Goal: Task Accomplishment & Management: Manage account settings

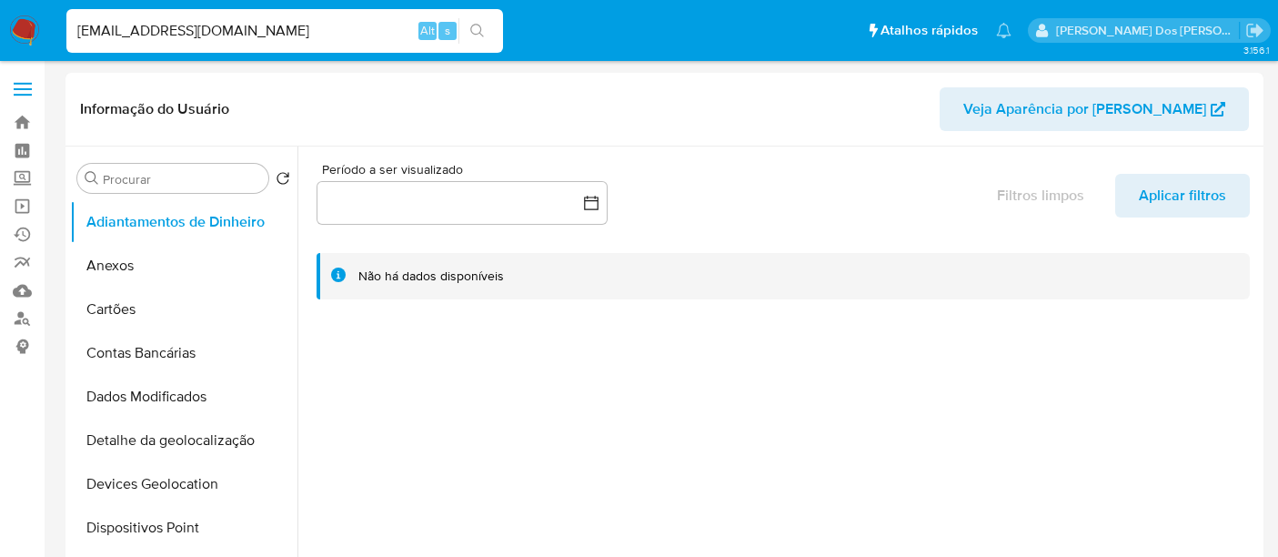
select select "10"
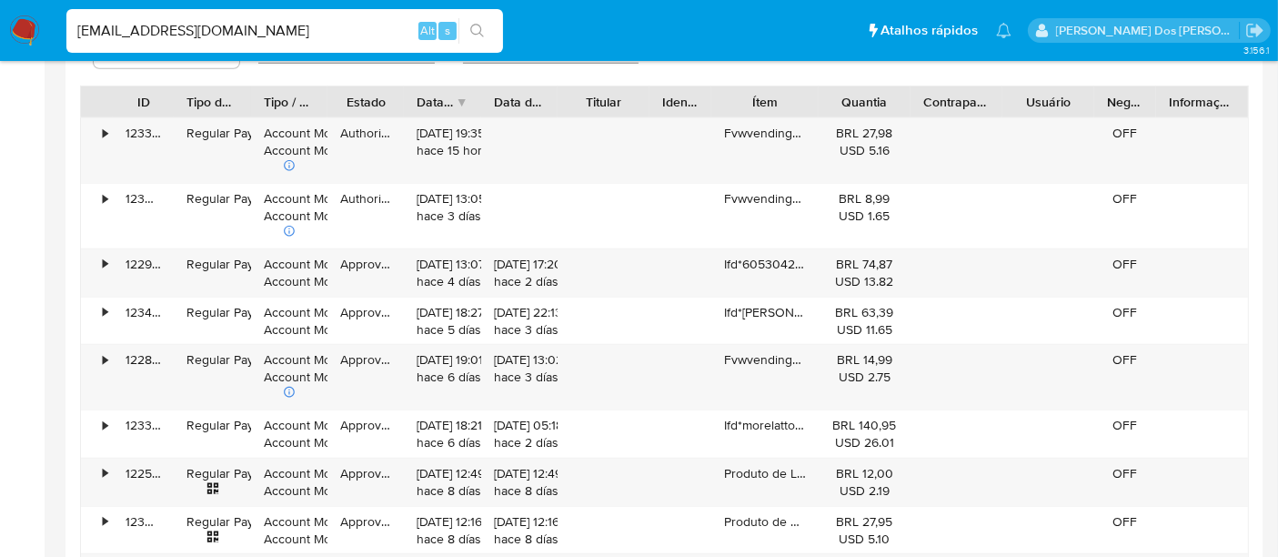
click at [307, 28] on input "[EMAIL_ADDRESS][DOMAIN_NAME]" at bounding box center [284, 31] width 437 height 24
click at [307, 28] on input "renatolopesfilho1011@gmail.com" at bounding box center [284, 31] width 437 height 24
paste input "puGrElKCwN9E872odOypgEvp"
type input "puGrElKCwN9E872odOypgEvp"
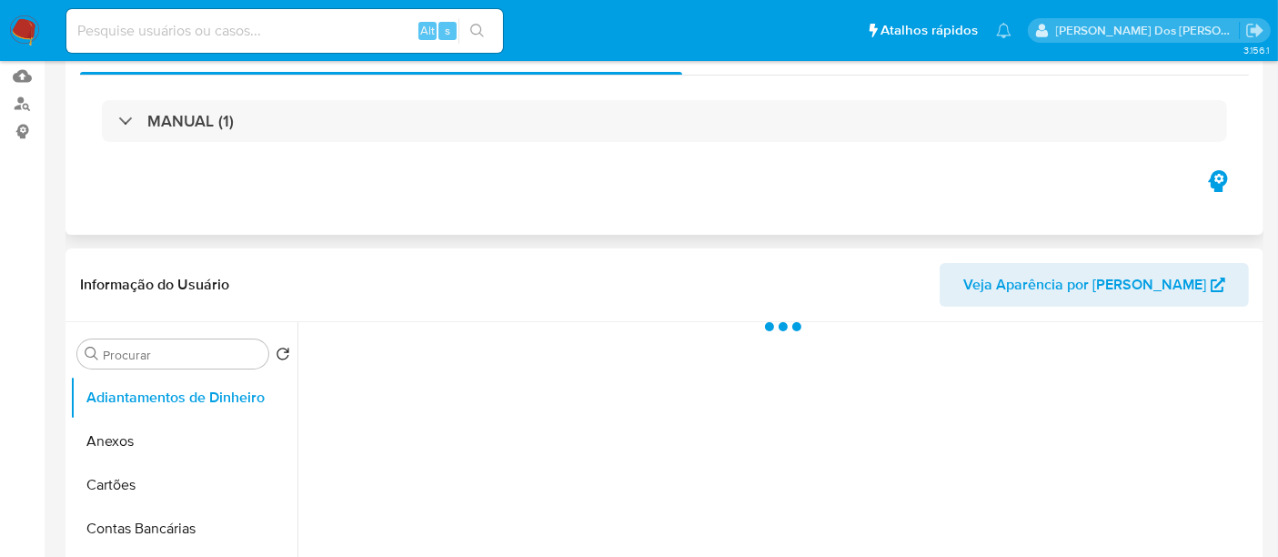
scroll to position [303, 0]
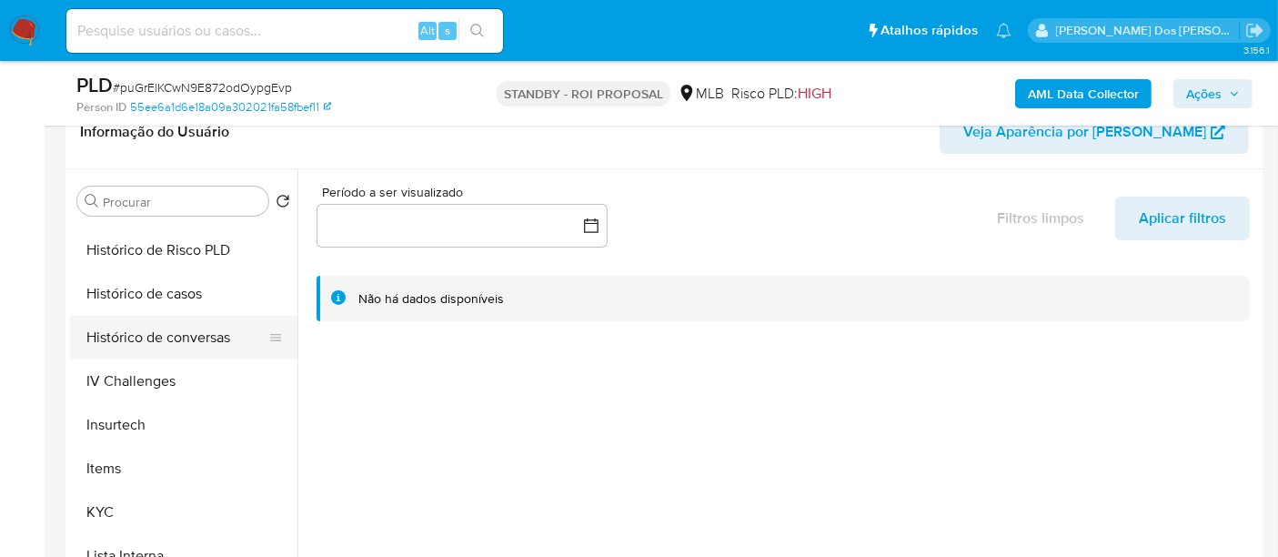
select select "10"
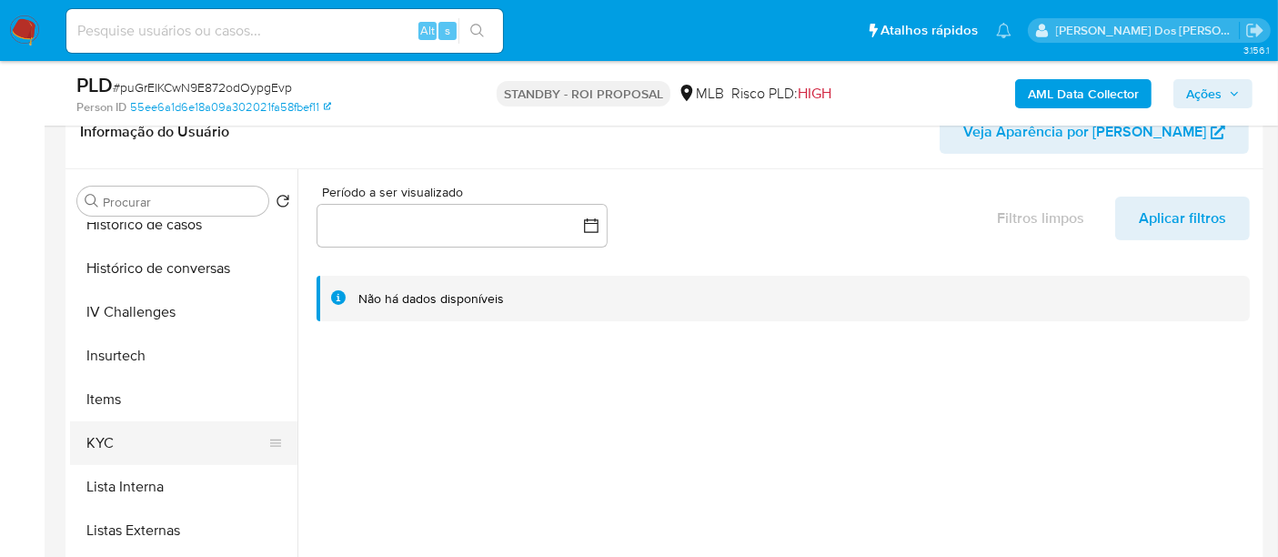
scroll to position [707, 0]
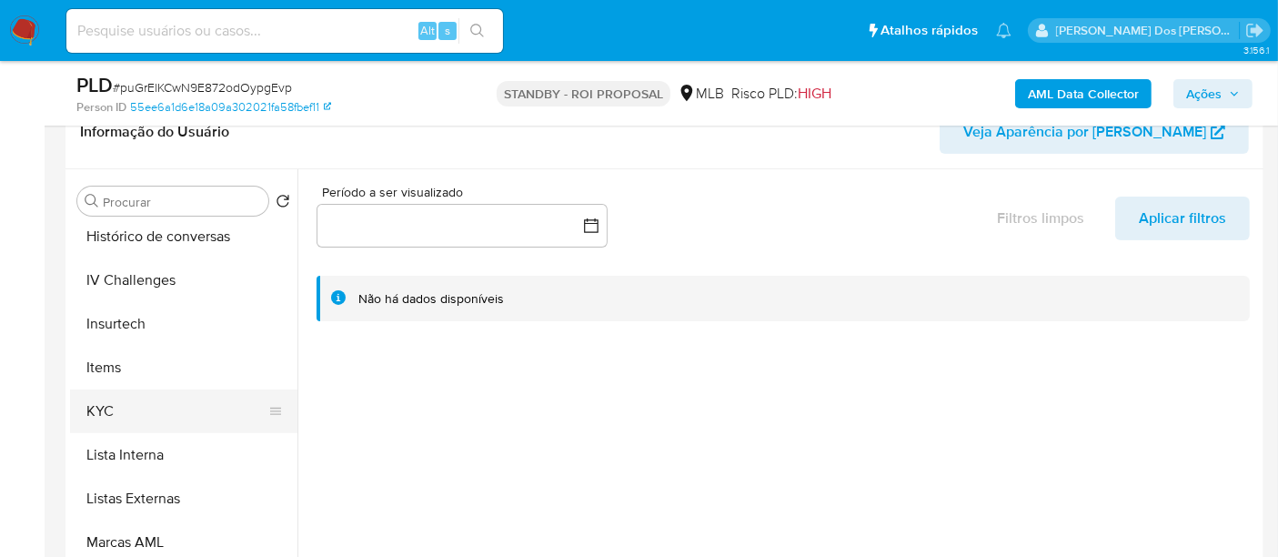
click at [109, 409] on button "KYC" at bounding box center [176, 411] width 213 height 44
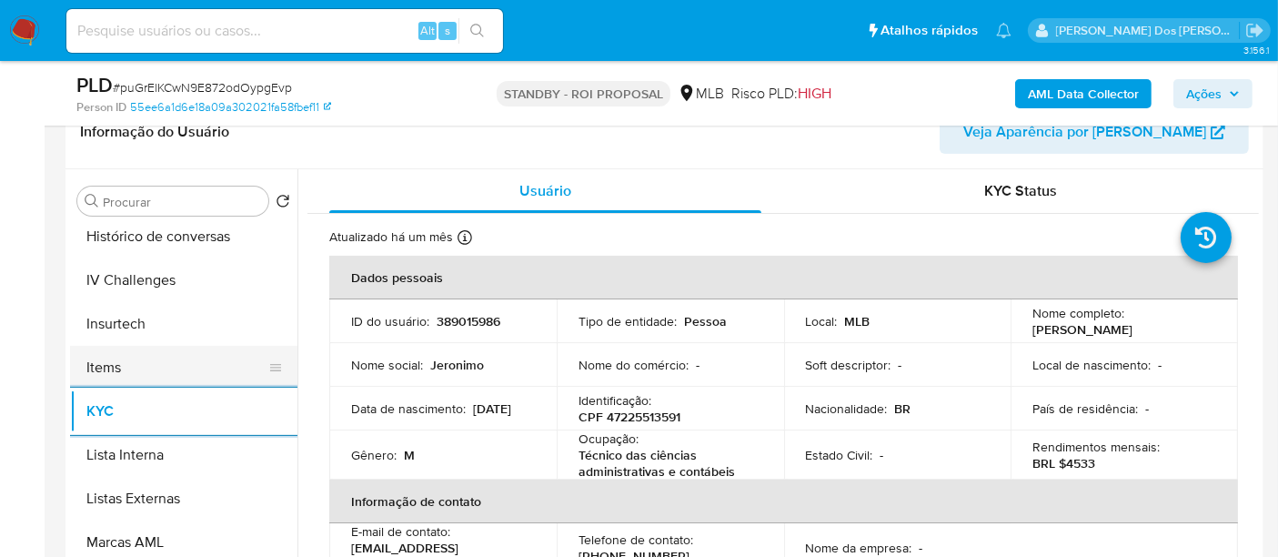
scroll to position [606, 0]
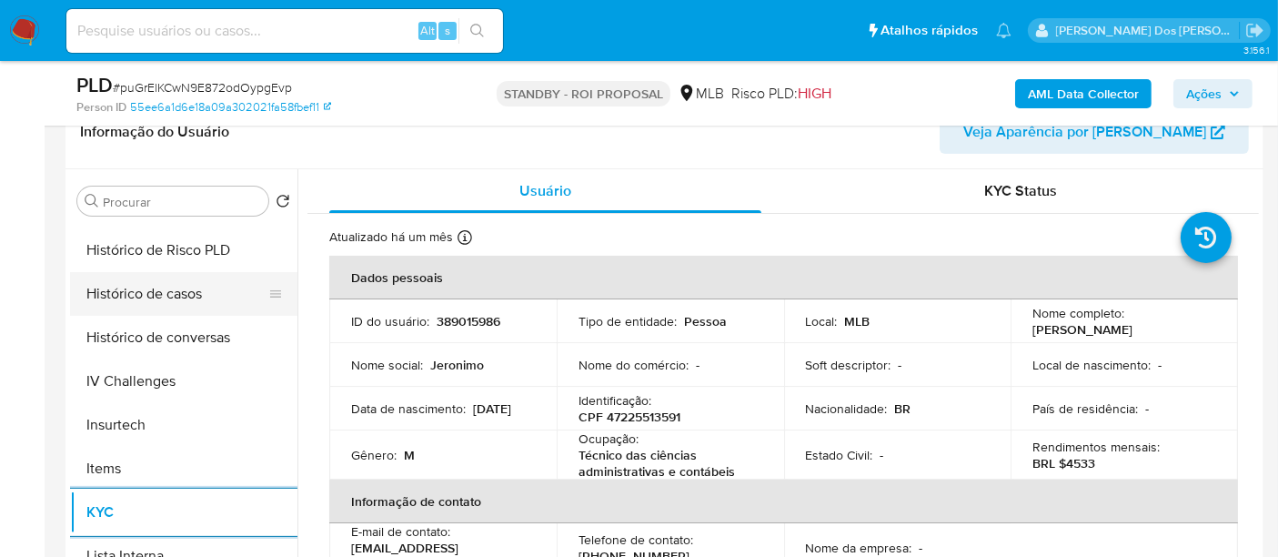
click at [194, 304] on button "Histórico de casos" at bounding box center [176, 294] width 213 height 44
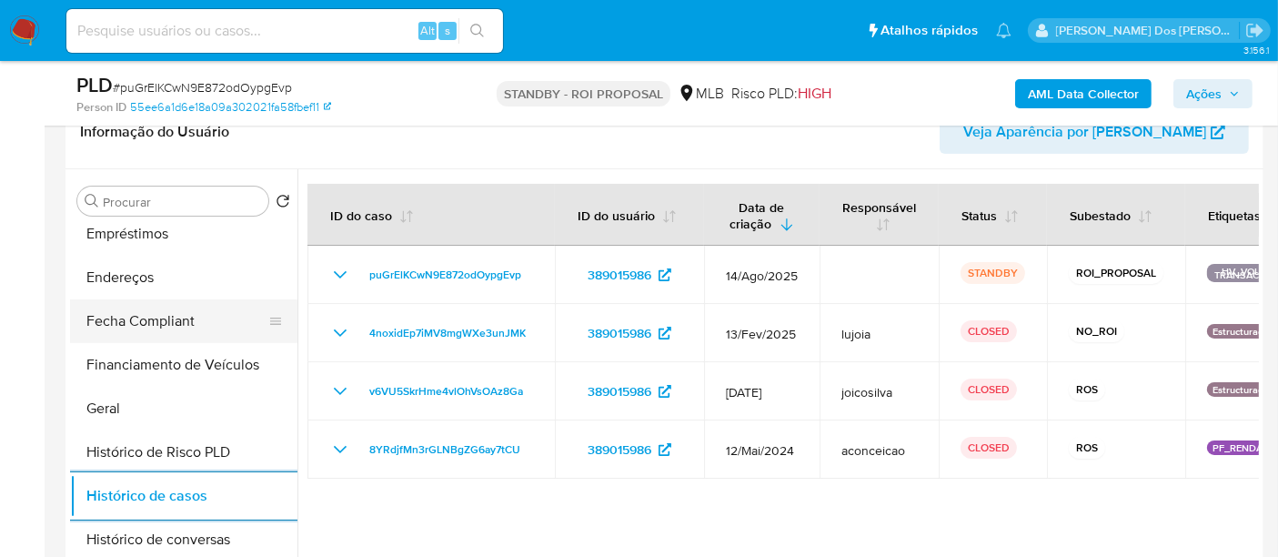
scroll to position [303, 0]
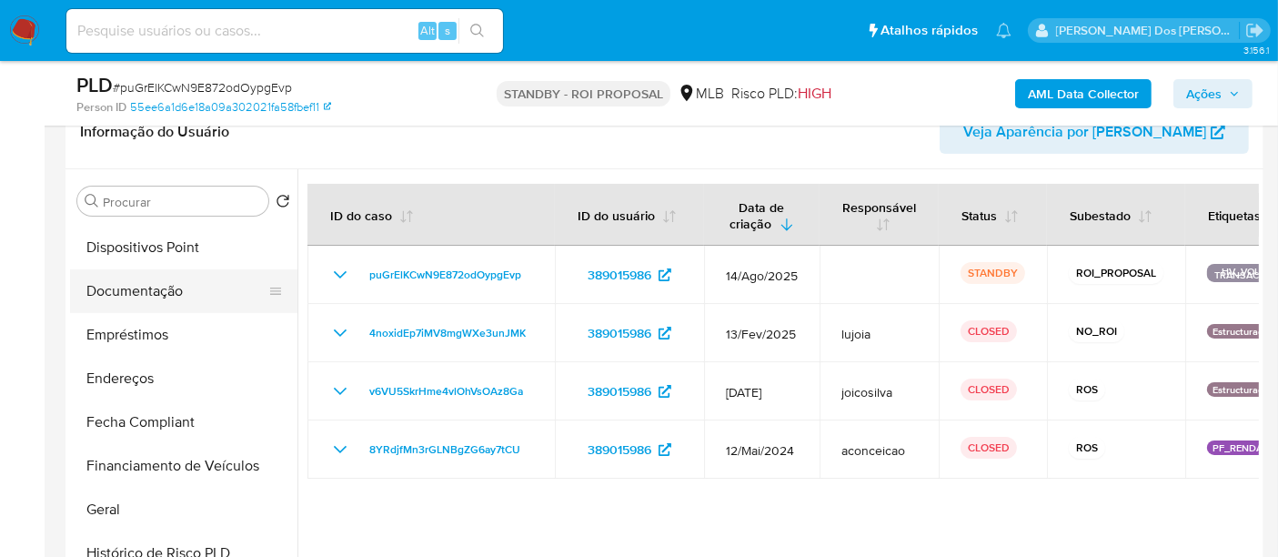
click at [150, 298] on button "Documentação" at bounding box center [176, 291] width 213 height 44
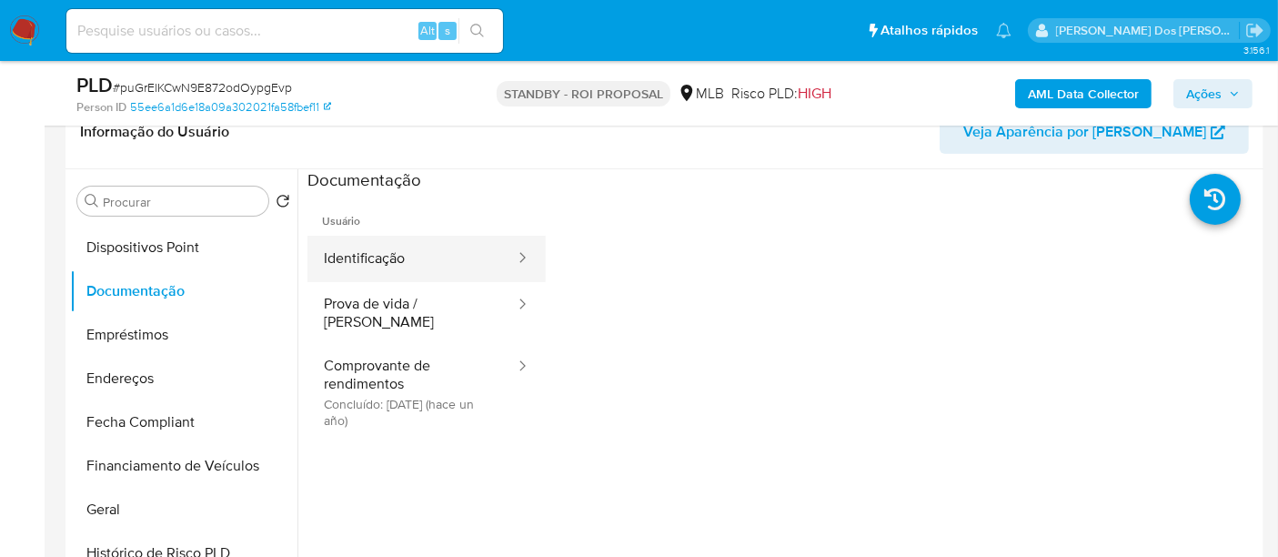
click at [360, 248] on button "Identificação" at bounding box center [412, 259] width 209 height 46
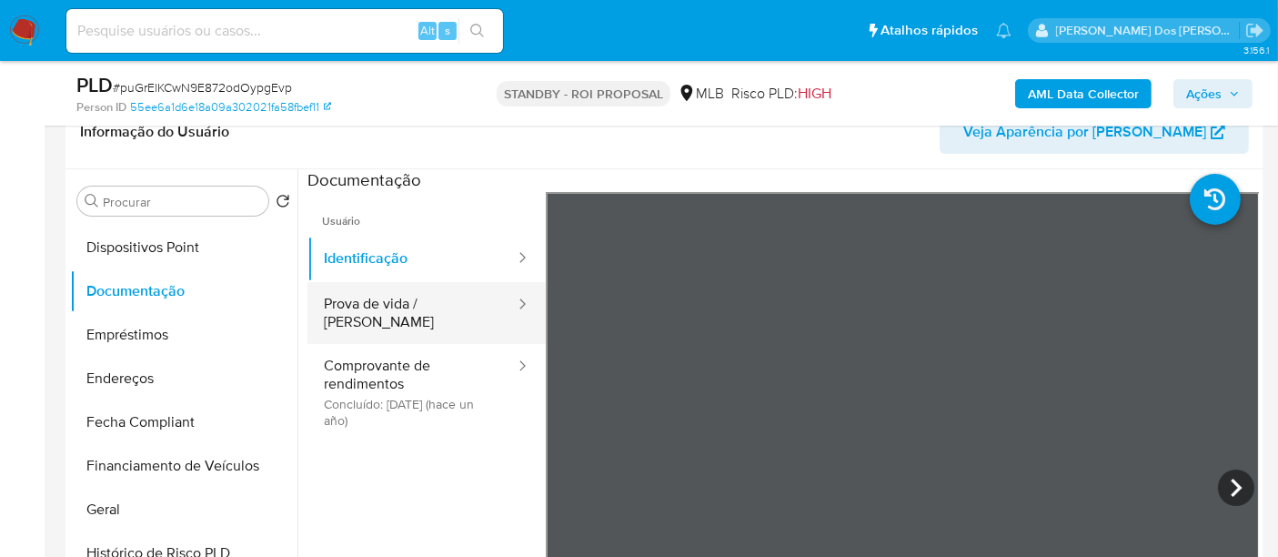
click at [454, 308] on button "Prova de vida / Selfie" at bounding box center [412, 313] width 209 height 62
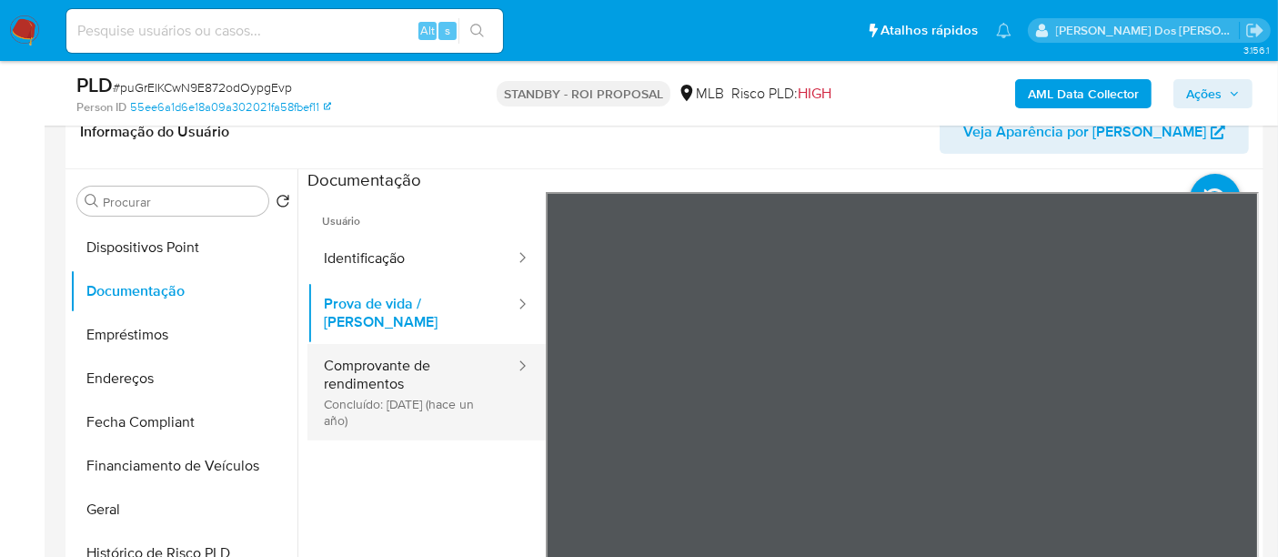
click at [411, 369] on button "Comprovante de rendimentos Concluído: 30/05/2024 (hace un año)" at bounding box center [412, 392] width 209 height 96
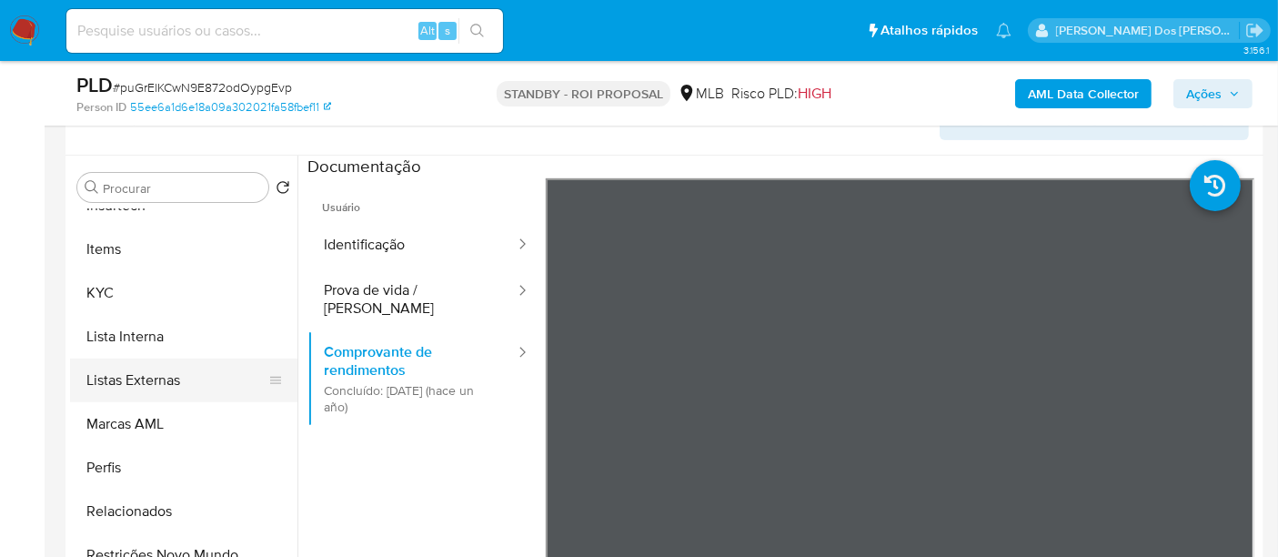
scroll to position [505, 0]
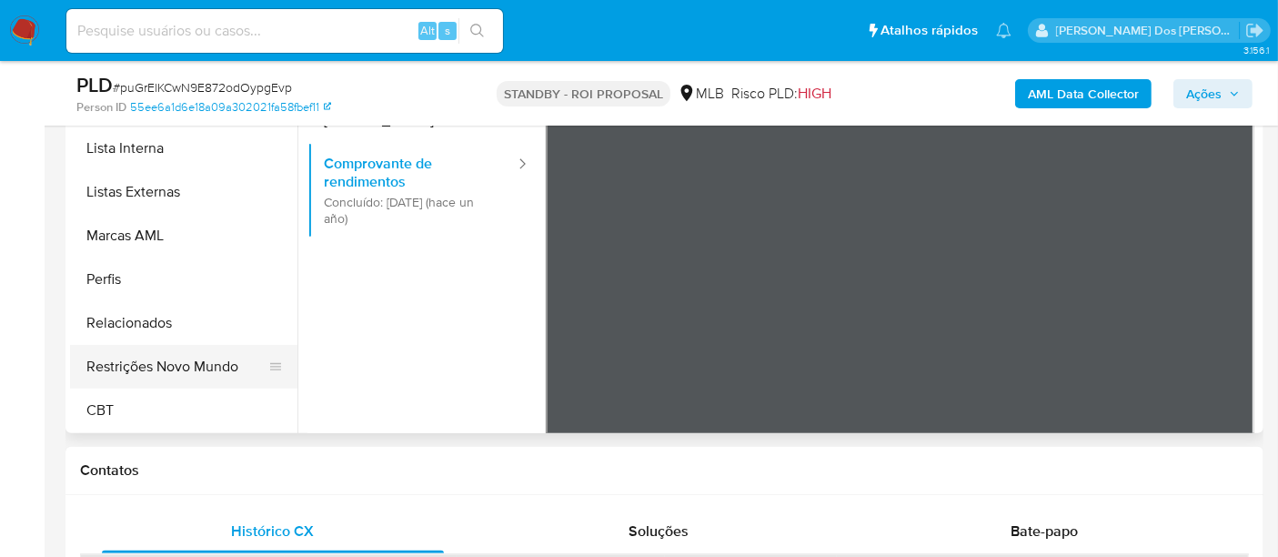
click at [206, 364] on button "Restrições Novo Mundo" at bounding box center [176, 367] width 213 height 44
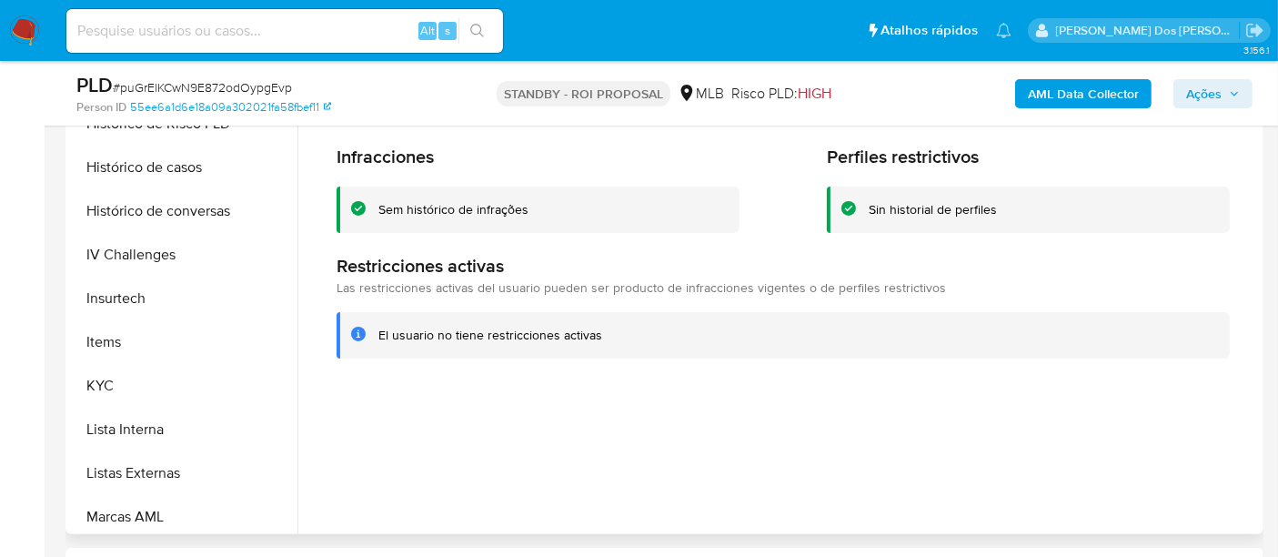
scroll to position [408, 0]
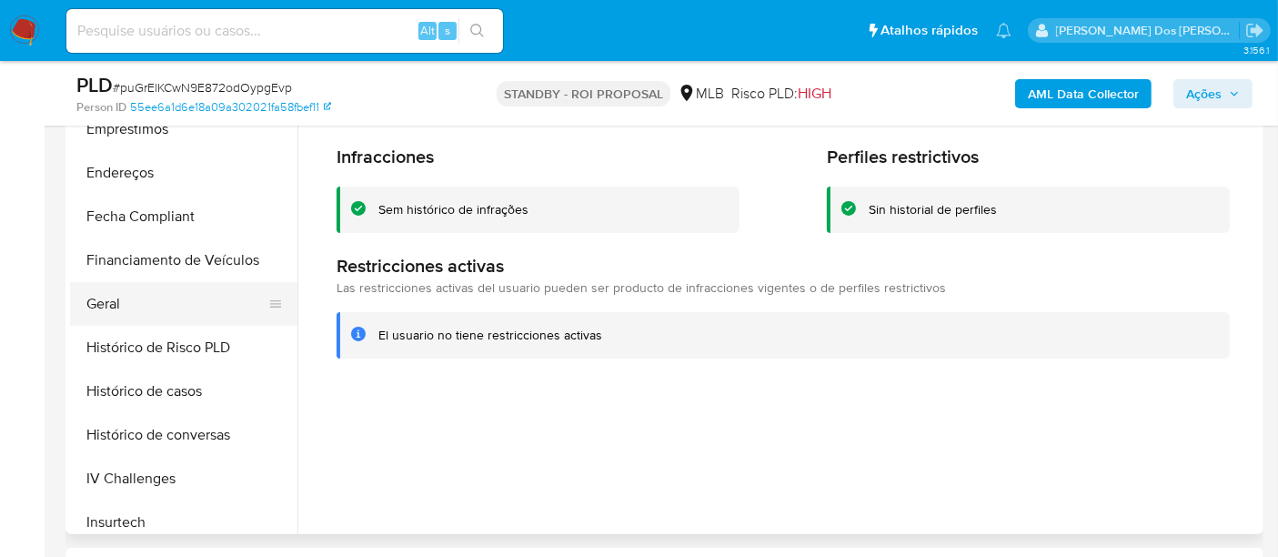
click at [116, 308] on button "Geral" at bounding box center [176, 304] width 213 height 44
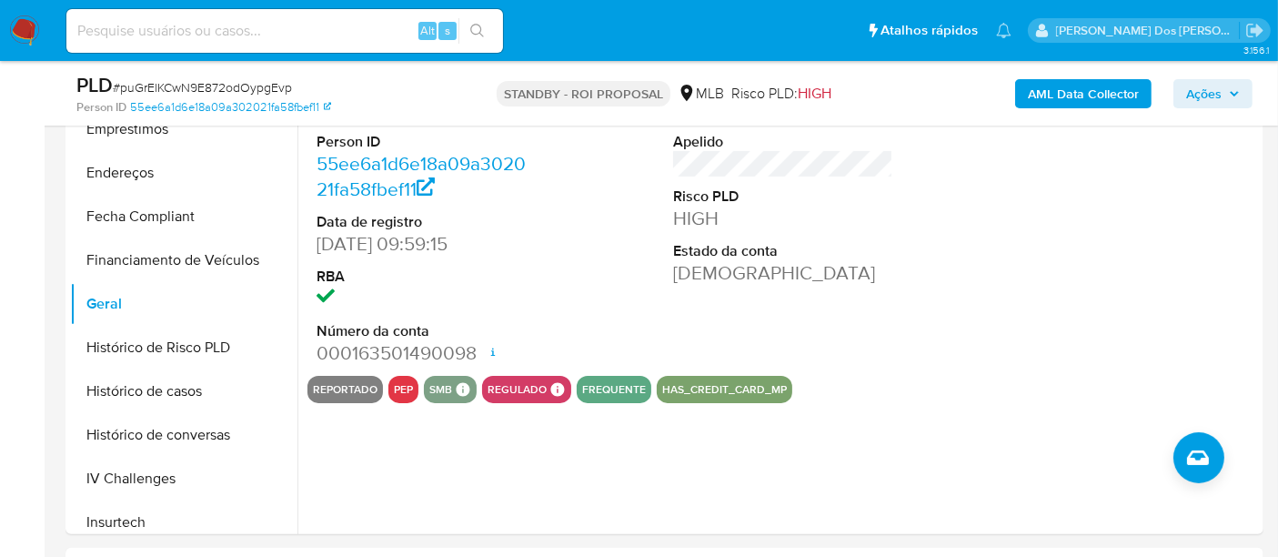
click at [322, 27] on input at bounding box center [284, 31] width 437 height 24
paste input "QZqhlMgGXOaMYhzjlGHuQMW5"
type input "QZqhlMgGXOaMYhzjlGHuQMW5"
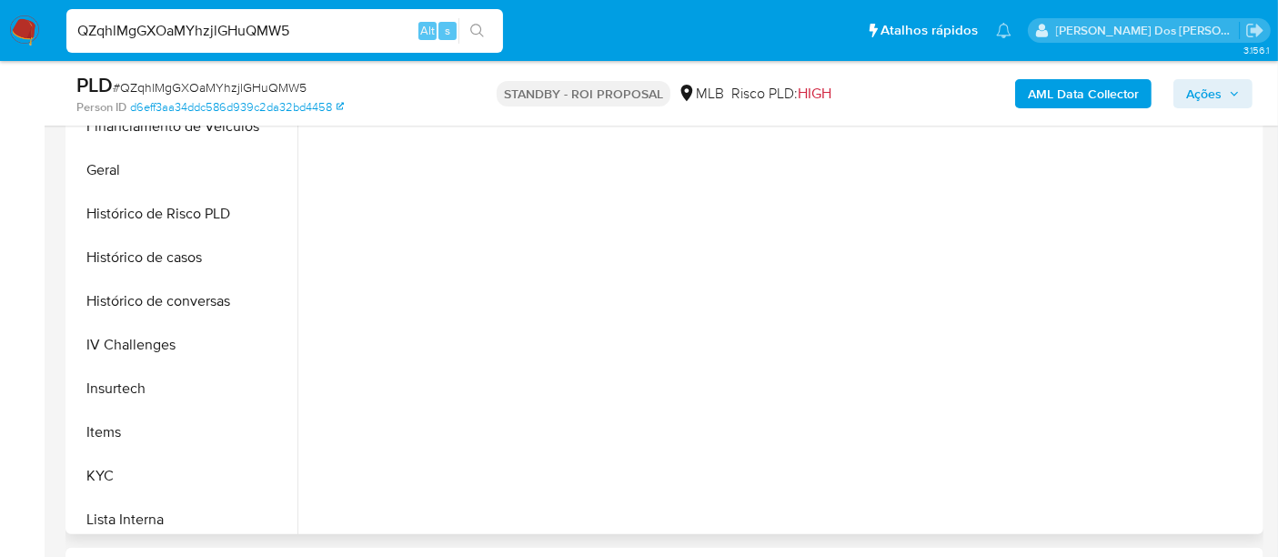
scroll to position [707, 0]
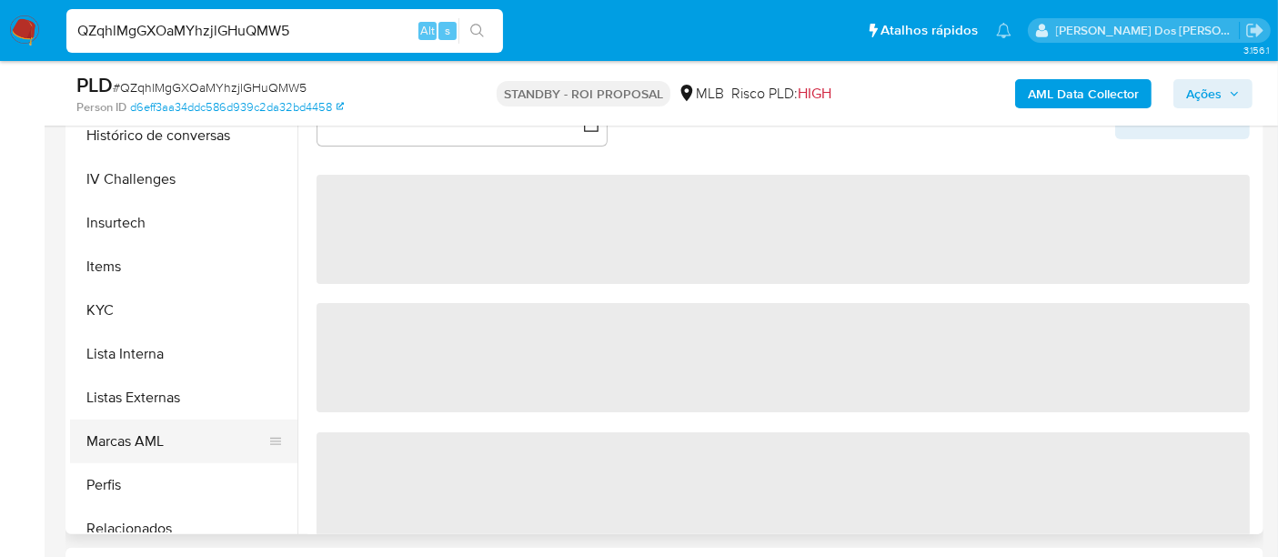
select select "10"
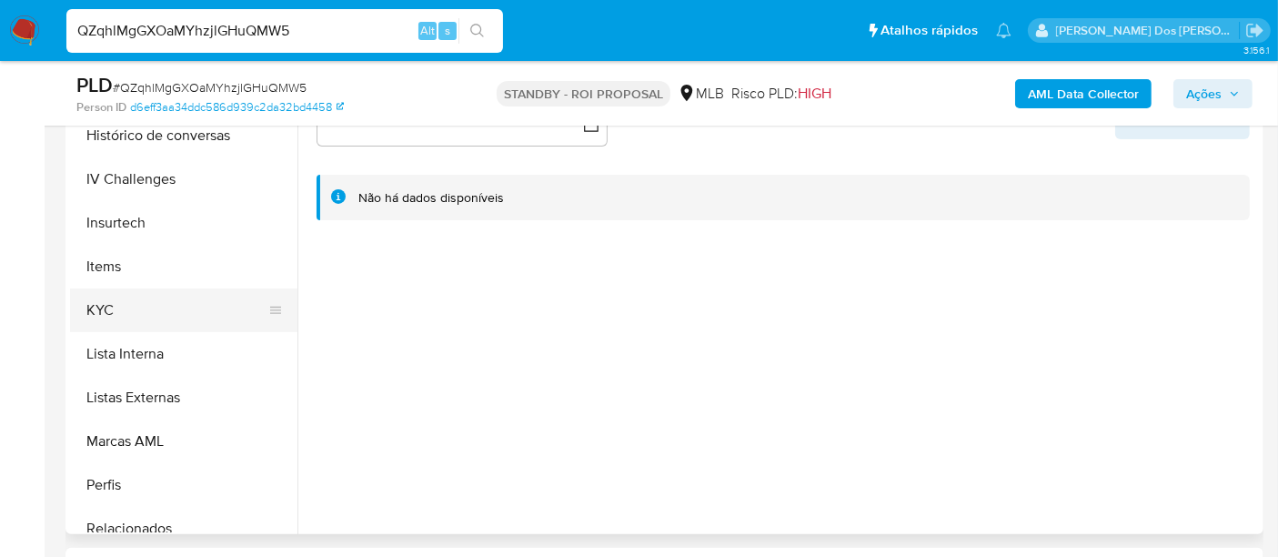
click at [106, 320] on button "KYC" at bounding box center [176, 310] width 213 height 44
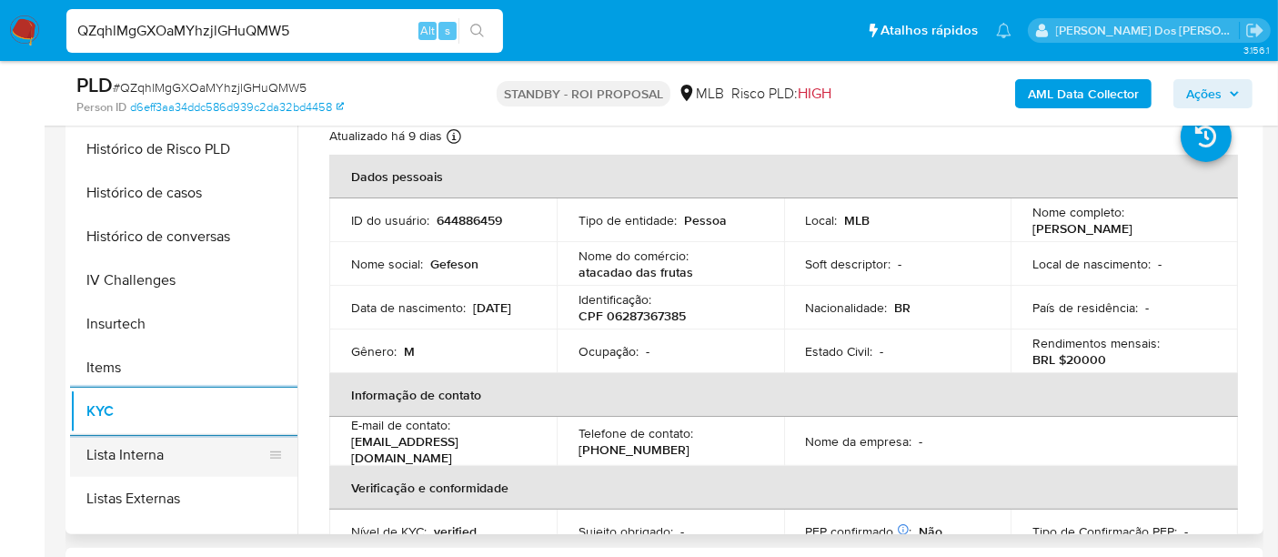
scroll to position [505, 0]
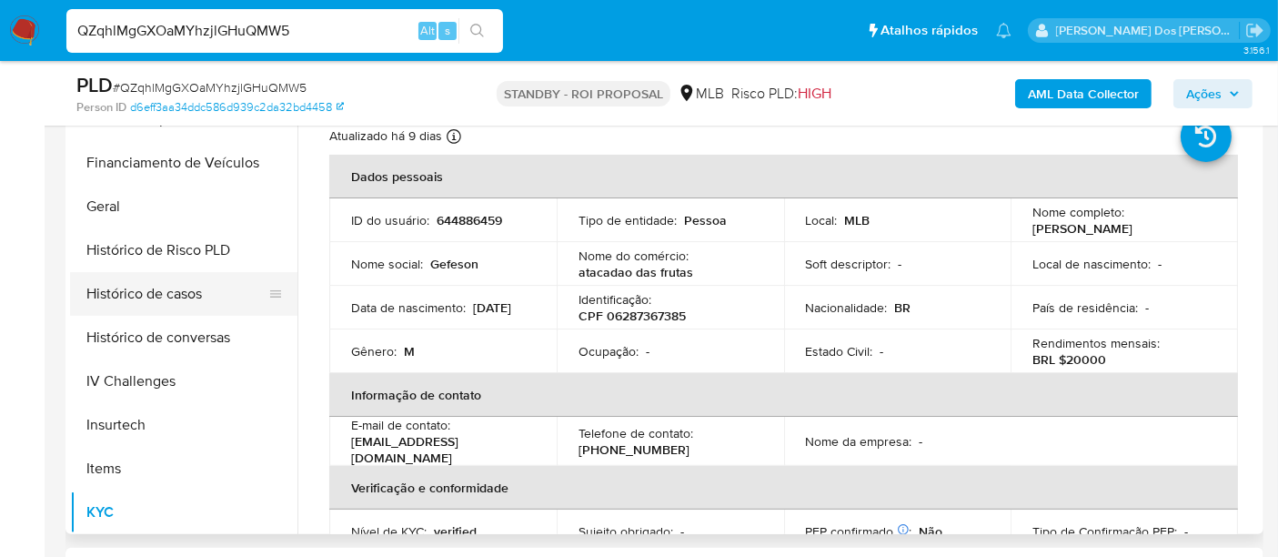
click at [167, 292] on button "Histórico de casos" at bounding box center [176, 294] width 213 height 44
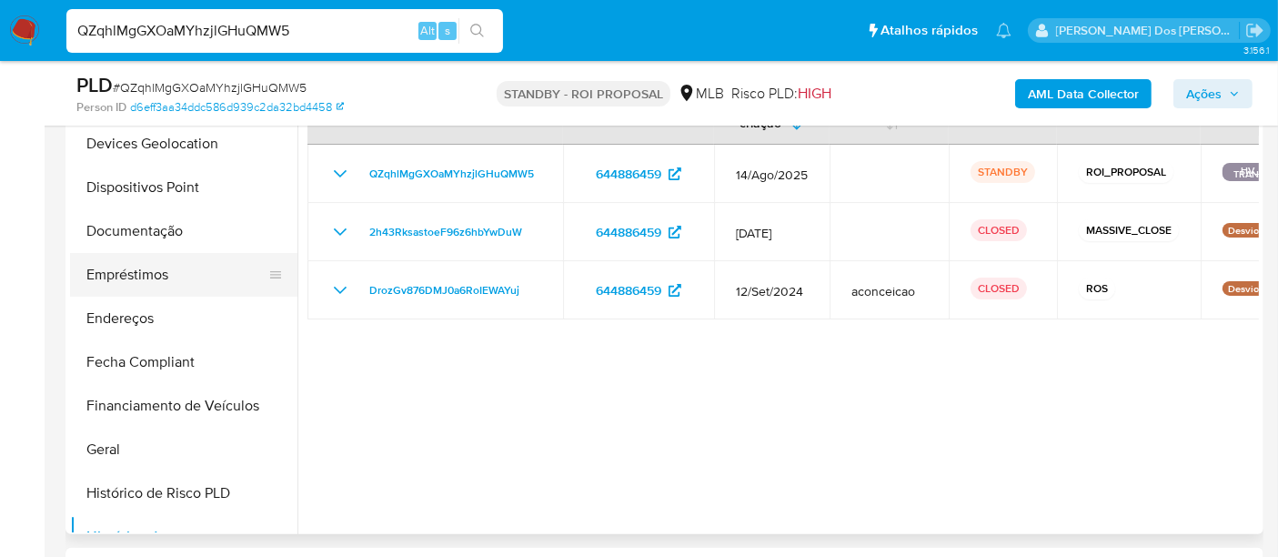
scroll to position [202, 0]
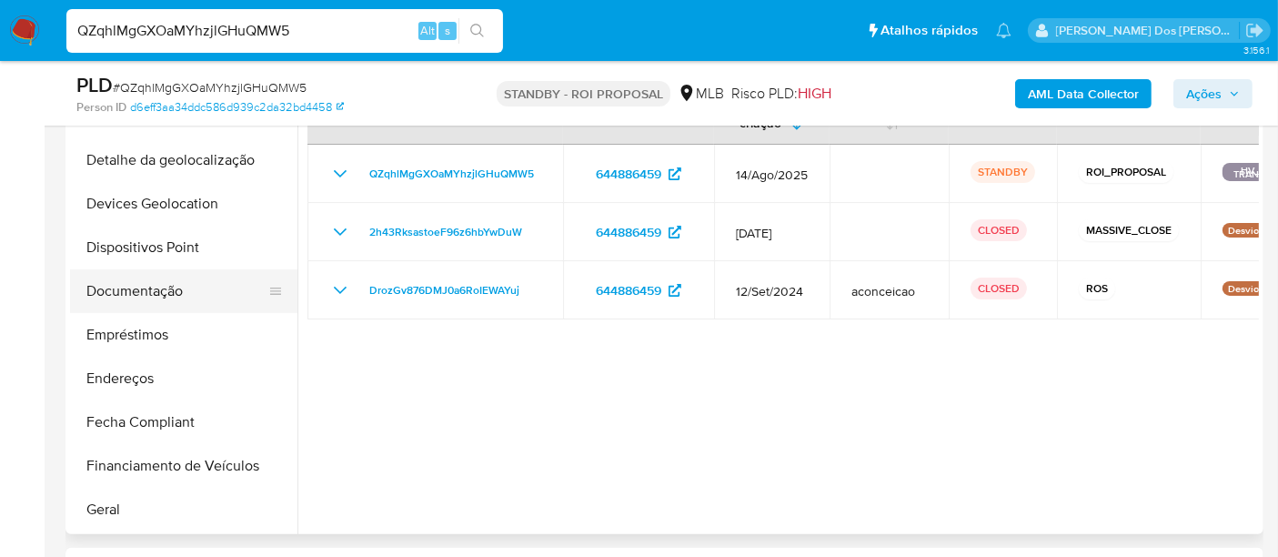
click at [164, 299] on button "Documentação" at bounding box center [176, 291] width 213 height 44
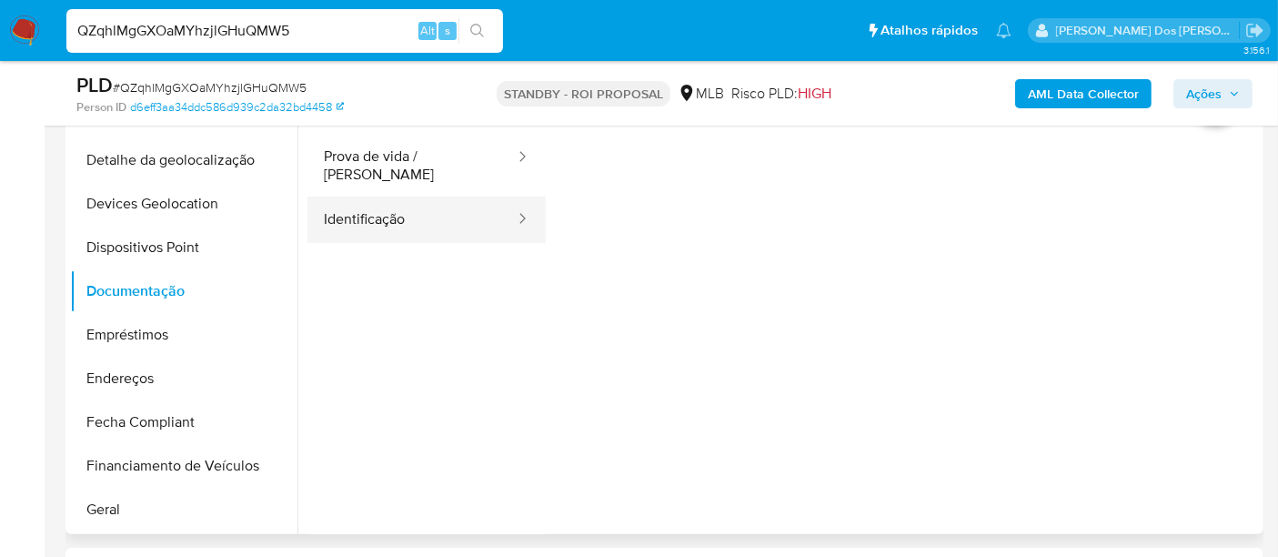
click at [345, 214] on button "Identificação" at bounding box center [412, 220] width 209 height 46
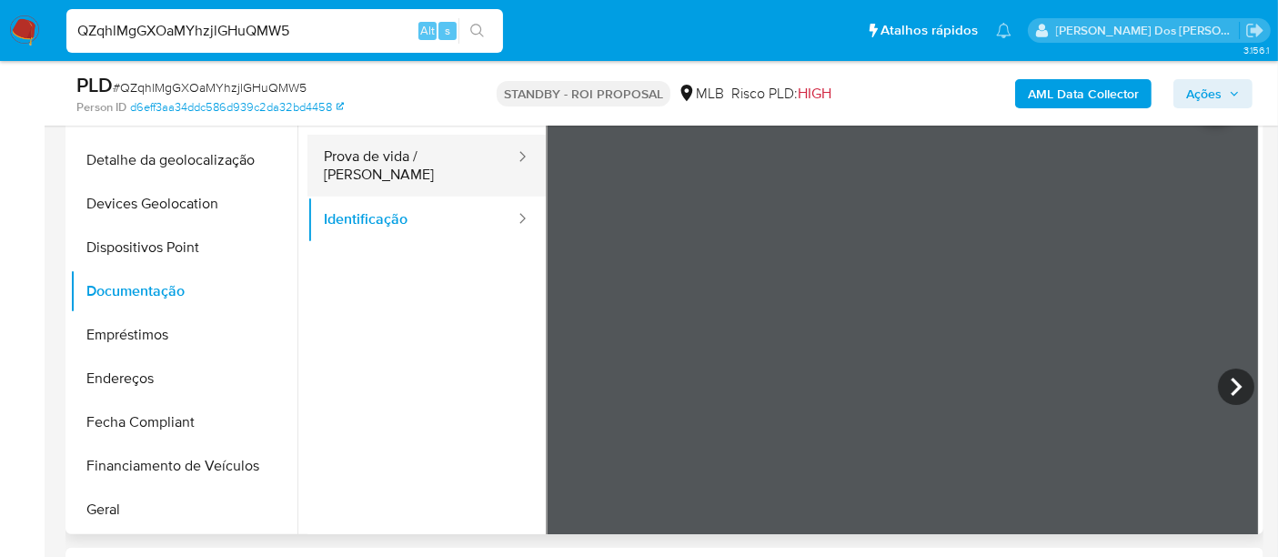
click at [417, 153] on button "Prova de vida / Selfie" at bounding box center [412, 166] width 209 height 62
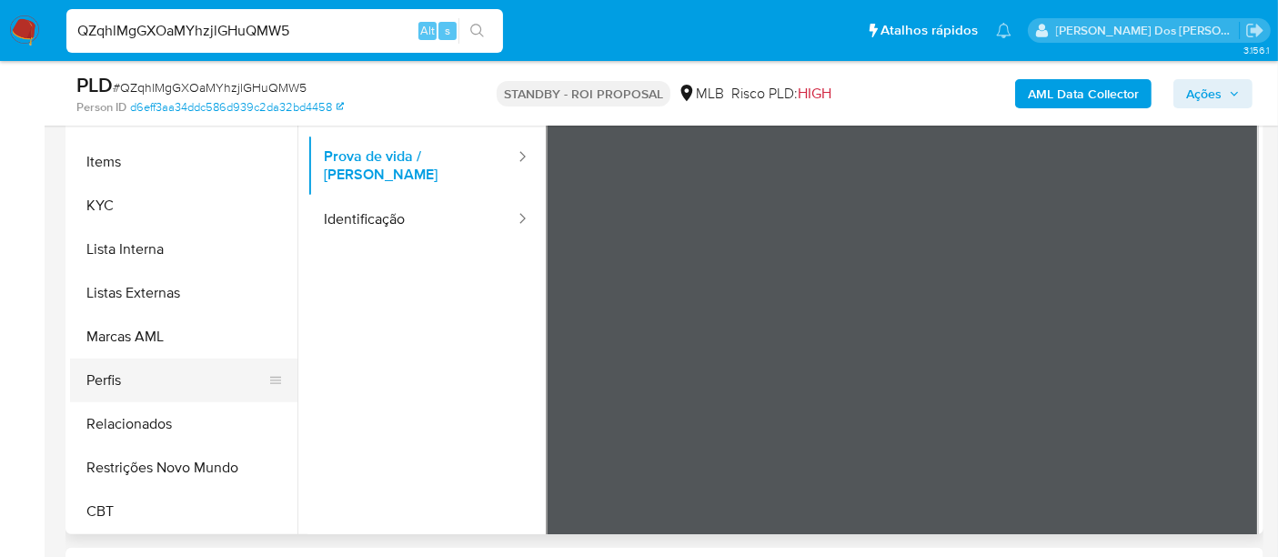
scroll to position [505, 0]
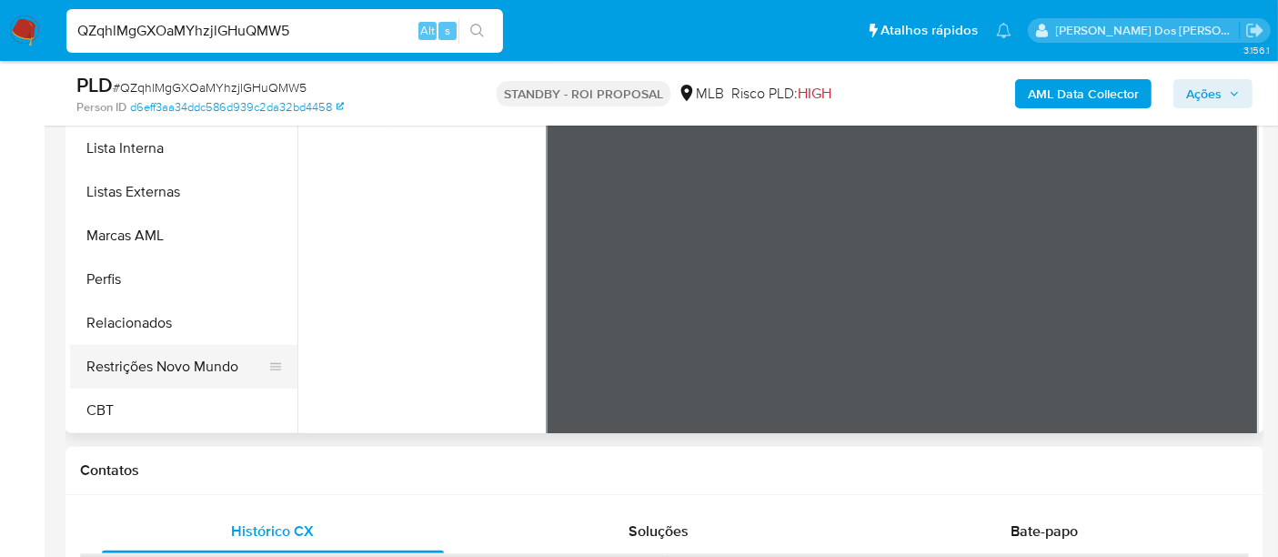
drag, startPoint x: 155, startPoint y: 364, endPoint x: 173, endPoint y: 364, distance: 18.2
click at [154, 364] on button "Restrições Novo Mundo" at bounding box center [176, 367] width 213 height 44
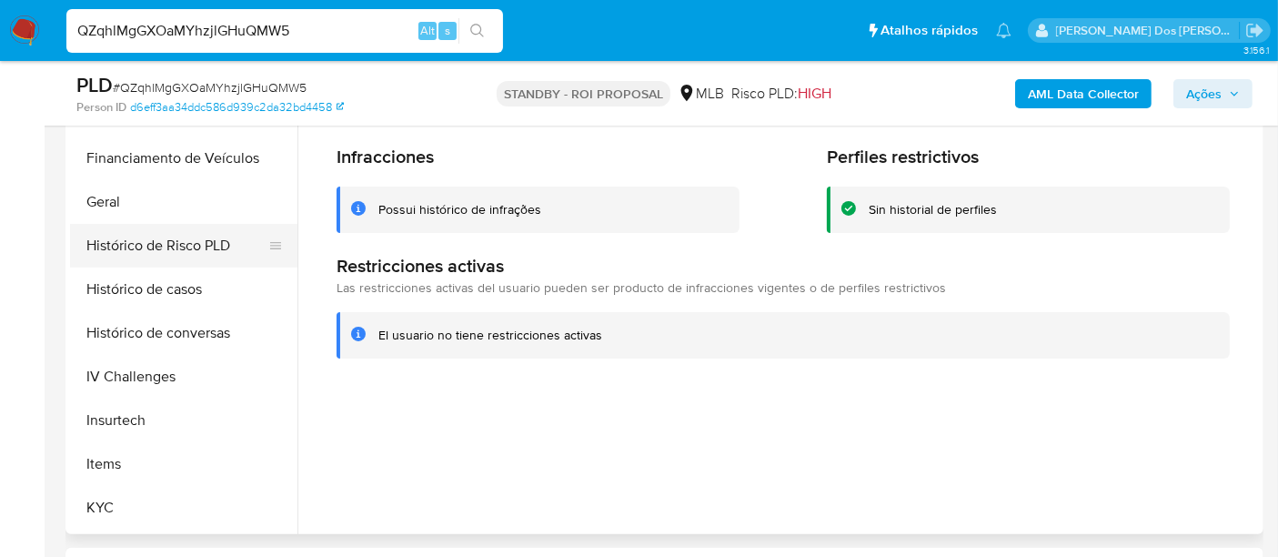
scroll to position [509, 0]
click at [109, 204] on button "Geral" at bounding box center [176, 203] width 213 height 44
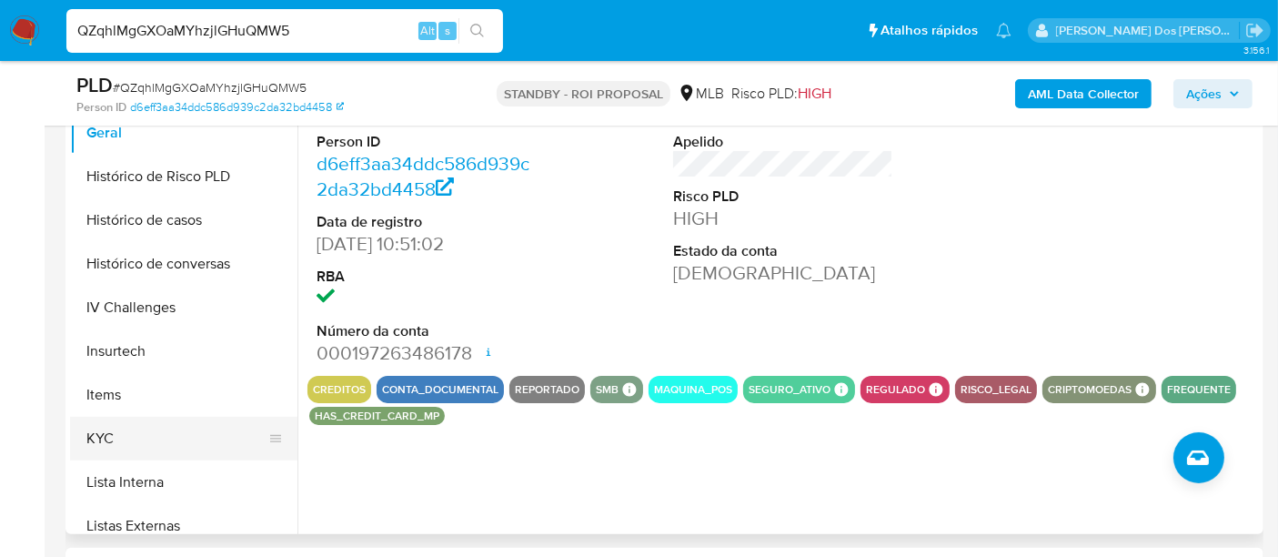
scroll to position [610, 0]
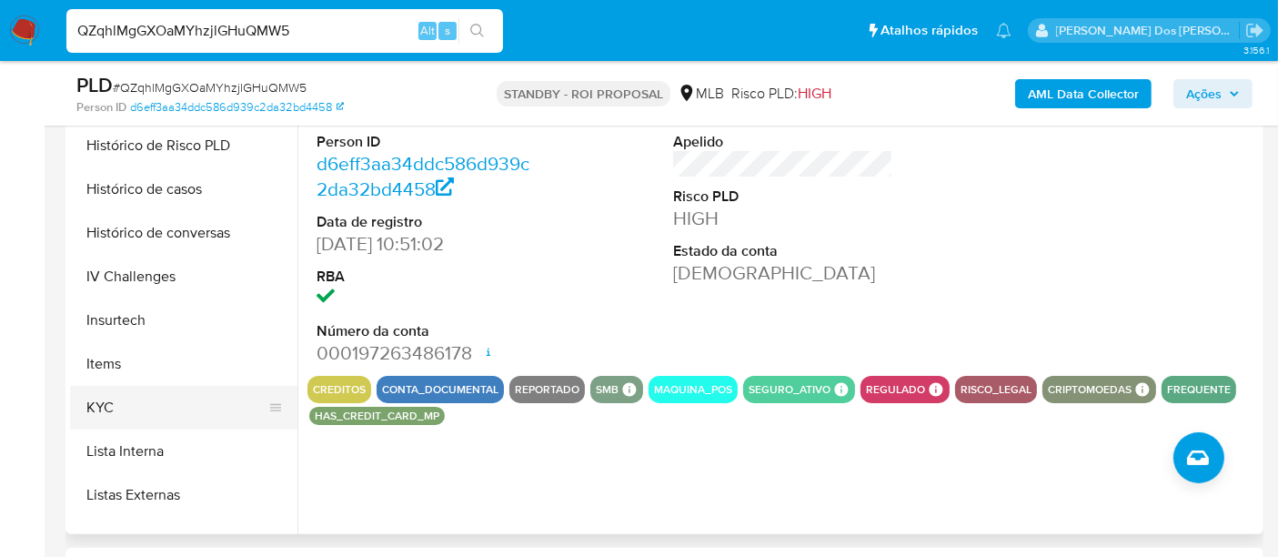
click at [92, 407] on button "KYC" at bounding box center [176, 408] width 213 height 44
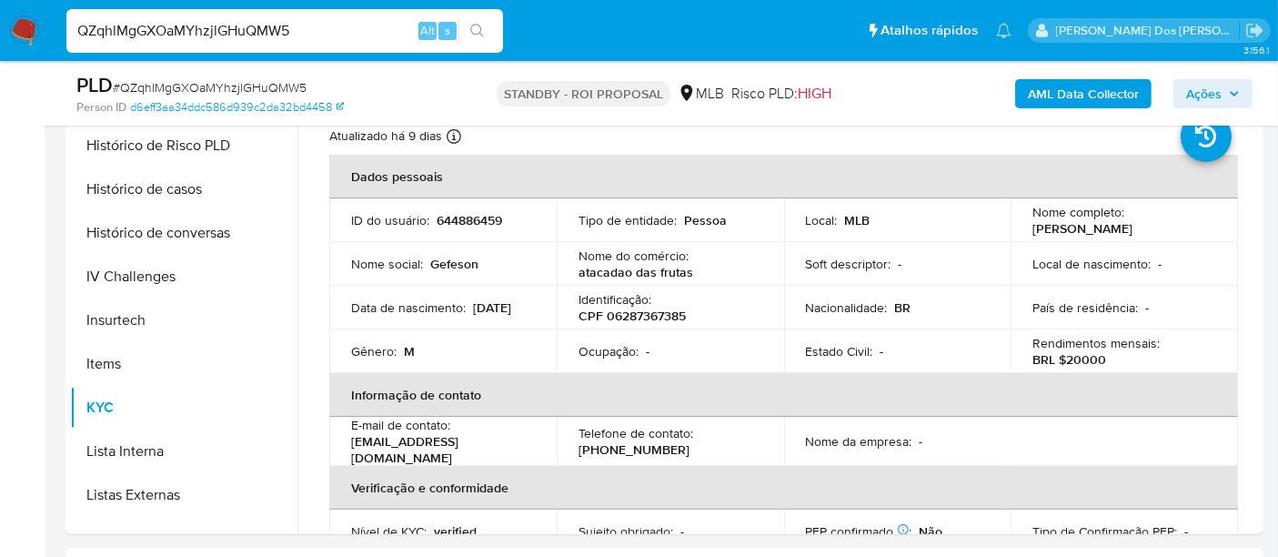
click at [301, 24] on input "QZqhlMgGXOaMYhzjlGHuQMW5" at bounding box center [284, 31] width 437 height 24
paste input "MVXl9psuQirPZXTv1WQxNWHt"
type input "MVXl9psuQirPZXTv1WQxNWHt"
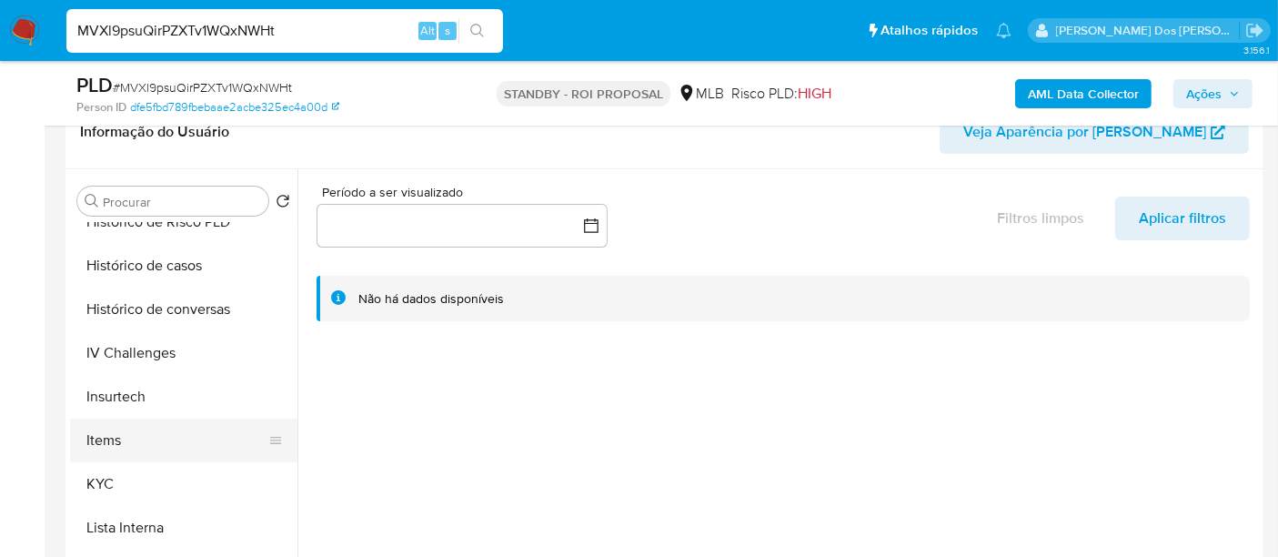
scroll to position [707, 0]
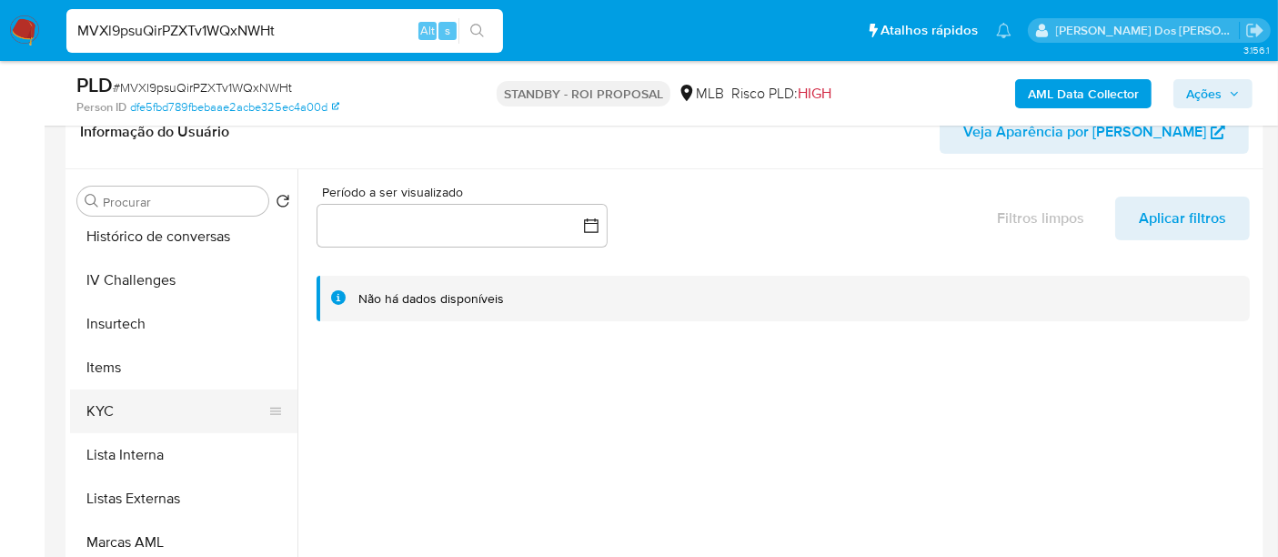
select select "10"
click at [101, 417] on button "KYC" at bounding box center [176, 411] width 213 height 44
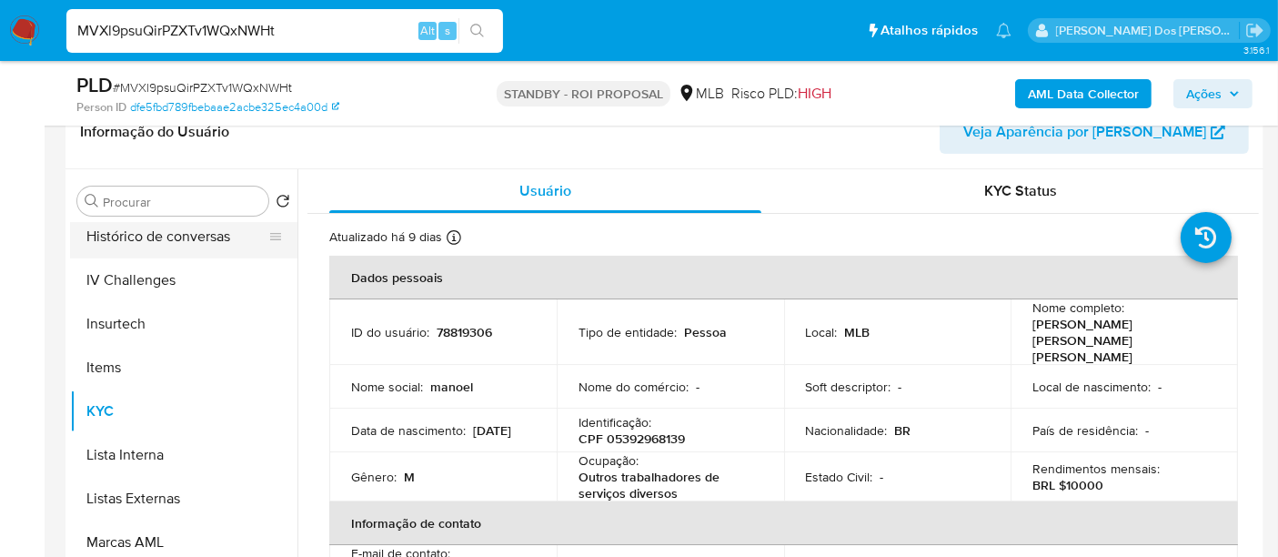
scroll to position [606, 0]
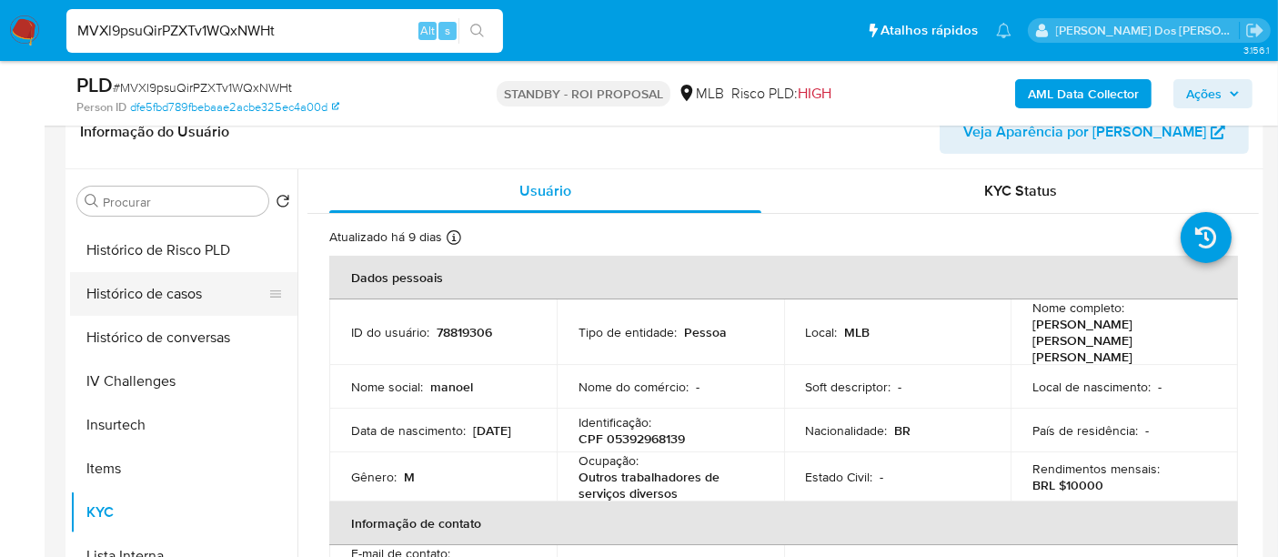
click at [158, 298] on button "Histórico de casos" at bounding box center [176, 294] width 213 height 44
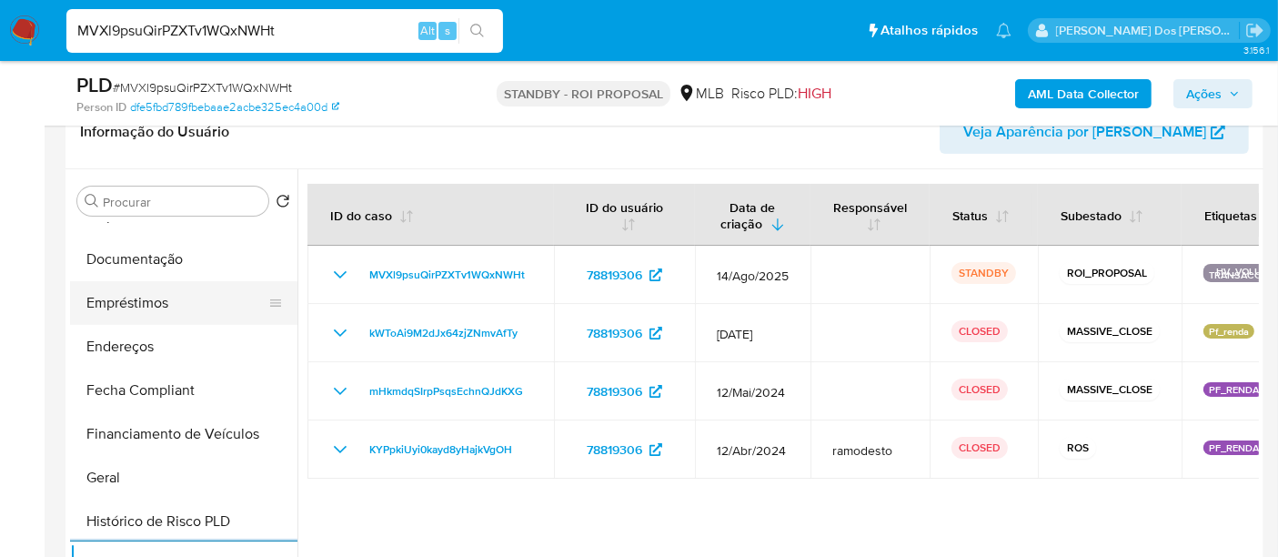
scroll to position [303, 0]
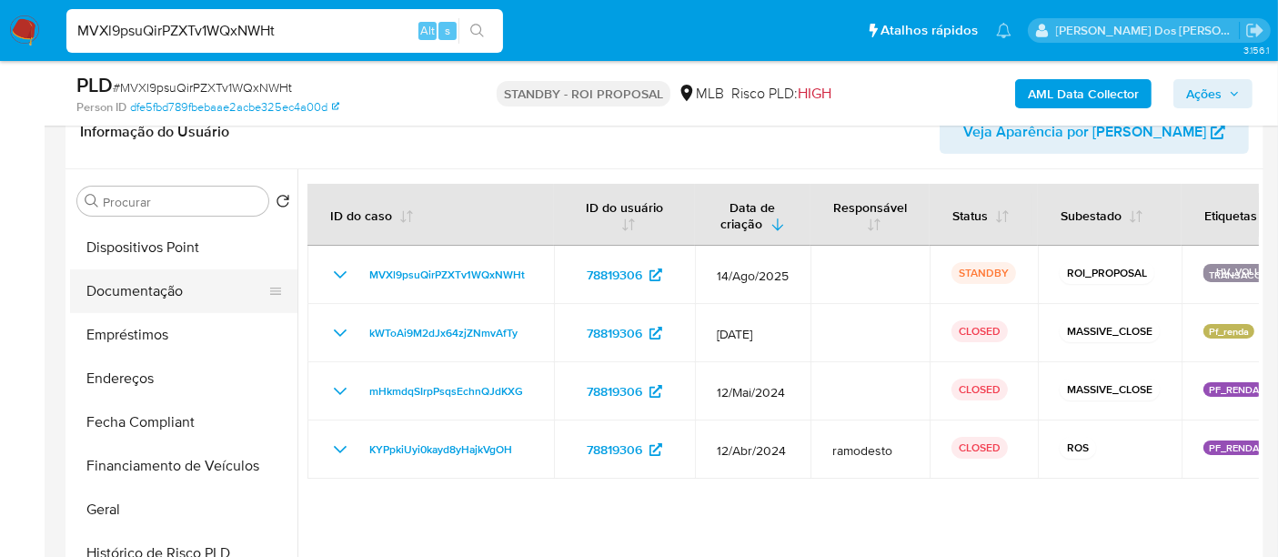
click at [156, 284] on button "Documentação" at bounding box center [176, 291] width 213 height 44
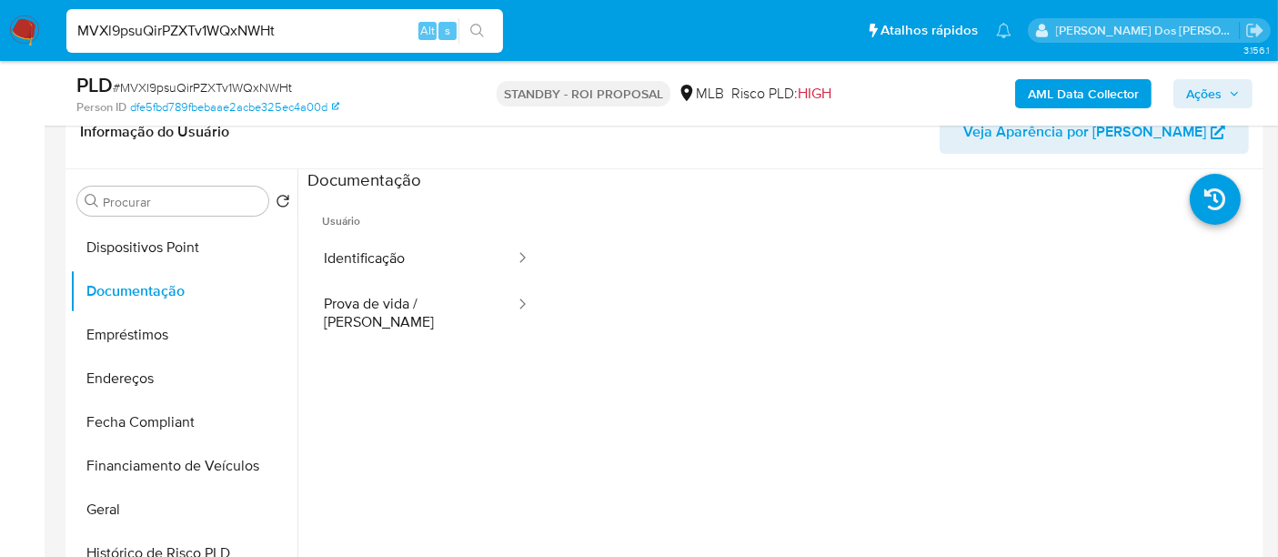
click at [394, 232] on span "Usuário" at bounding box center [427, 214] width 238 height 44
click at [395, 256] on button "Identificação" at bounding box center [412, 259] width 209 height 46
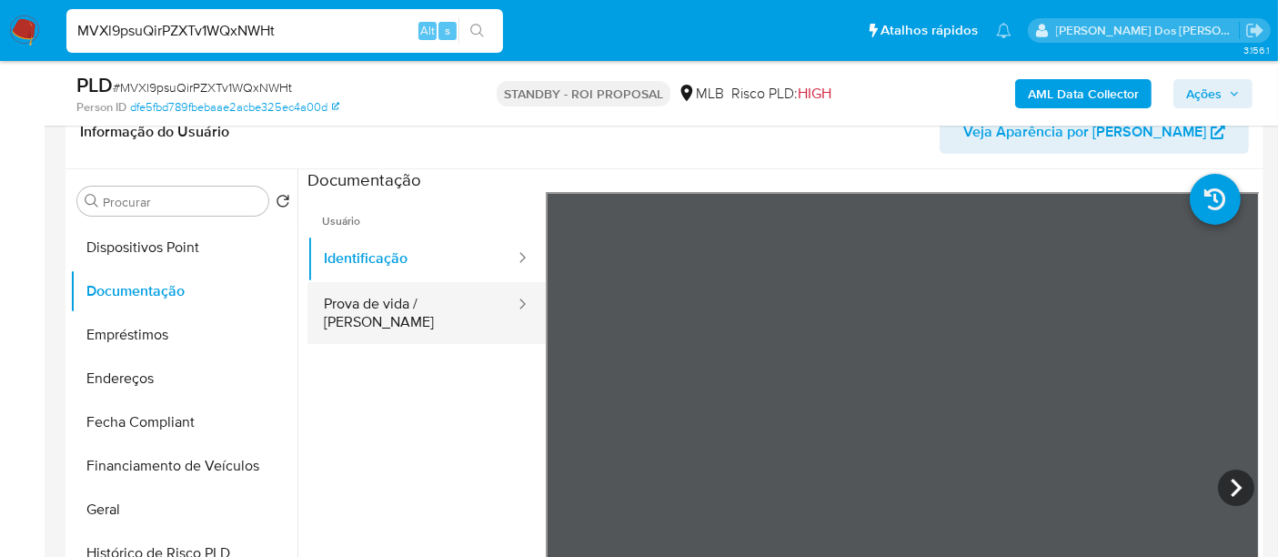
click at [452, 297] on button "Prova de vida / Selfie" at bounding box center [412, 313] width 209 height 62
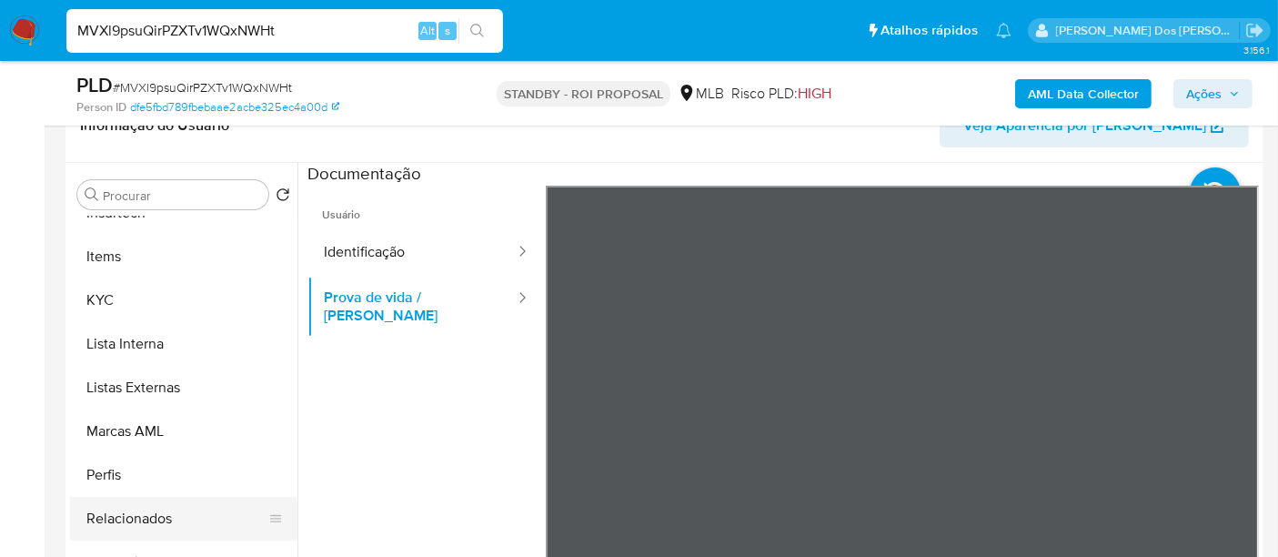
scroll to position [404, 0]
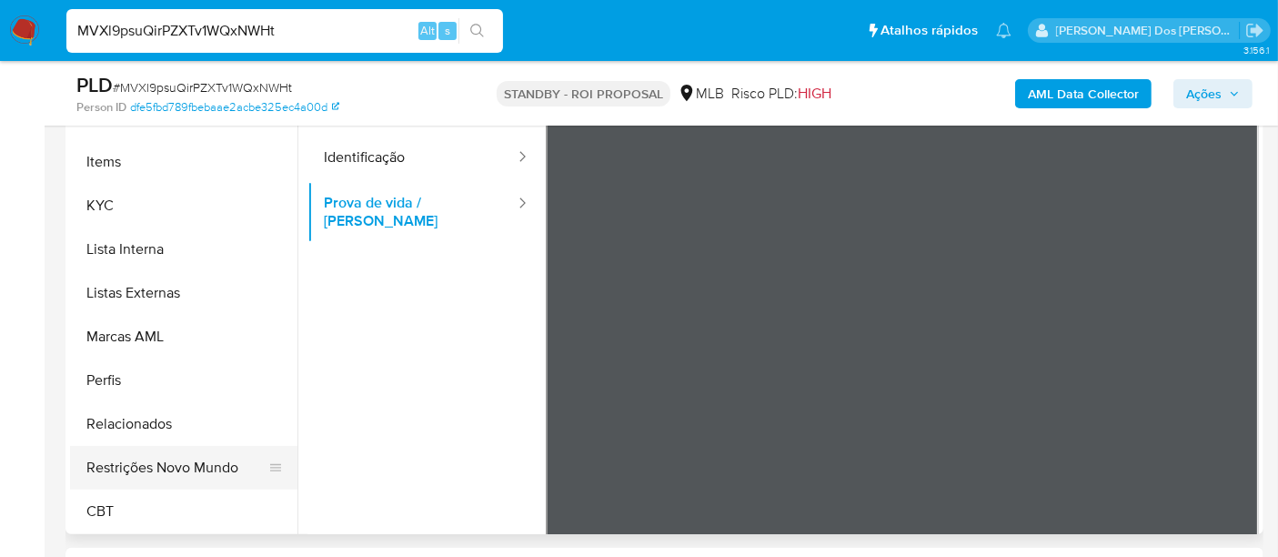
click at [200, 471] on button "Restrições Novo Mundo" at bounding box center [176, 468] width 213 height 44
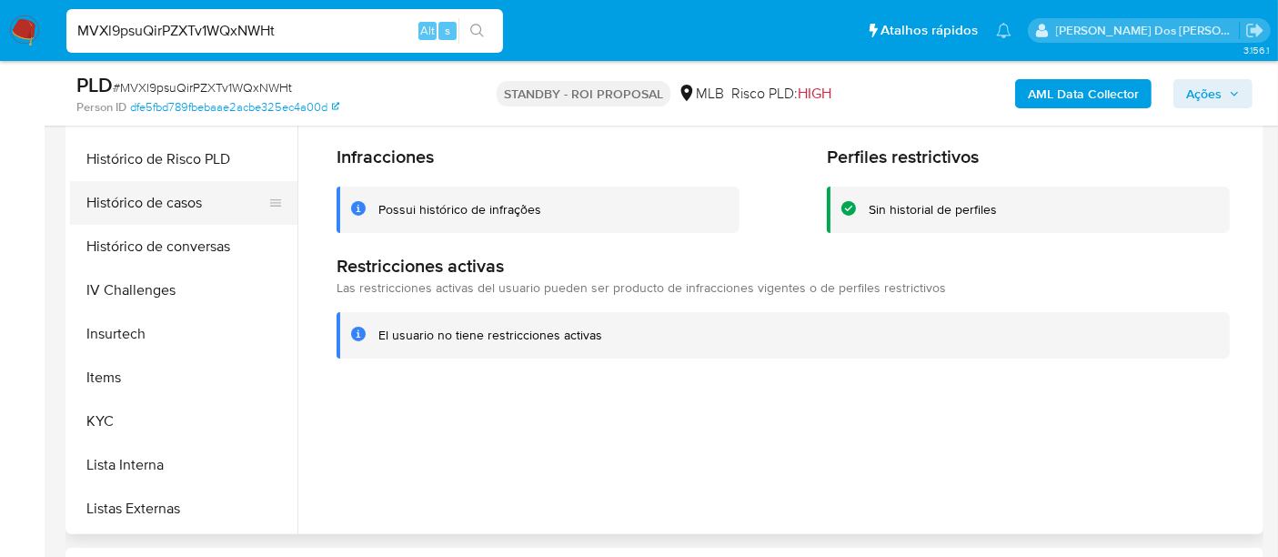
scroll to position [509, 0]
drag, startPoint x: 114, startPoint y: 196, endPoint x: 211, endPoint y: 214, distance: 99.1
click at [113, 195] on button "Geral" at bounding box center [176, 203] width 213 height 44
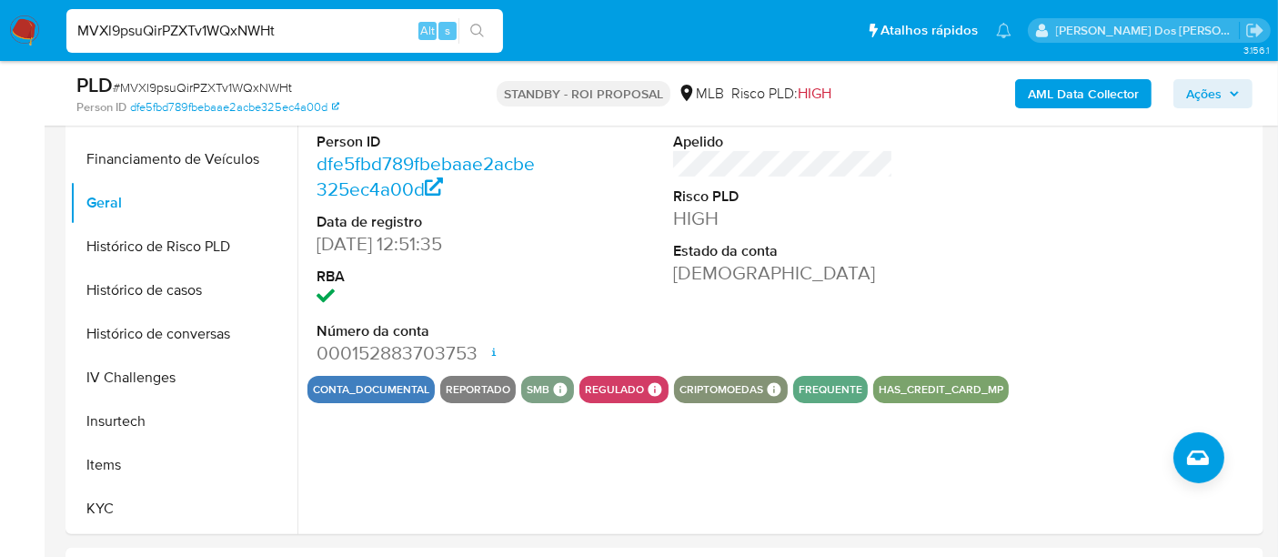
click at [294, 36] on input "MVXl9psuQirPZXTv1WQxNWHt" at bounding box center [284, 31] width 437 height 24
paste input "eQ7N4z671xKrUvhFTfYN3e5Y"
type input "eQ7N4z671xKrUvhFTfYN3e5Y"
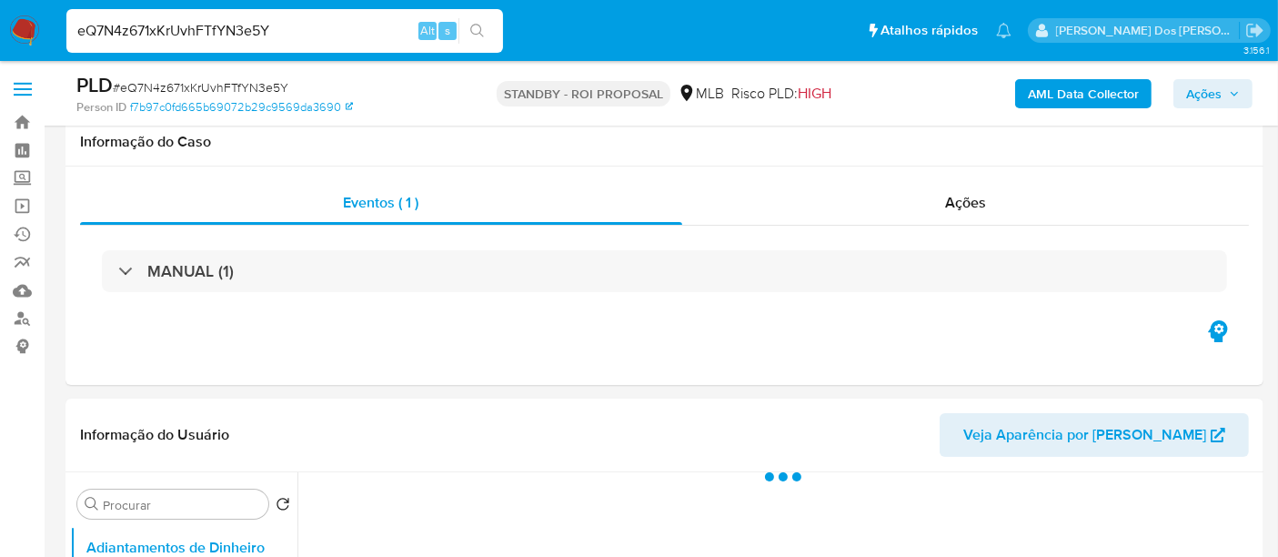
scroll to position [404, 0]
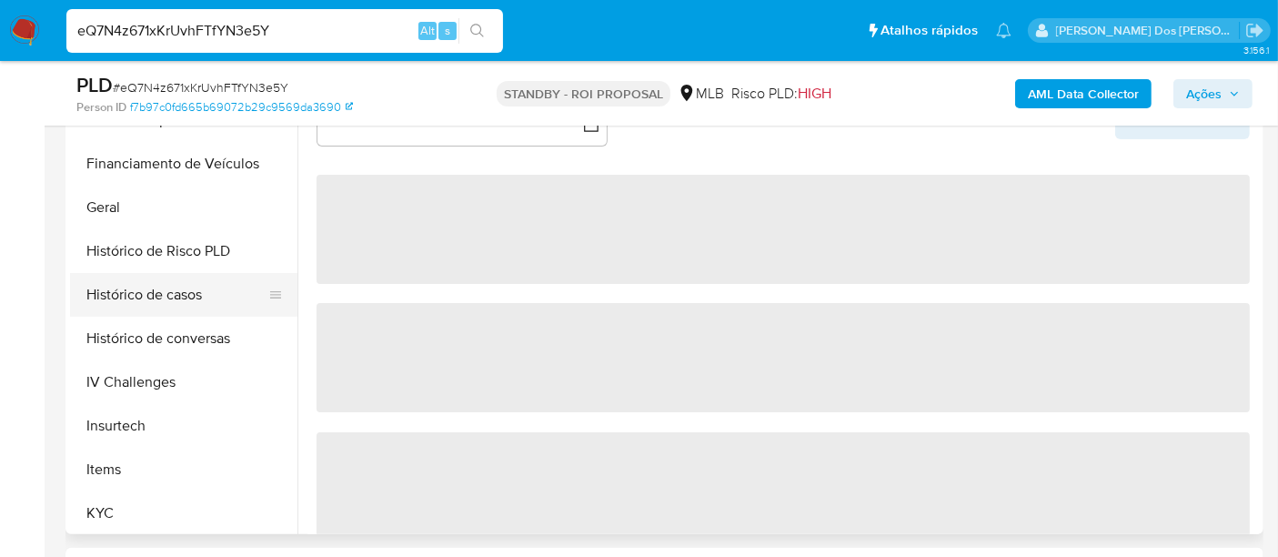
select select "10"
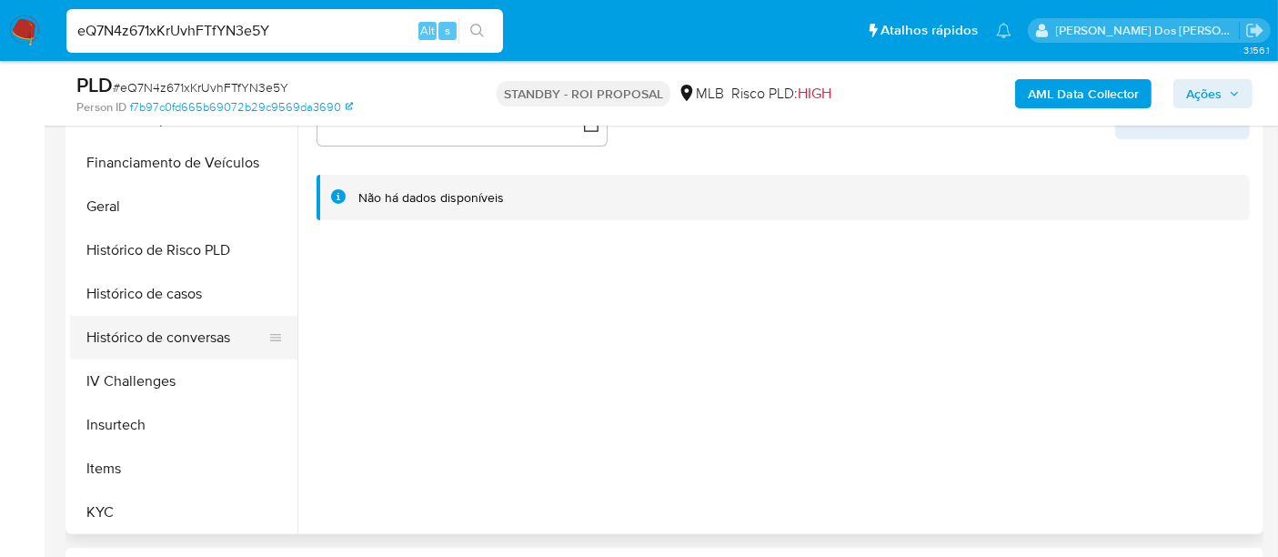
scroll to position [707, 0]
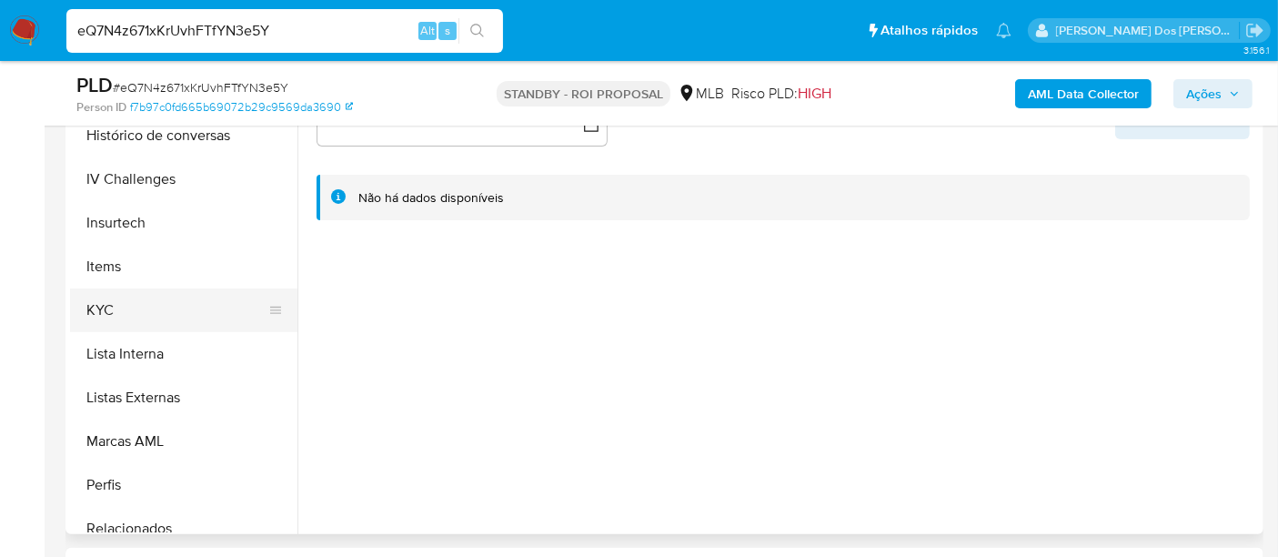
click at [99, 308] on button "KYC" at bounding box center [176, 310] width 213 height 44
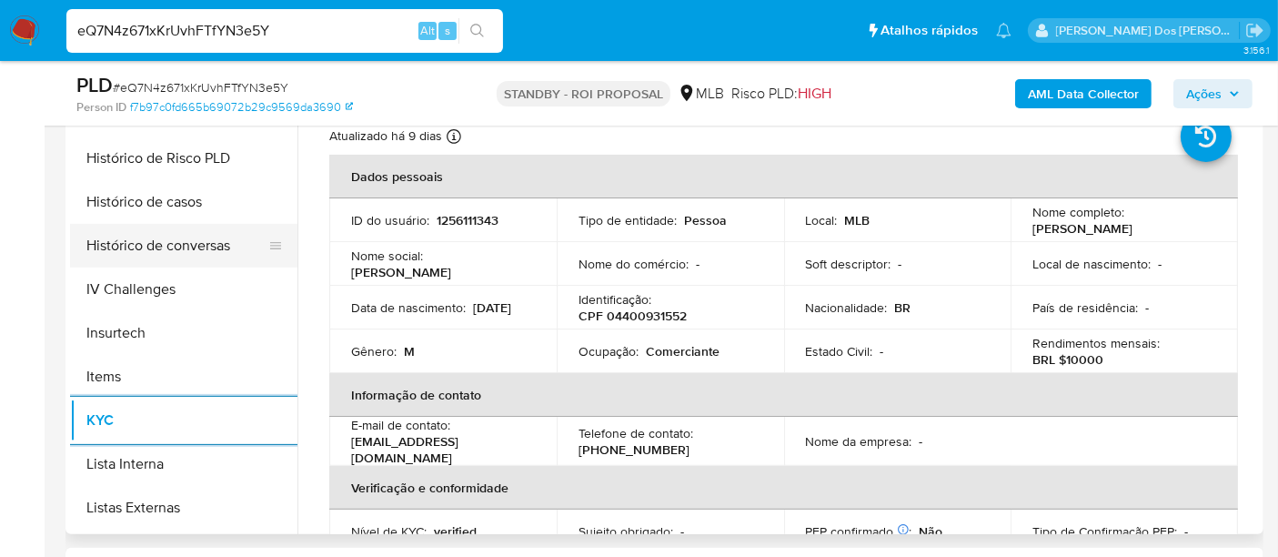
scroll to position [505, 0]
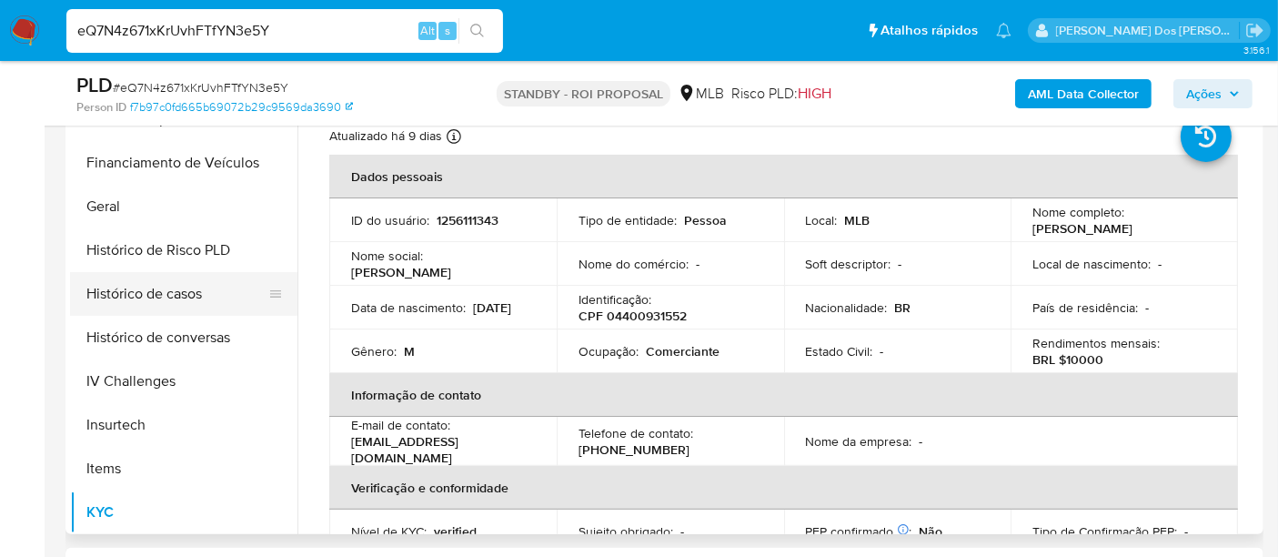
click at [196, 308] on button "Histórico de casos" at bounding box center [176, 294] width 213 height 44
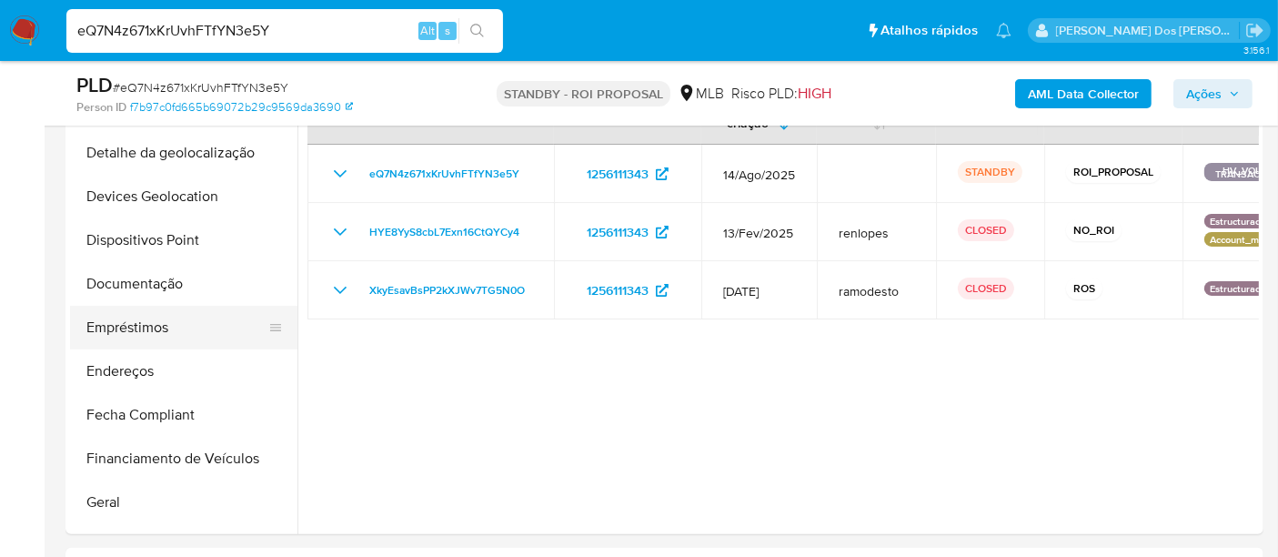
scroll to position [202, 0]
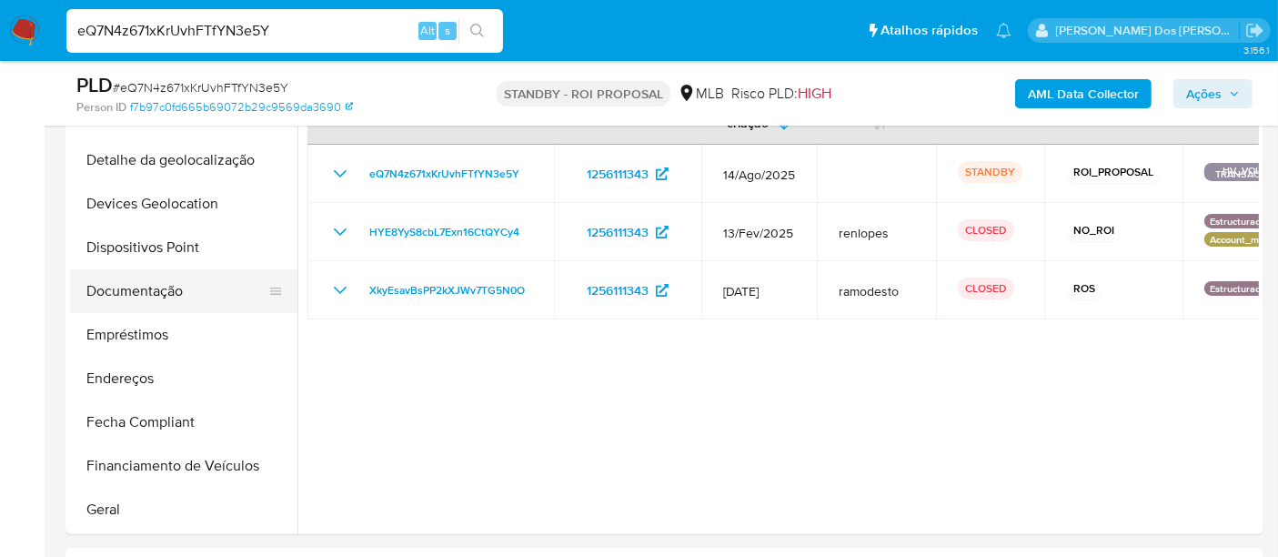
click at [161, 284] on button "Documentação" at bounding box center [176, 291] width 213 height 44
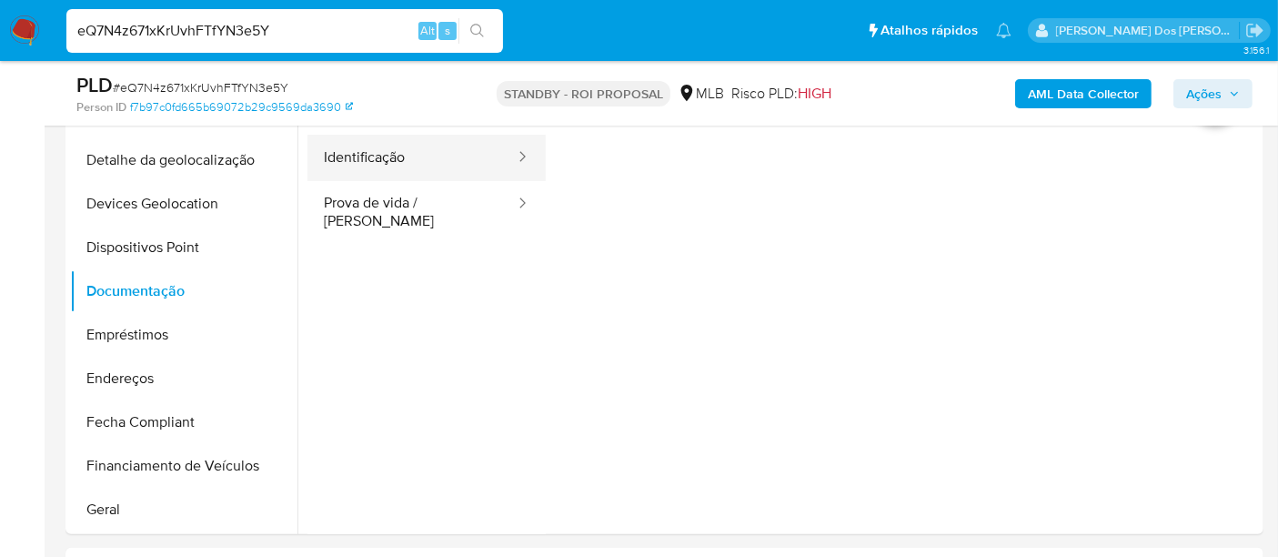
click at [355, 164] on button "Identificação" at bounding box center [412, 158] width 209 height 46
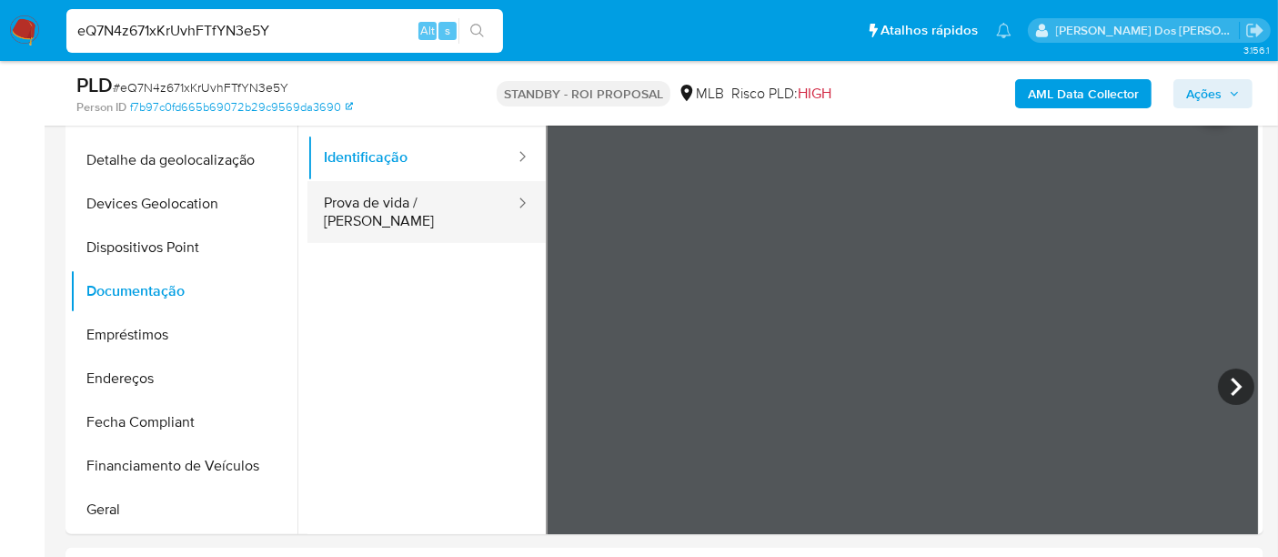
click at [452, 206] on button "Prova de vida / Selfie" at bounding box center [412, 212] width 209 height 62
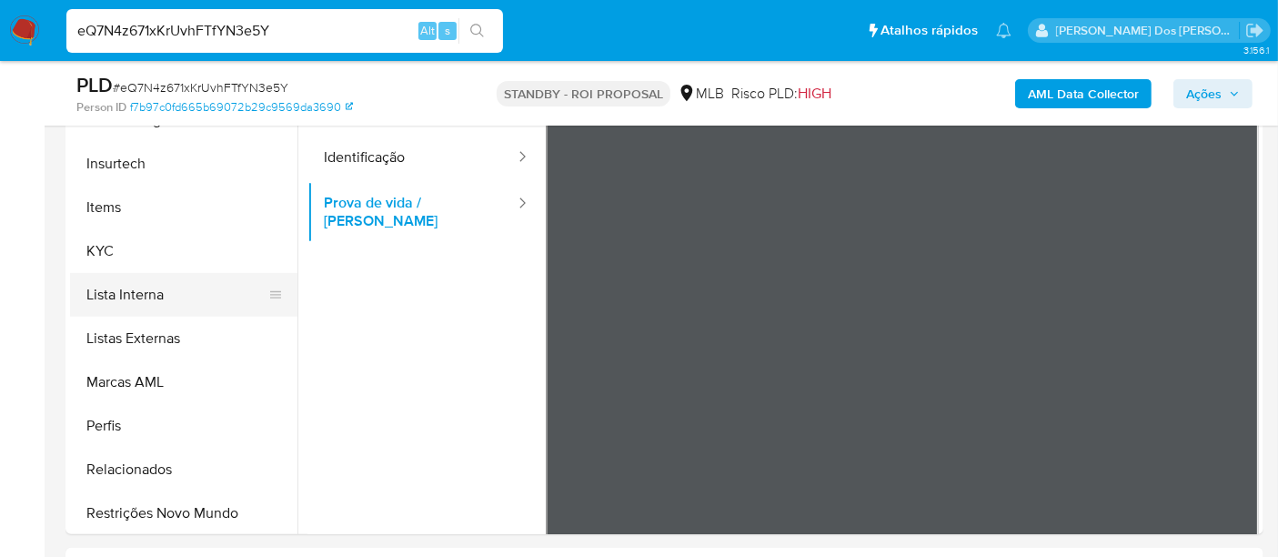
scroll to position [812, 0]
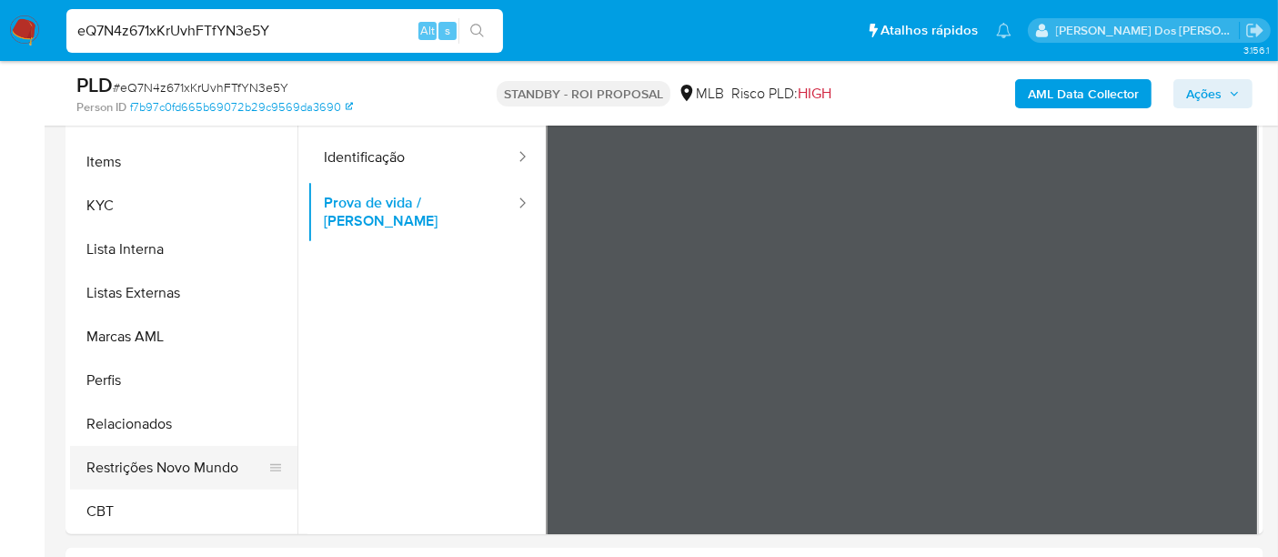
click at [197, 459] on button "Restrições Novo Mundo" at bounding box center [176, 468] width 213 height 44
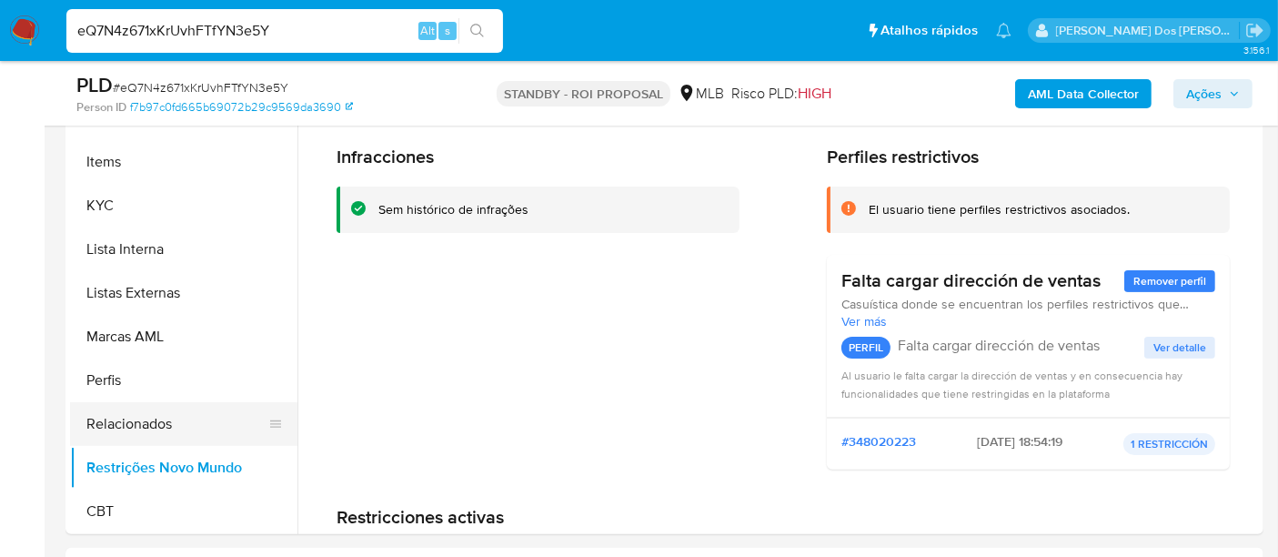
scroll to position [509, 0]
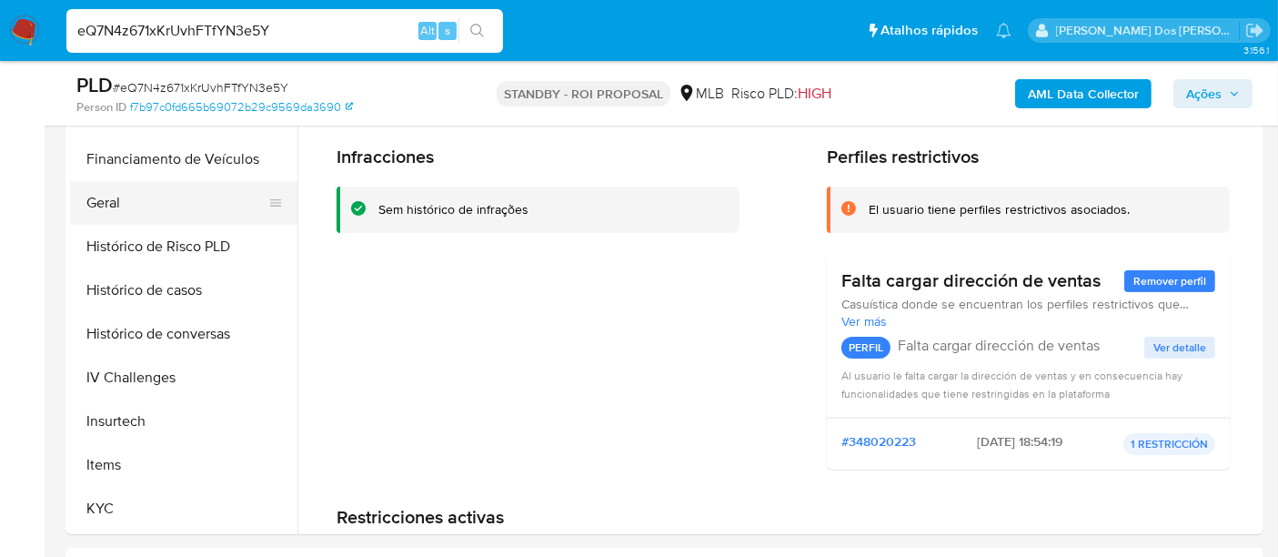
click at [105, 207] on button "Geral" at bounding box center [176, 203] width 213 height 44
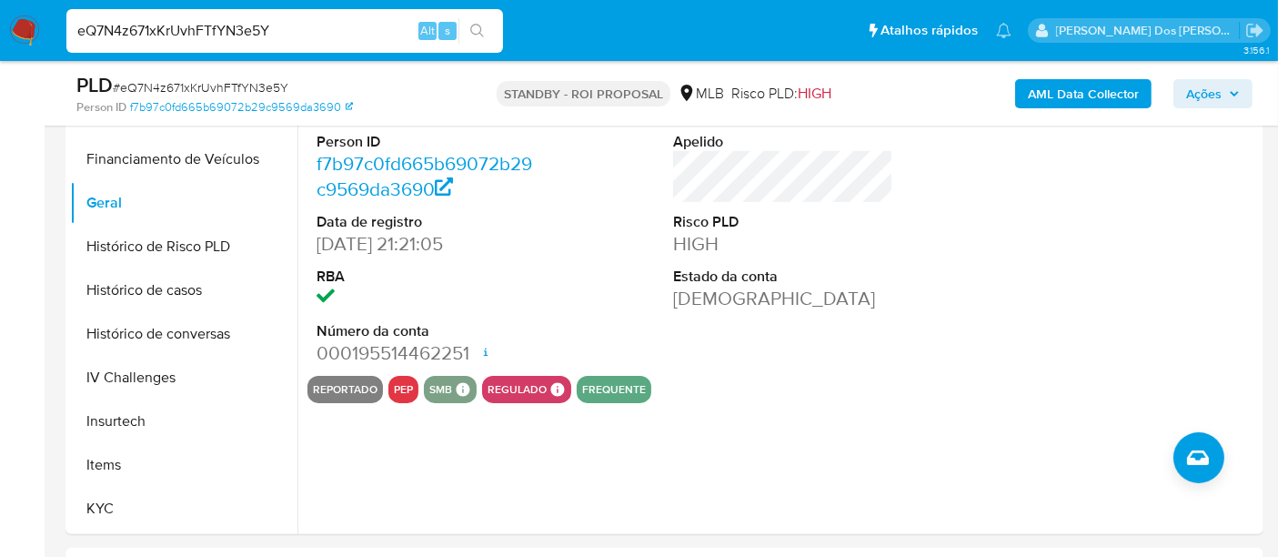
click at [294, 35] on input "eQ7N4z671xKrUvhFTfYN3e5Y" at bounding box center [284, 31] width 437 height 24
paste input "qbpfq89XKQ8hi5PTo4TyaWYK"
type input "qbpfq89XKQ8hi5PTo4TyaWYK"
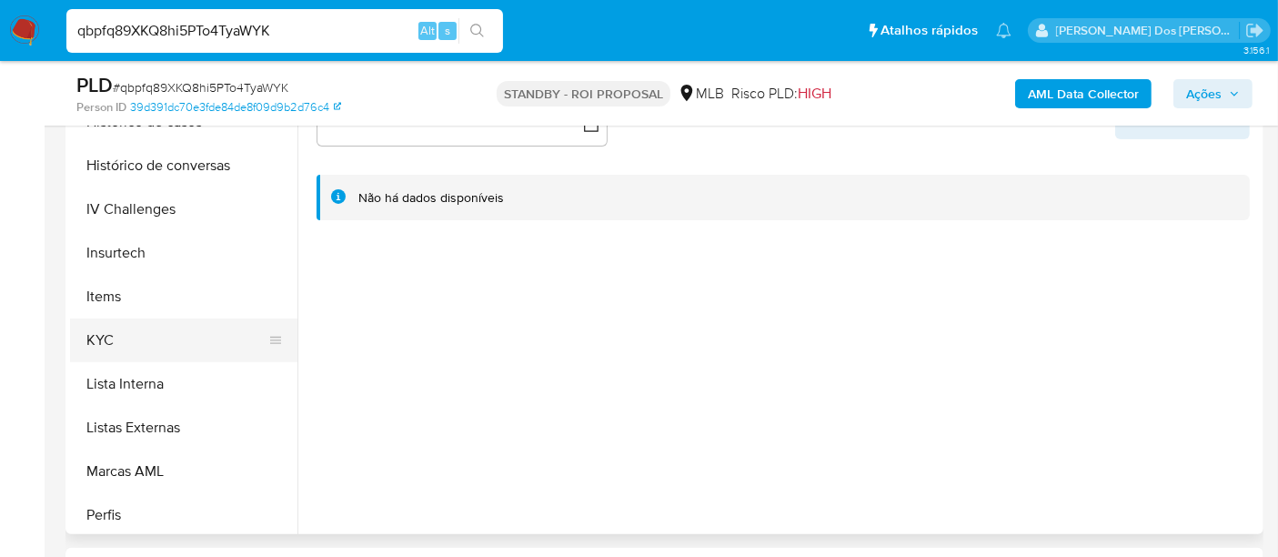
scroll to position [707, 0]
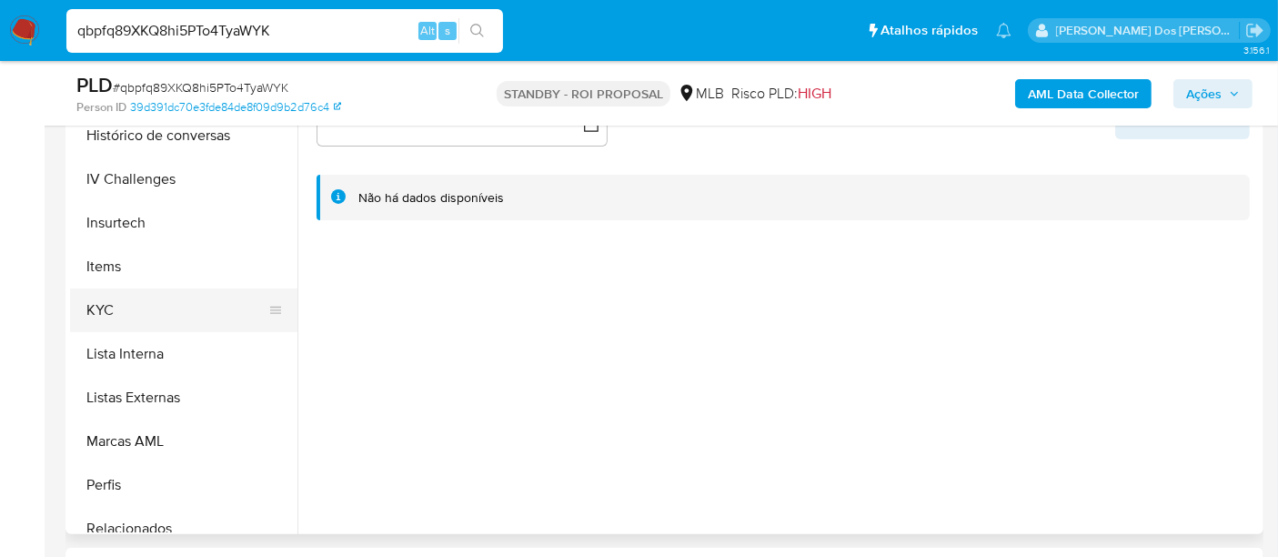
select select "10"
click at [104, 305] on button "KYC" at bounding box center [176, 310] width 213 height 44
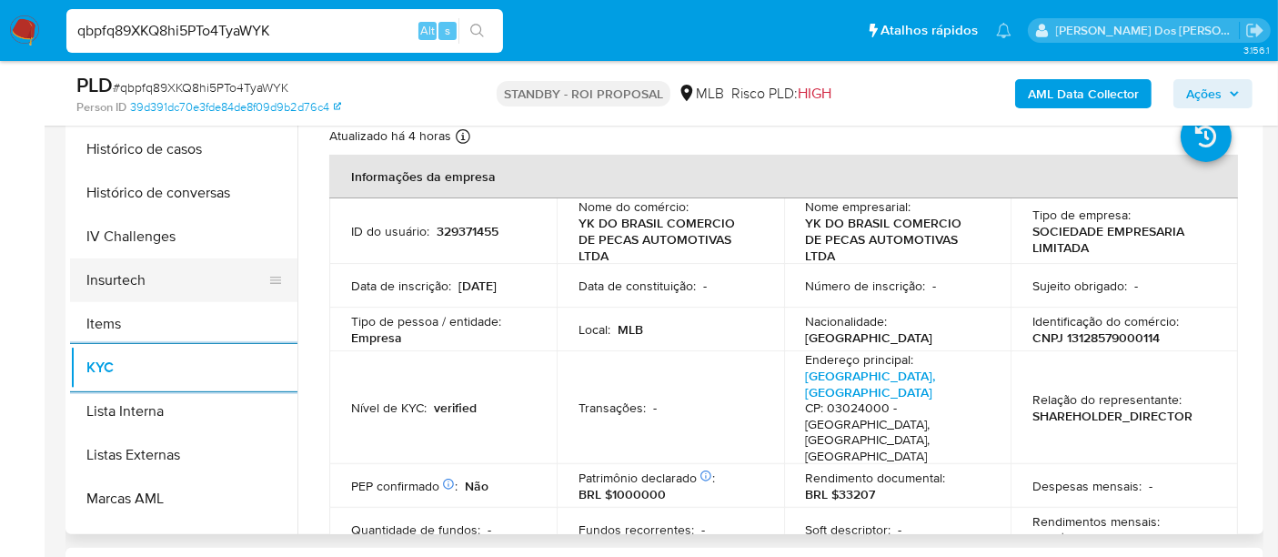
scroll to position [606, 0]
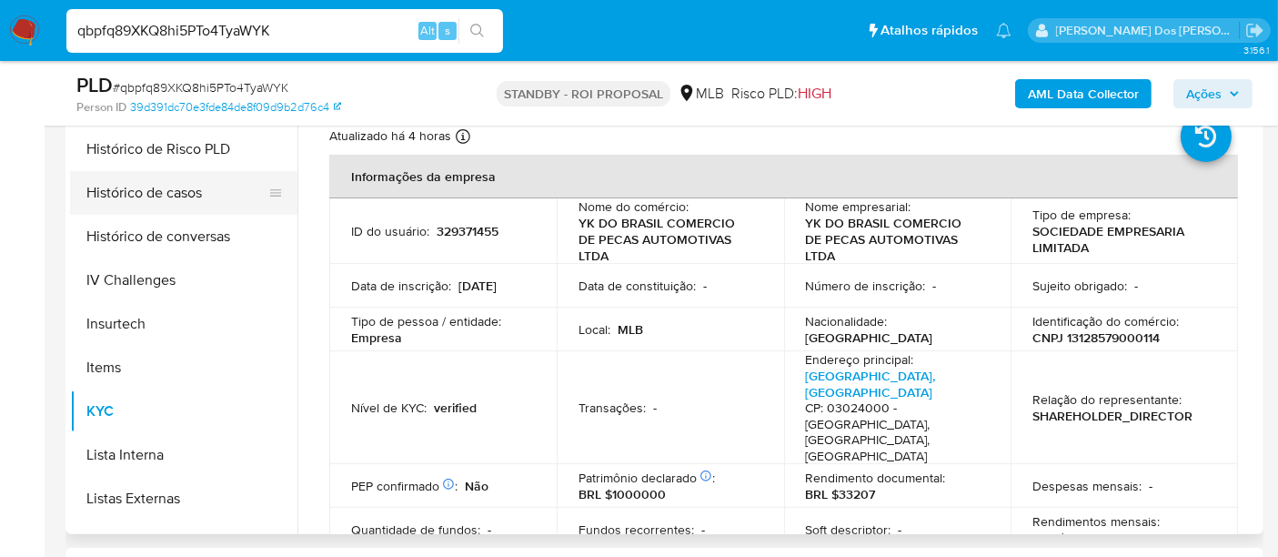
click at [163, 194] on button "Histórico de casos" at bounding box center [176, 193] width 213 height 44
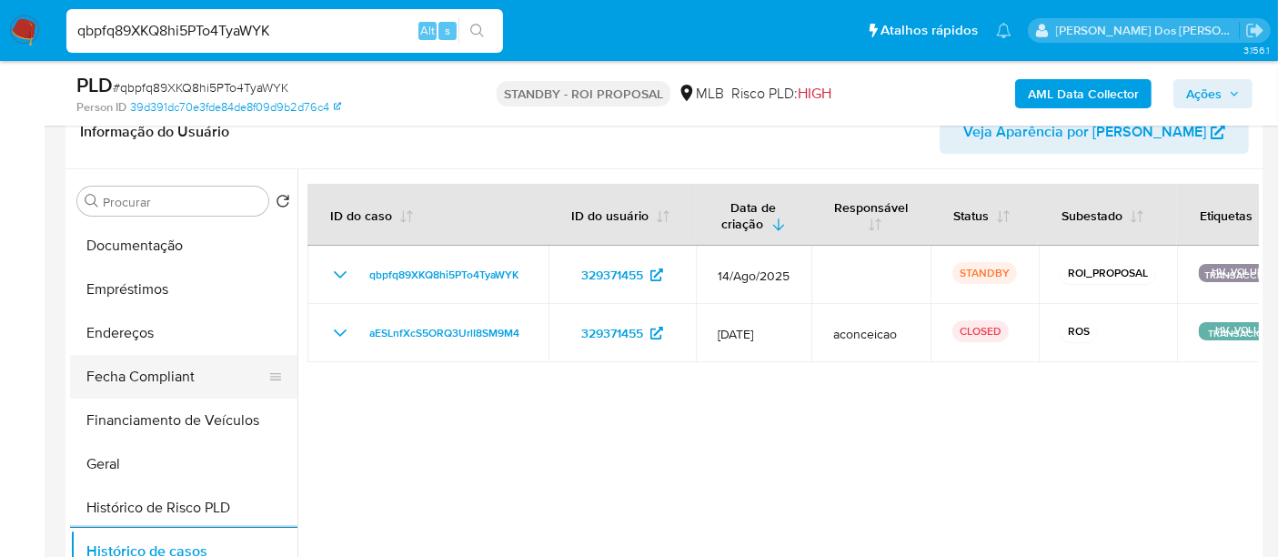
scroll to position [303, 0]
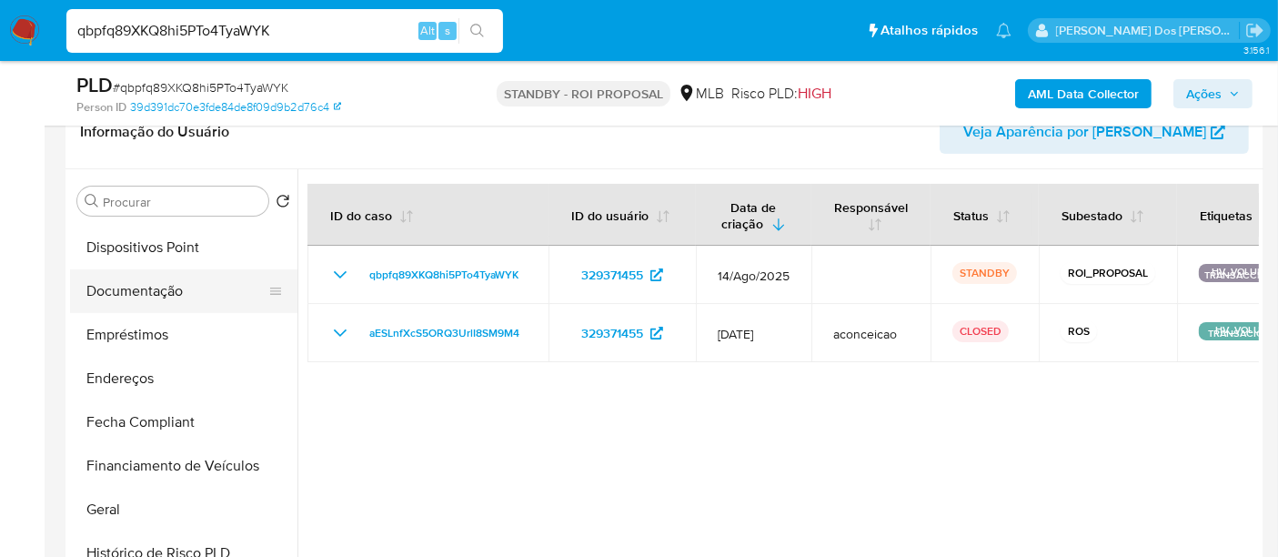
click at [158, 293] on button "Documentação" at bounding box center [176, 291] width 213 height 44
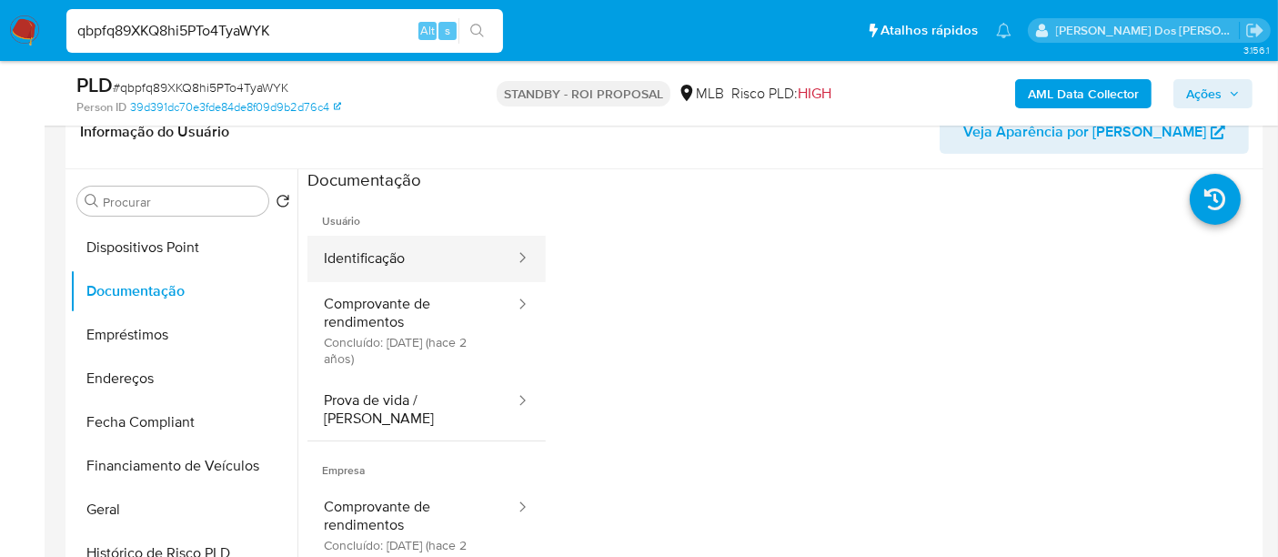
click at [364, 265] on button "Identificação" at bounding box center [412, 259] width 209 height 46
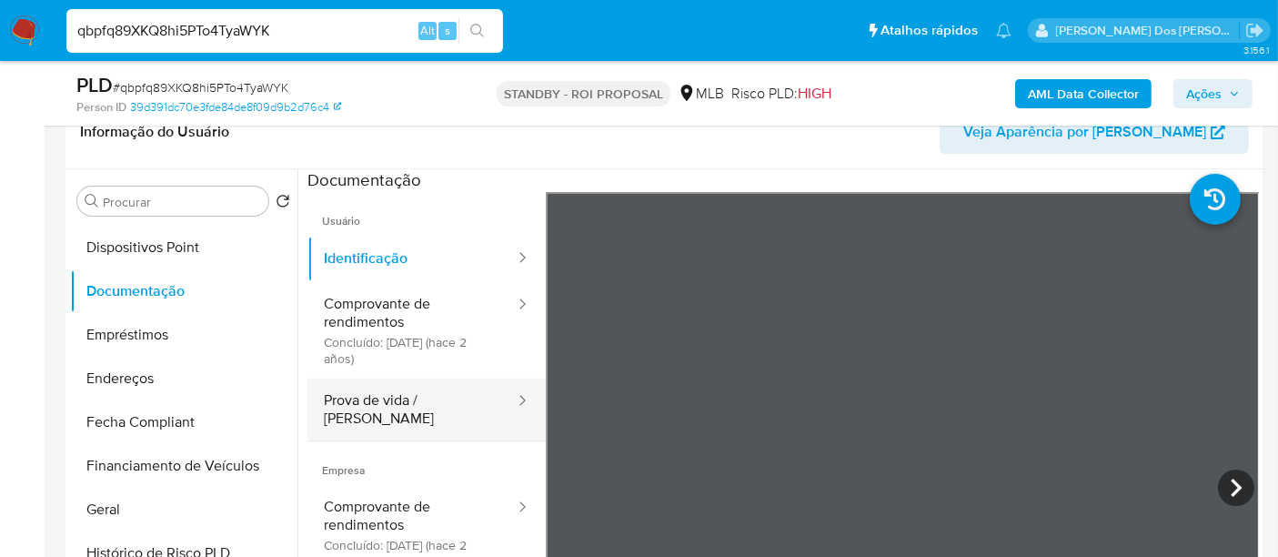
click at [387, 393] on button "Prova de vida / Selfie" at bounding box center [412, 410] width 209 height 62
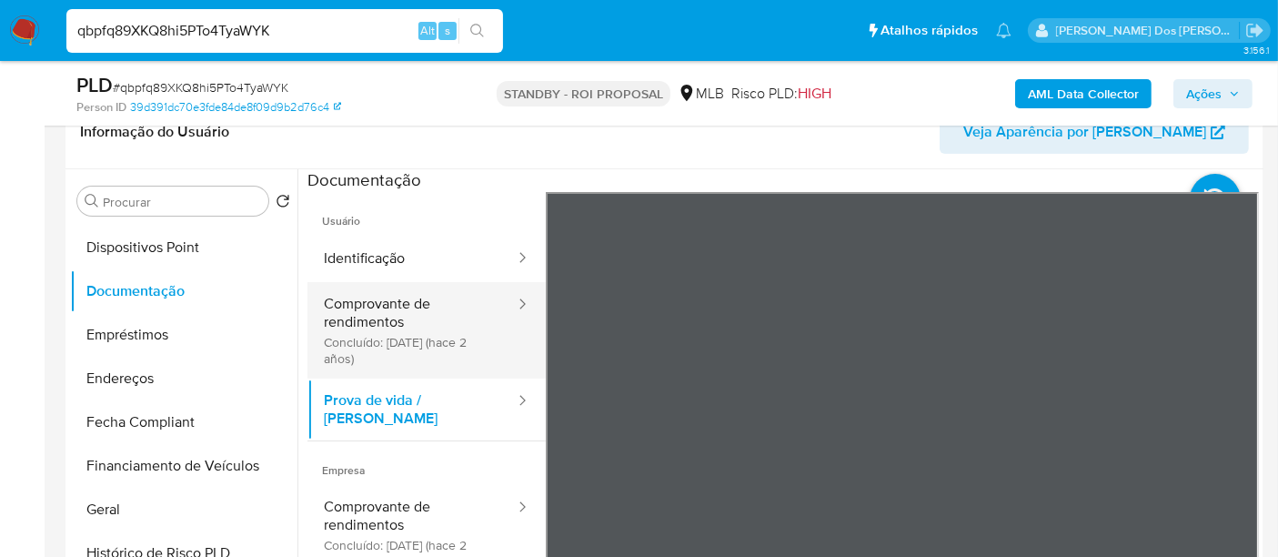
click at [398, 327] on button "Comprovante de rendimentos Concluído: 13/04/2023 (hace 2 años)" at bounding box center [412, 330] width 209 height 96
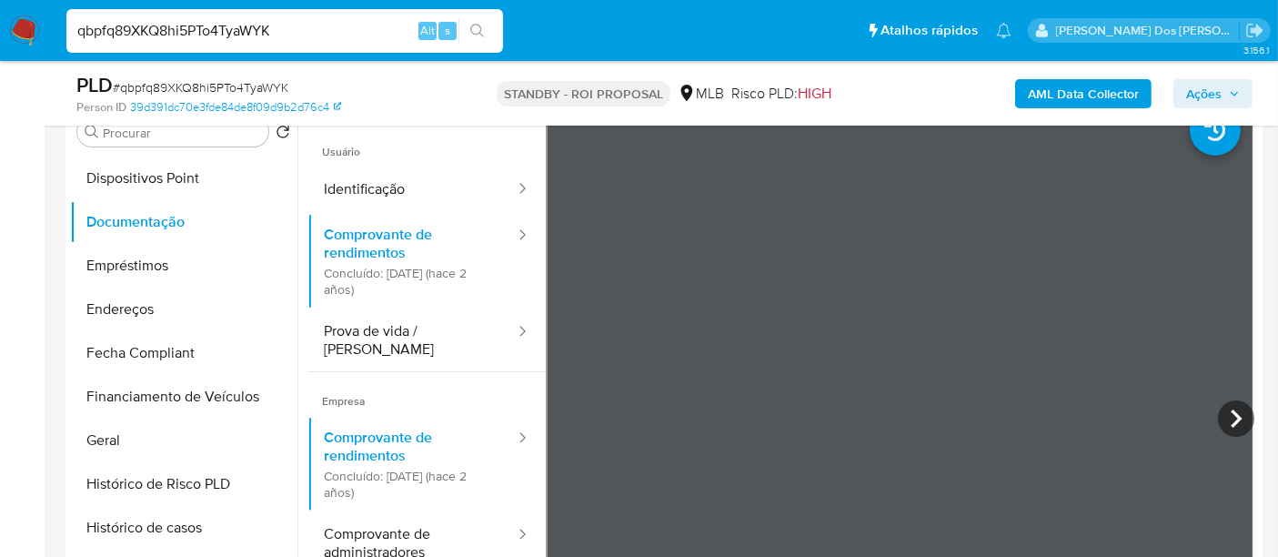
scroll to position [404, 0]
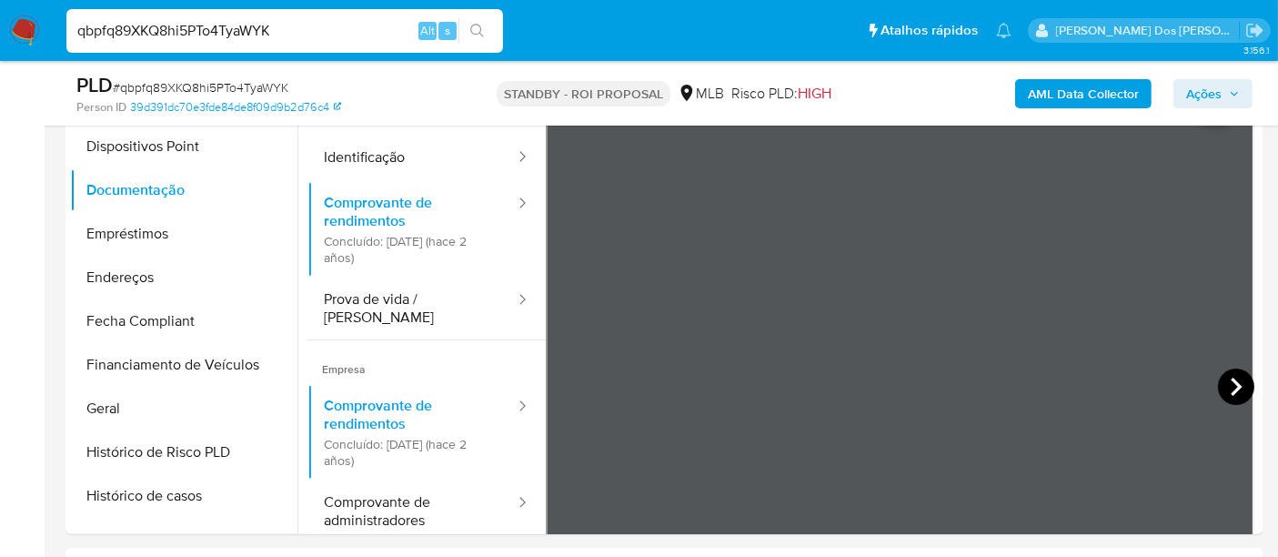
click at [1218, 383] on icon at bounding box center [1236, 387] width 36 height 36
click at [562, 395] on icon at bounding box center [569, 387] width 36 height 36
click at [373, 491] on button "Comprovante de administradores" at bounding box center [412, 511] width 209 height 62
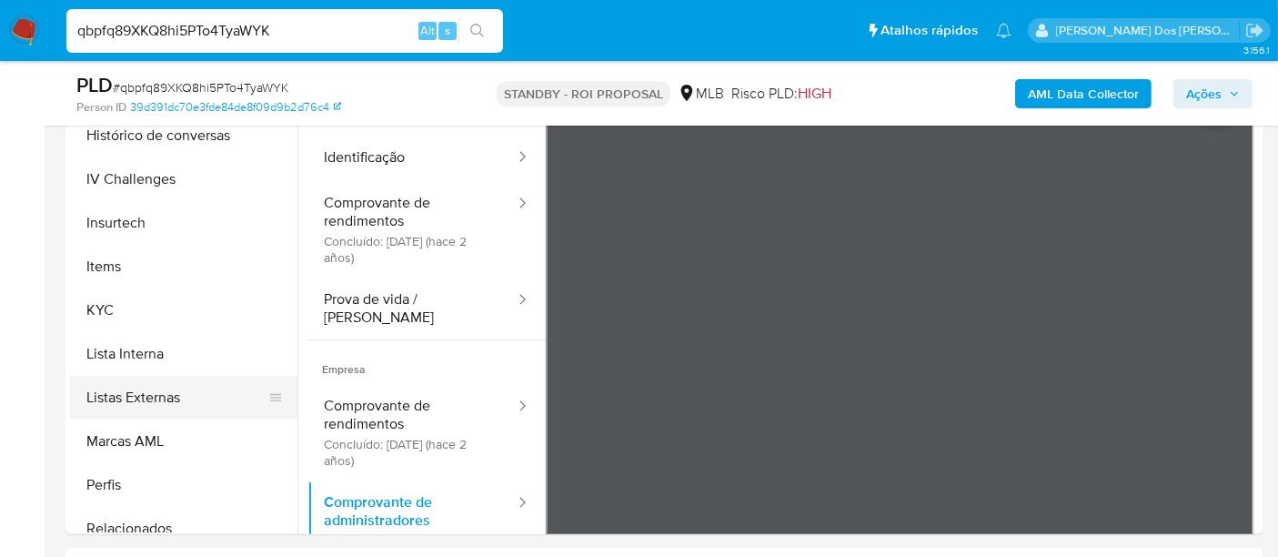
scroll to position [812, 0]
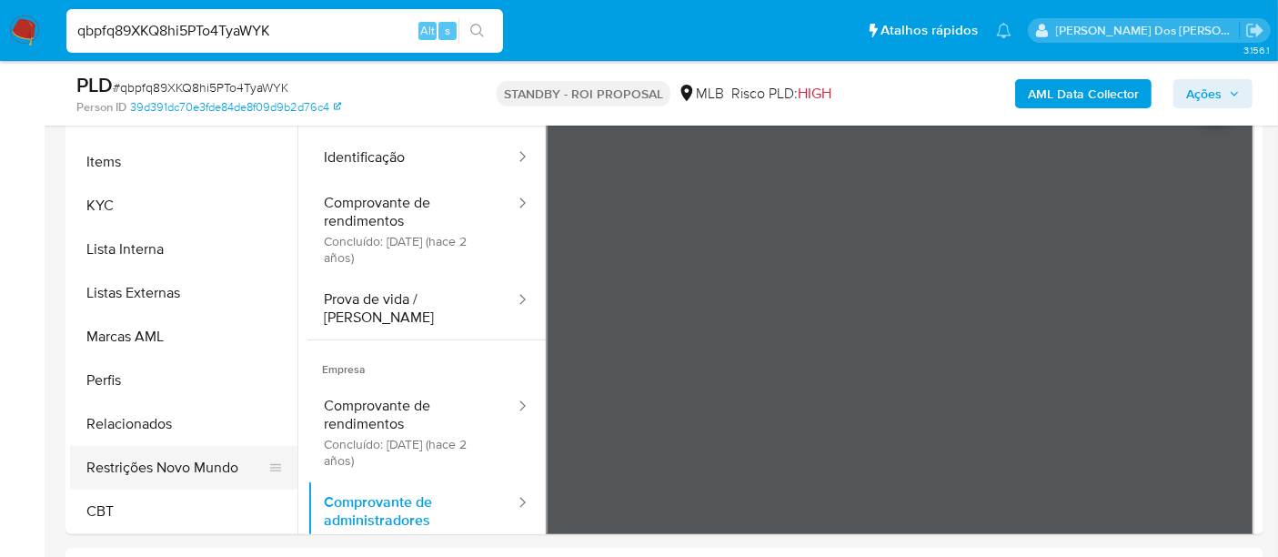
click at [214, 454] on button "Restrições Novo Mundo" at bounding box center [176, 468] width 213 height 44
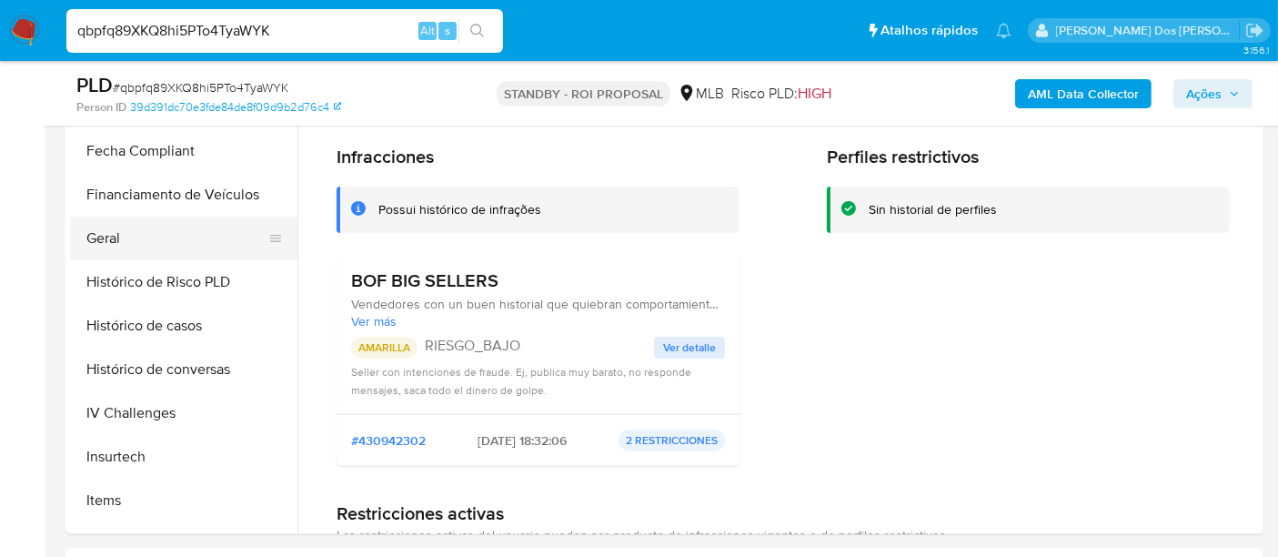
scroll to position [408, 0]
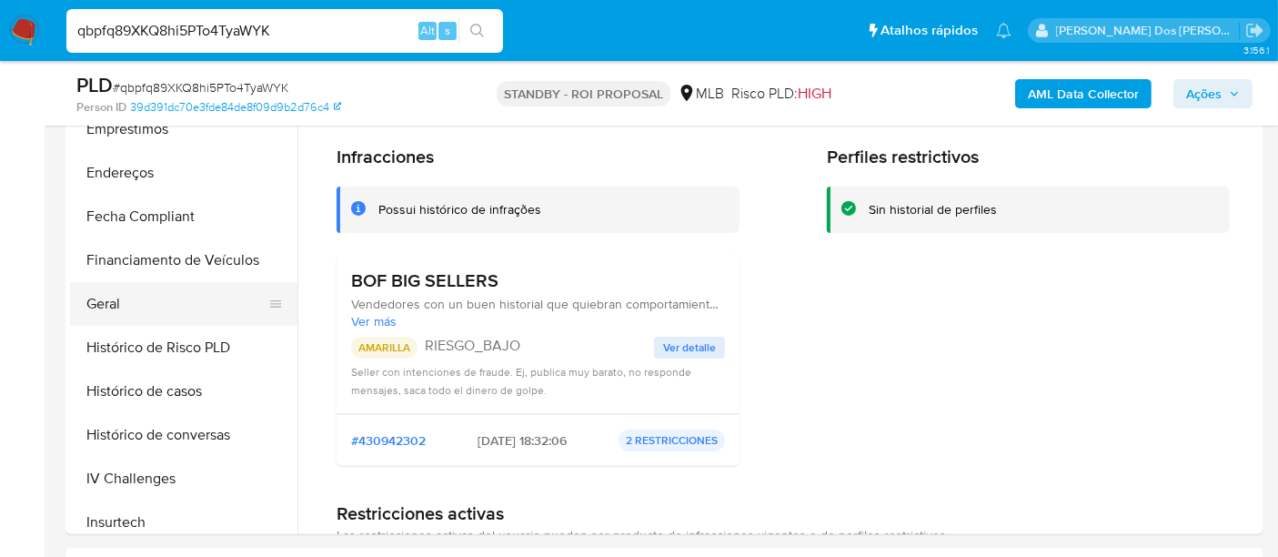
click at [99, 298] on button "Geral" at bounding box center [176, 304] width 213 height 44
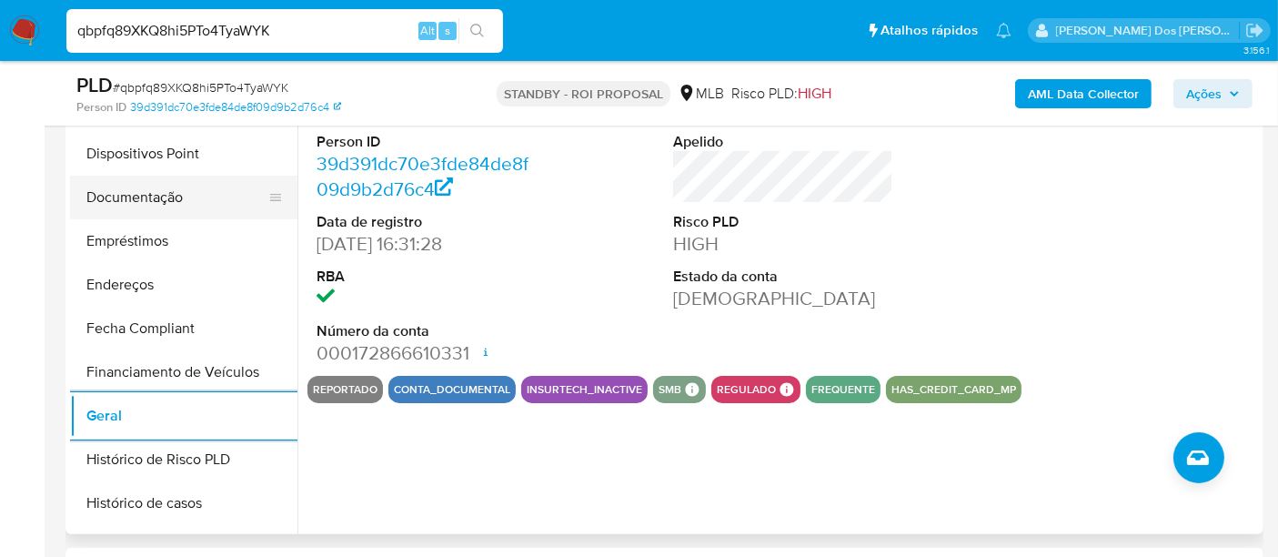
scroll to position [104, 0]
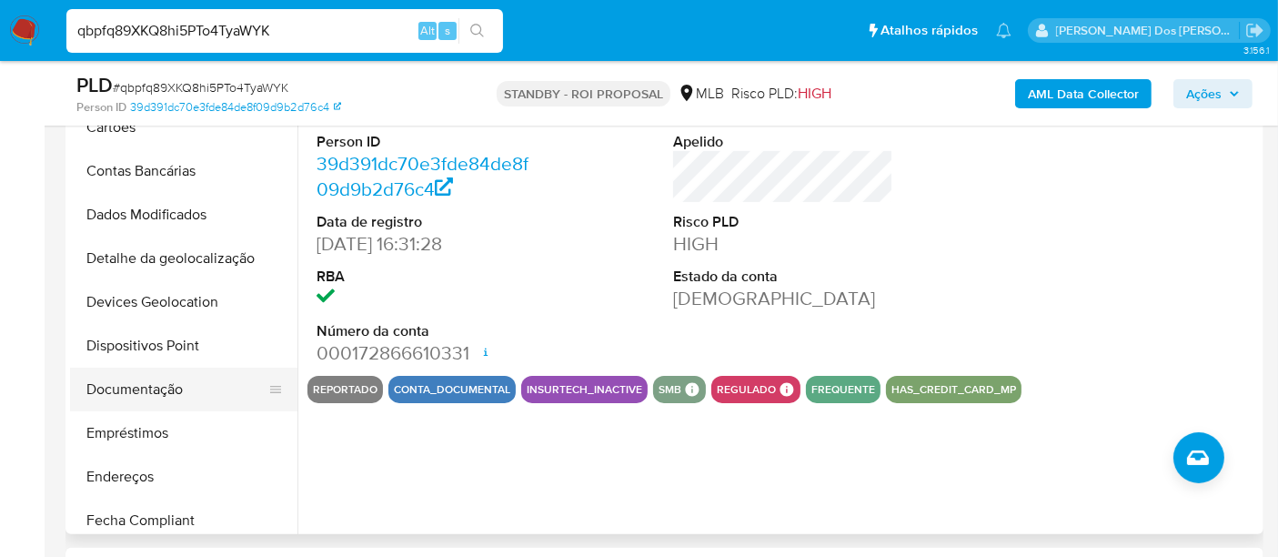
drag, startPoint x: 149, startPoint y: 389, endPoint x: 177, endPoint y: 384, distance: 27.7
click at [150, 389] on button "Documentação" at bounding box center [176, 390] width 213 height 44
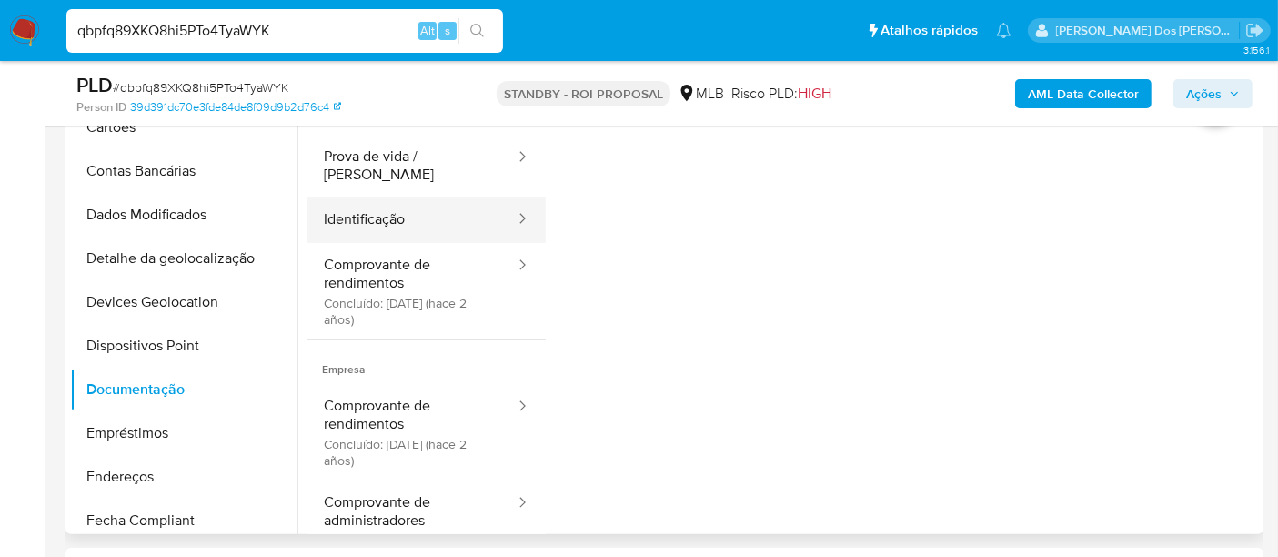
click at [376, 210] on button "Identificação" at bounding box center [412, 220] width 209 height 46
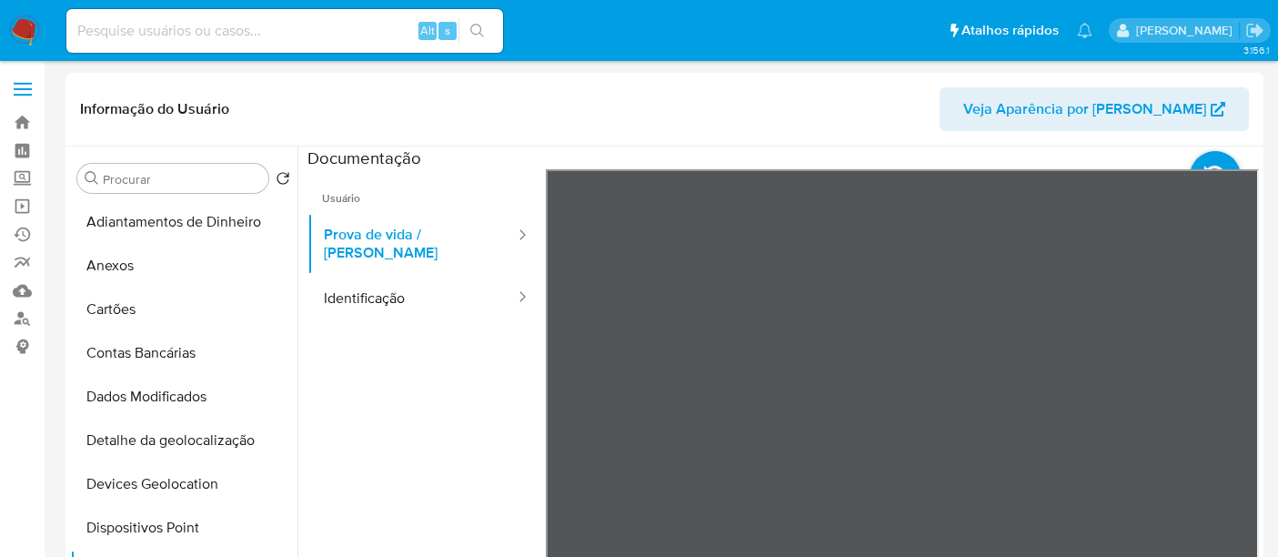
select select "10"
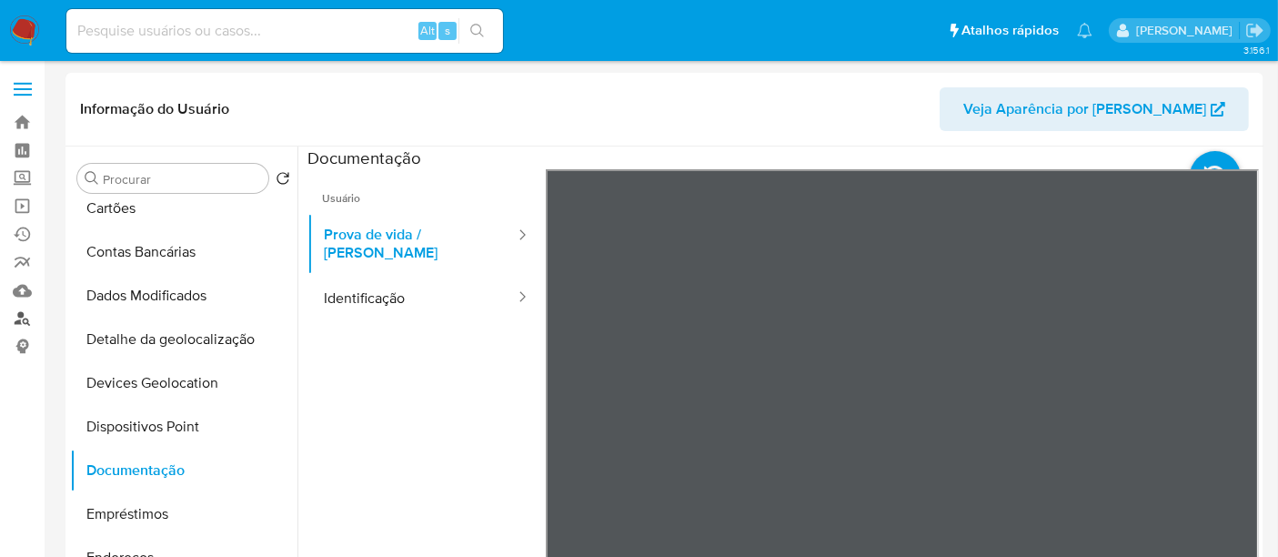
click at [15, 319] on link "Localizador de pessoas" at bounding box center [108, 319] width 217 height 28
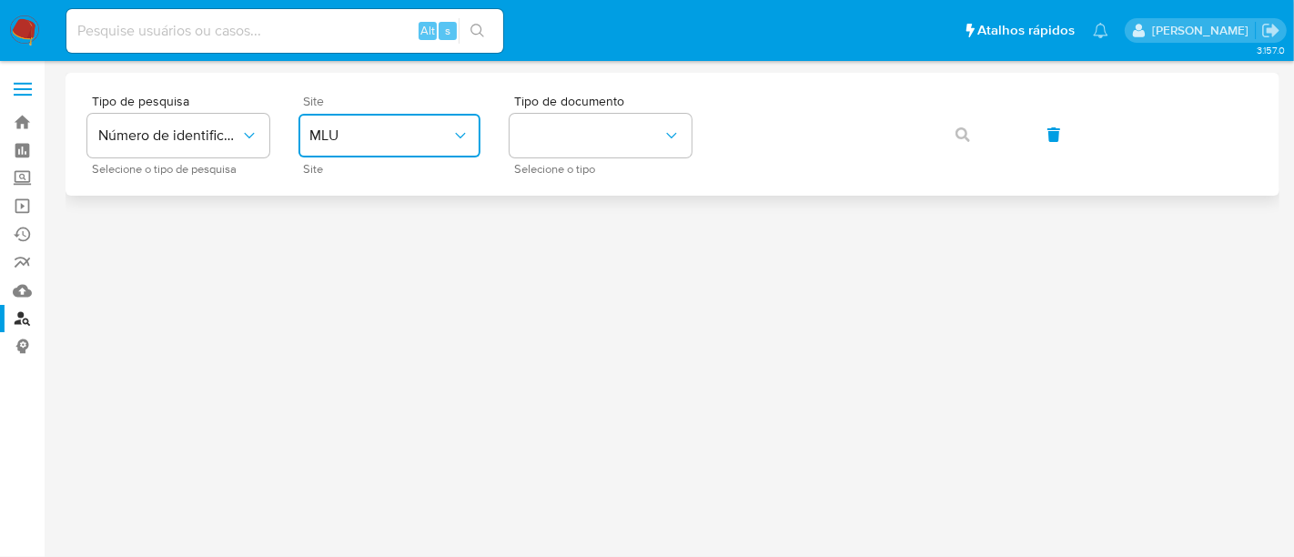
click at [427, 127] on span "MLU" at bounding box center [380, 135] width 142 height 18
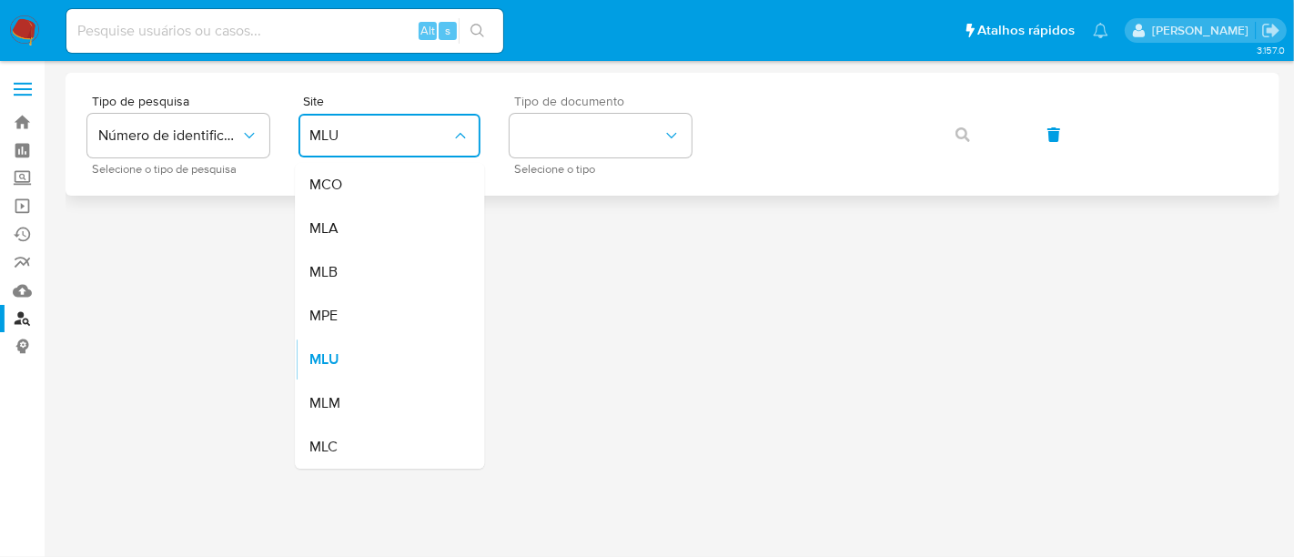
drag, startPoint x: 376, startPoint y: 278, endPoint x: 561, endPoint y: 170, distance: 214.9
click at [376, 278] on div "MLB" at bounding box center [383, 272] width 149 height 44
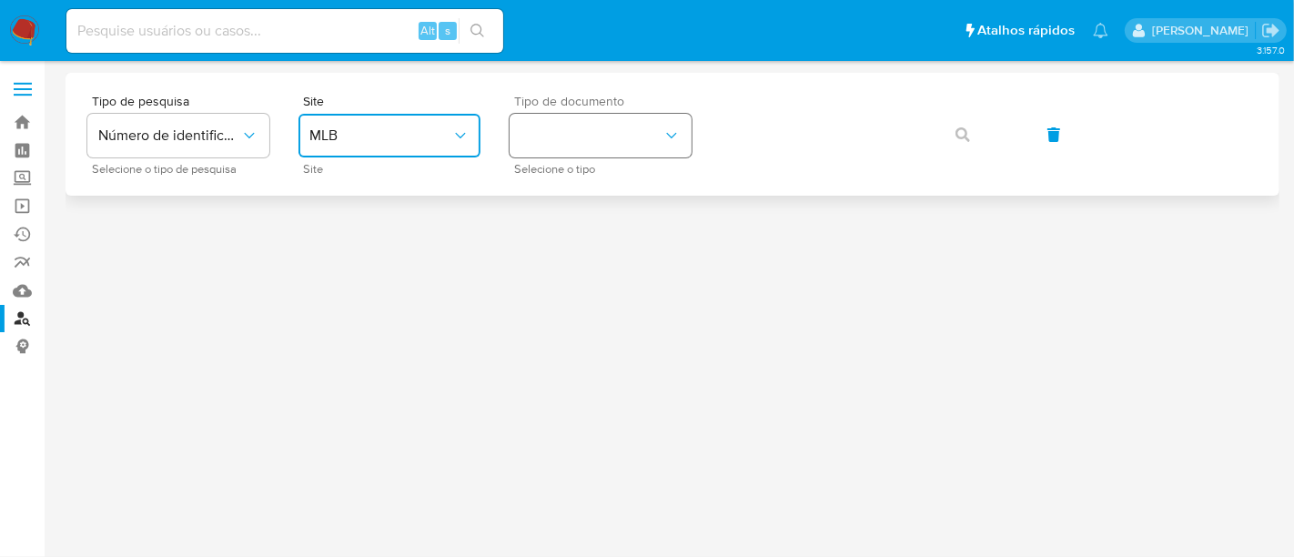
click at [584, 132] on button "identificationType" at bounding box center [601, 136] width 182 height 44
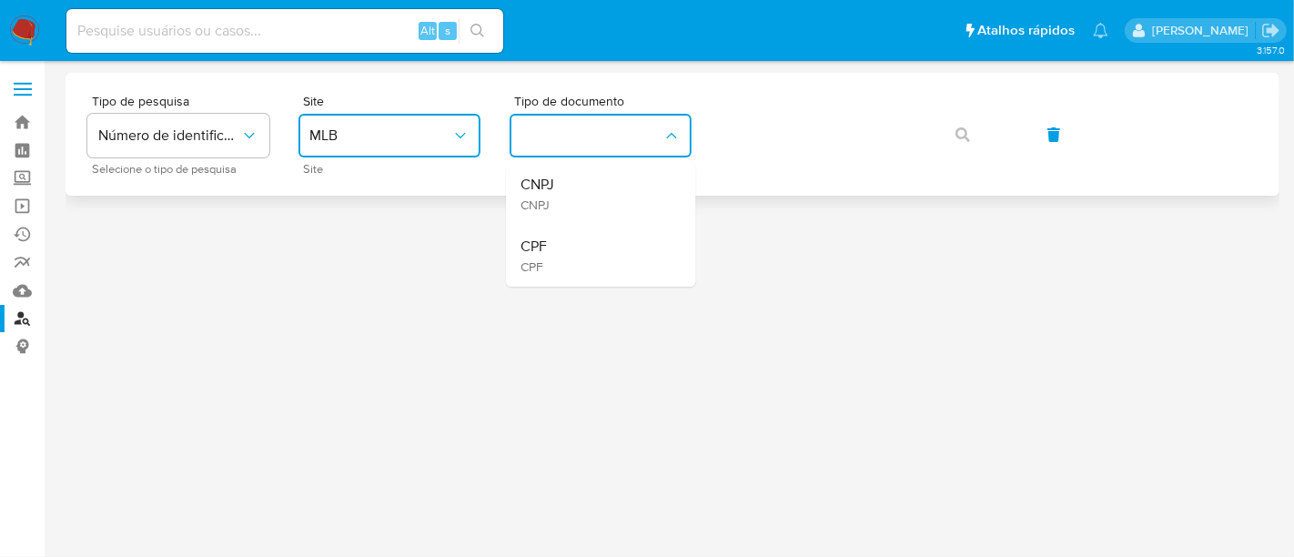
drag, startPoint x: 571, startPoint y: 238, endPoint x: 723, endPoint y: 168, distance: 166.5
click at [577, 232] on div "CPF CPF" at bounding box center [594, 256] width 149 height 62
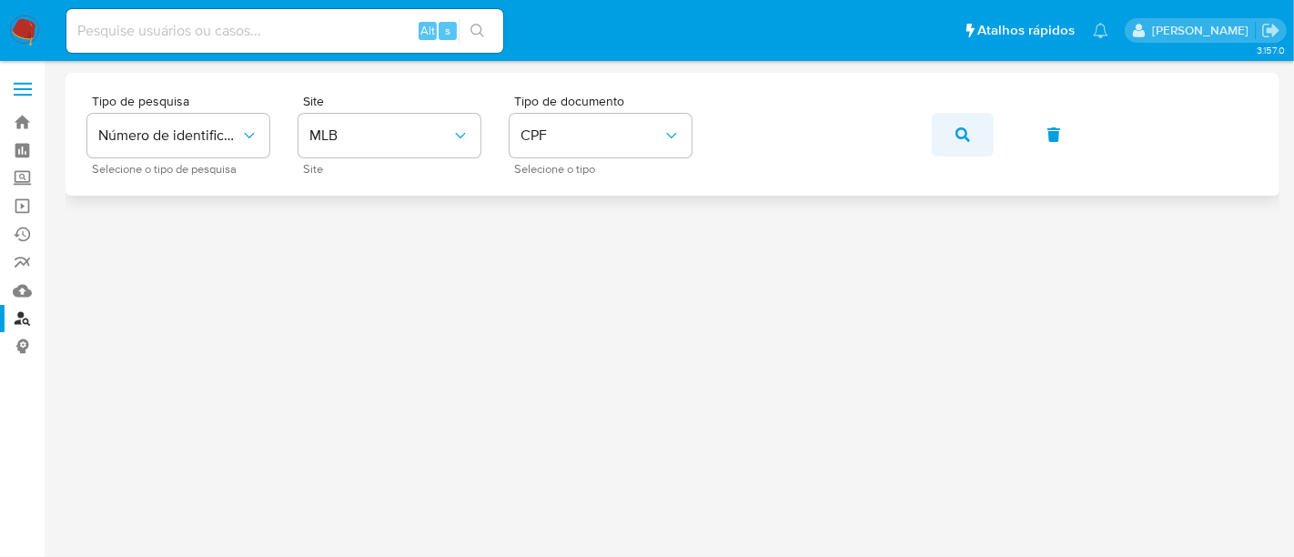
click at [966, 136] on icon "button" at bounding box center [962, 134] width 15 height 15
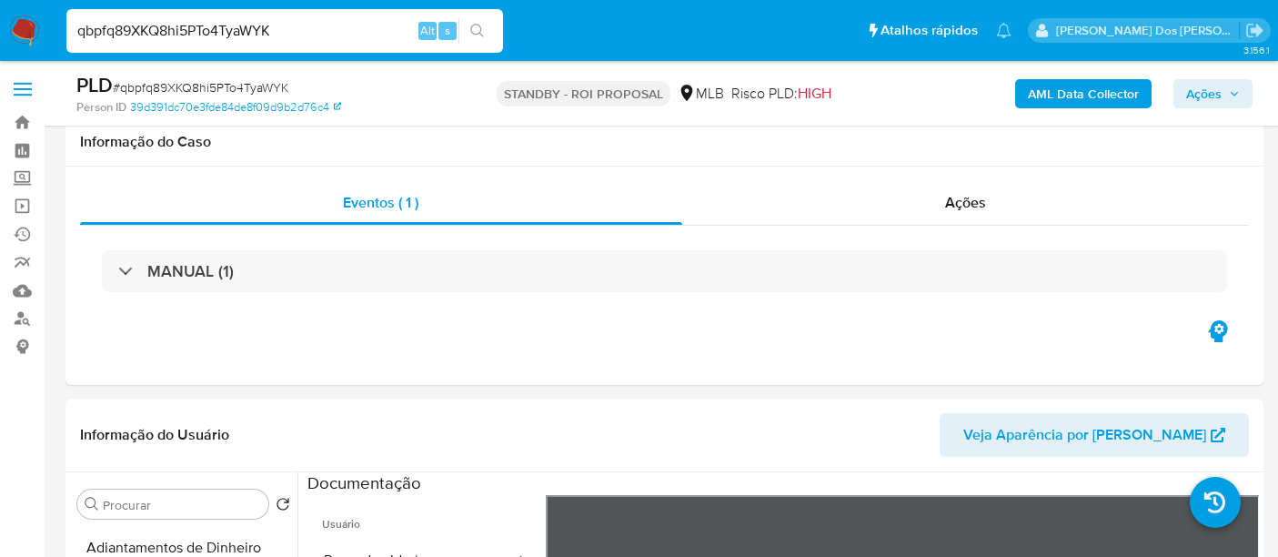
select select "10"
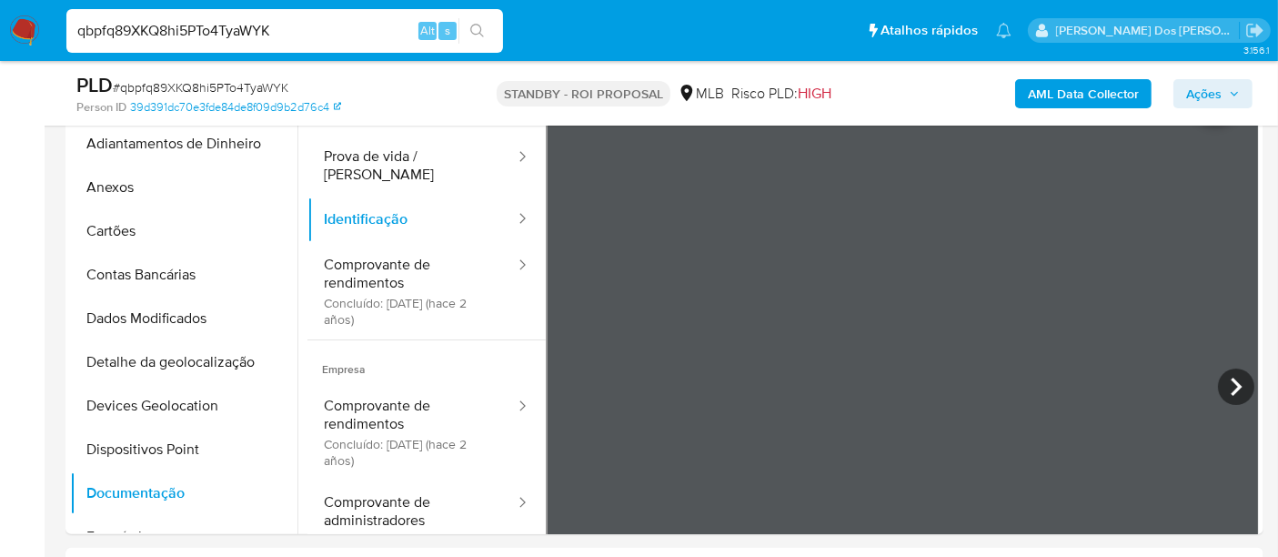
scroll to position [104, 0]
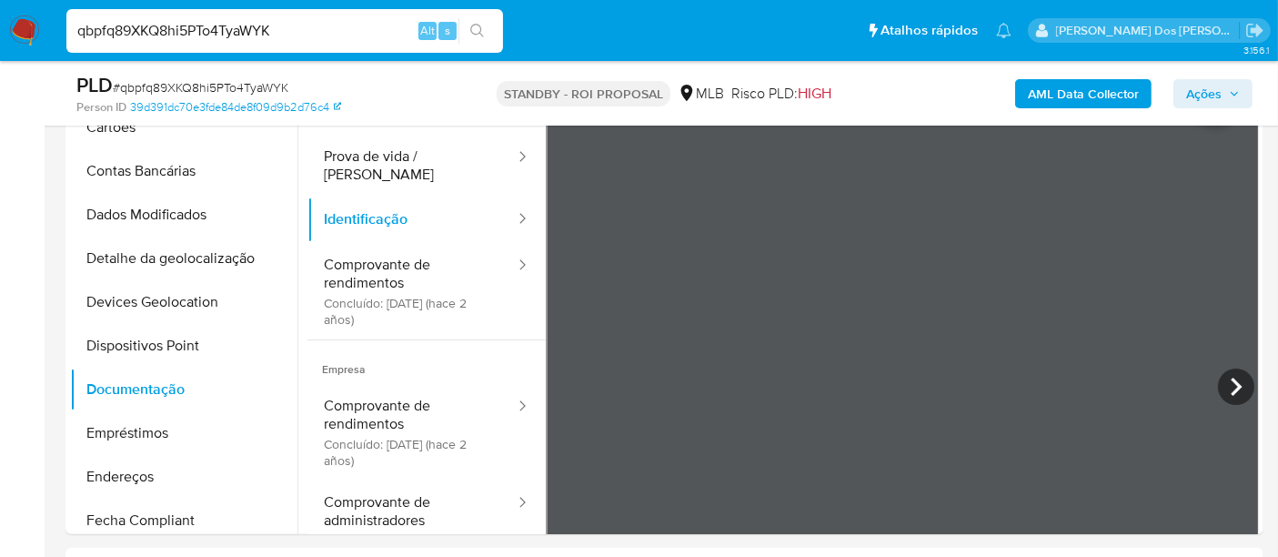
click at [25, 25] on img at bounding box center [24, 30] width 31 height 31
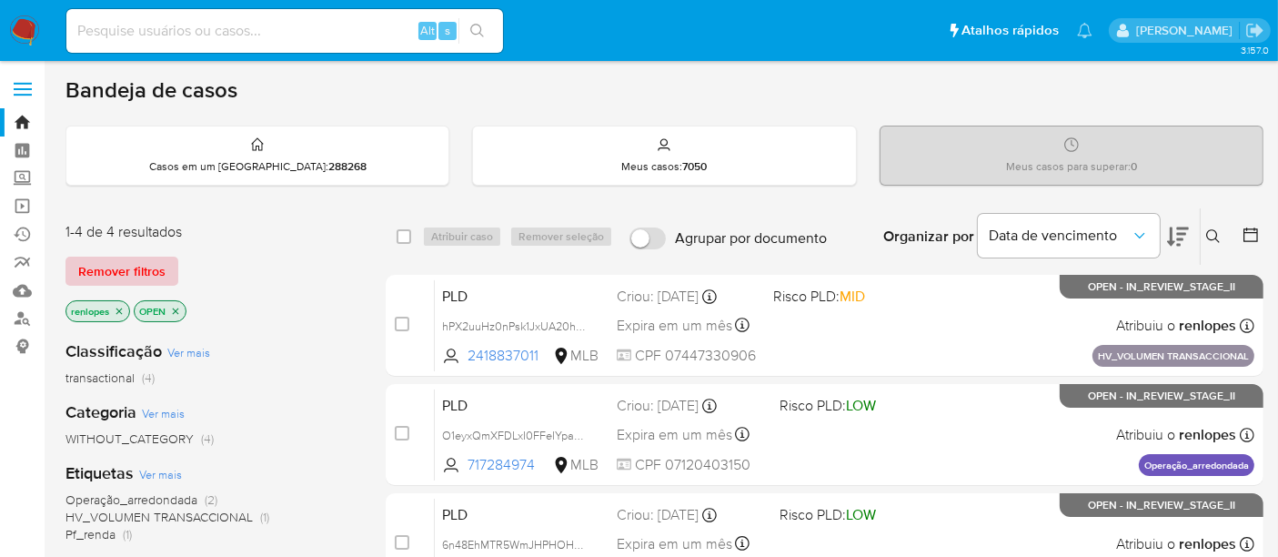
click at [158, 273] on span "Remover filtros" at bounding box center [121, 270] width 87 height 25
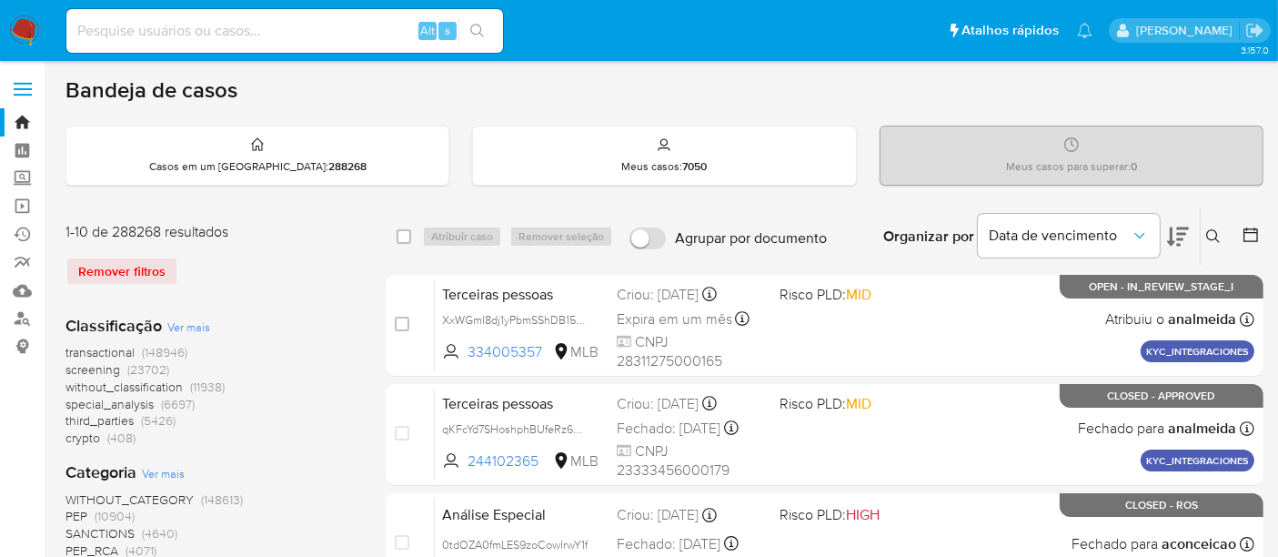
click at [1218, 235] on icon at bounding box center [1214, 236] width 15 height 15
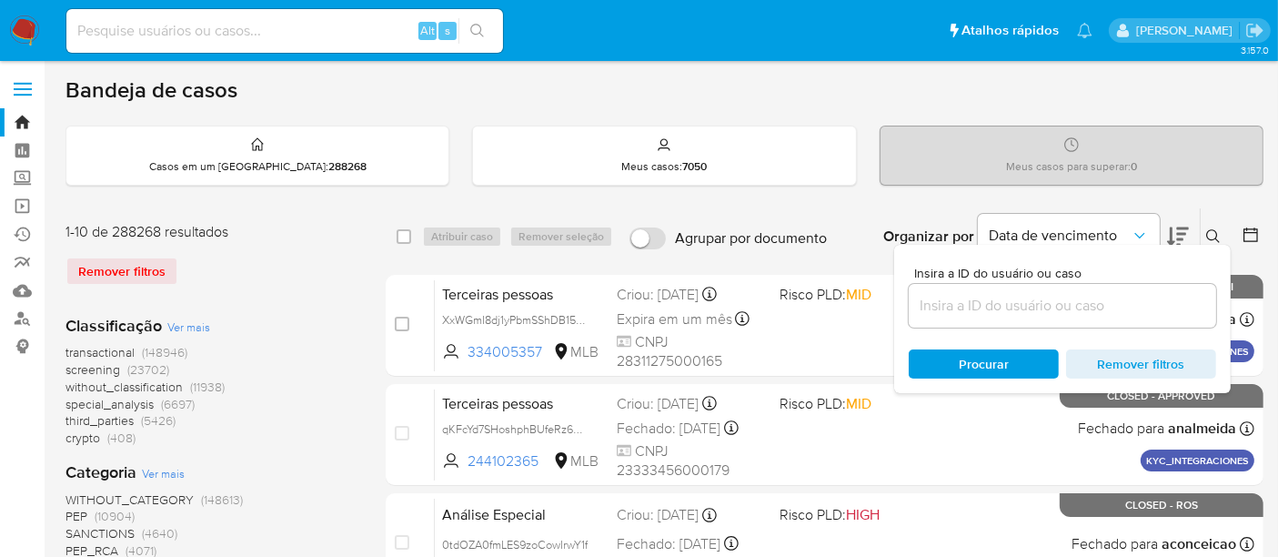
click at [1024, 305] on input at bounding box center [1063, 306] width 308 height 24
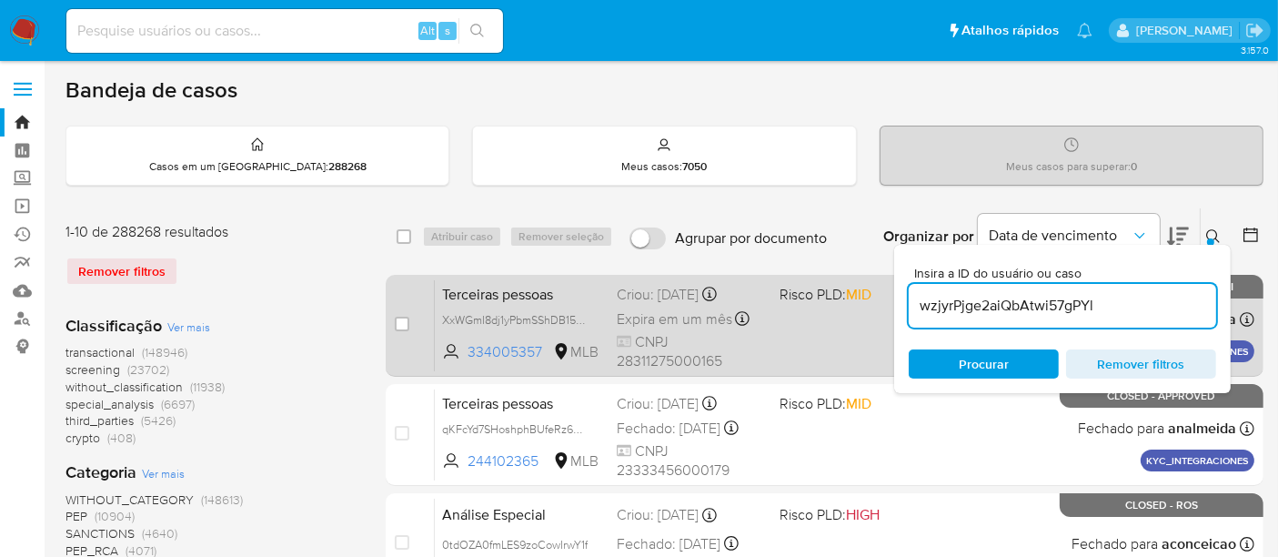
type input "wzjyrPjge2aiQbAtwi57gPYl"
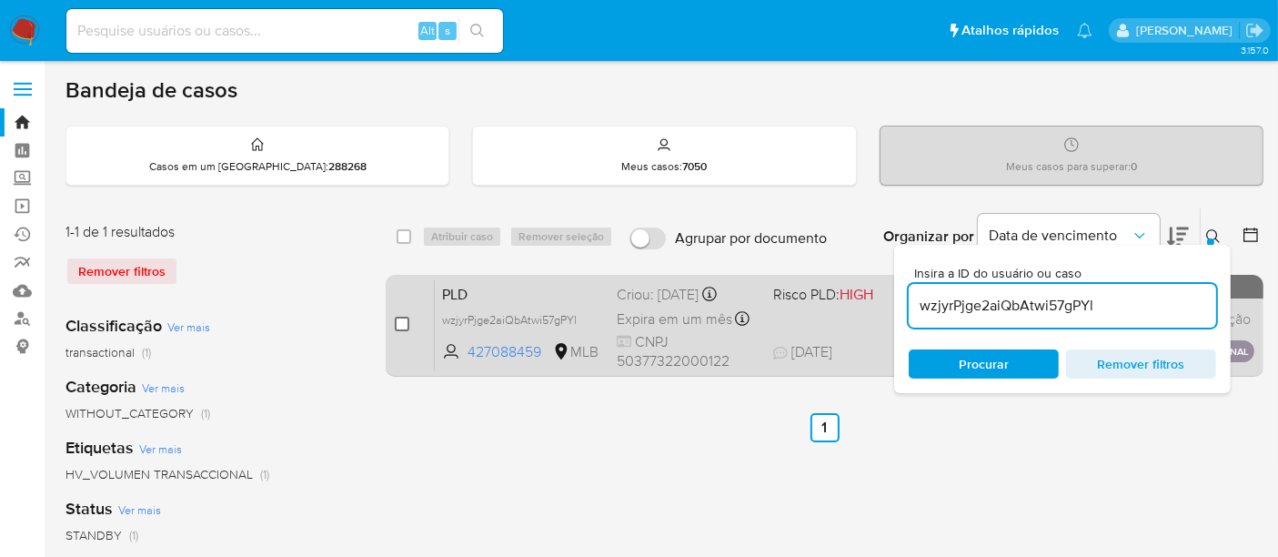
click at [408, 320] on input "checkbox" at bounding box center [402, 324] width 15 height 15
checkbox input "true"
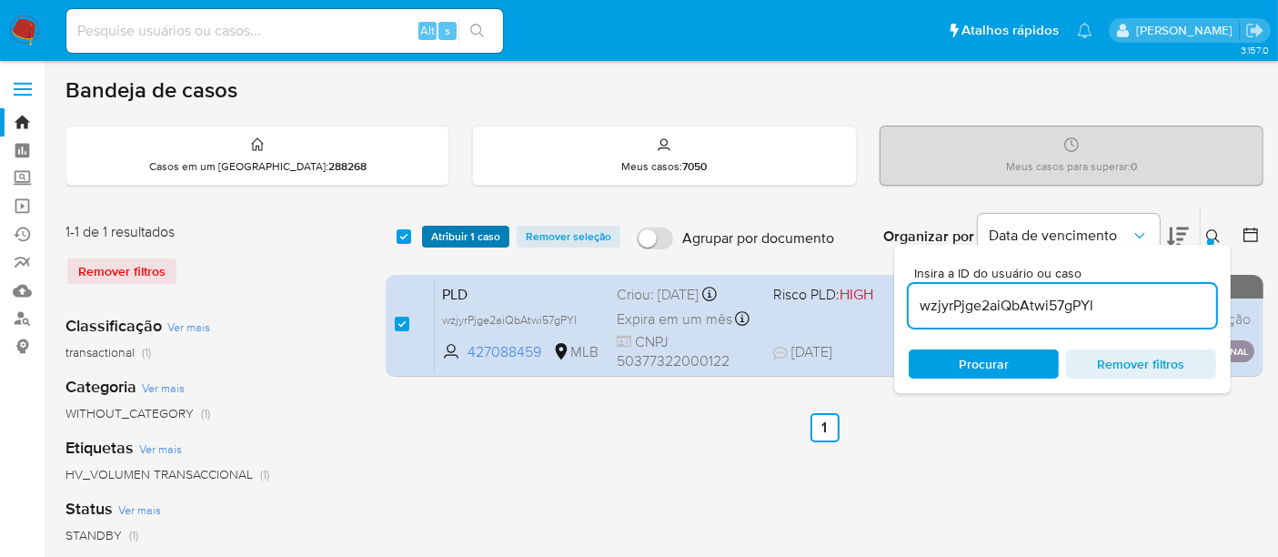
click at [450, 237] on span "Atribuir 1 caso" at bounding box center [465, 236] width 69 height 18
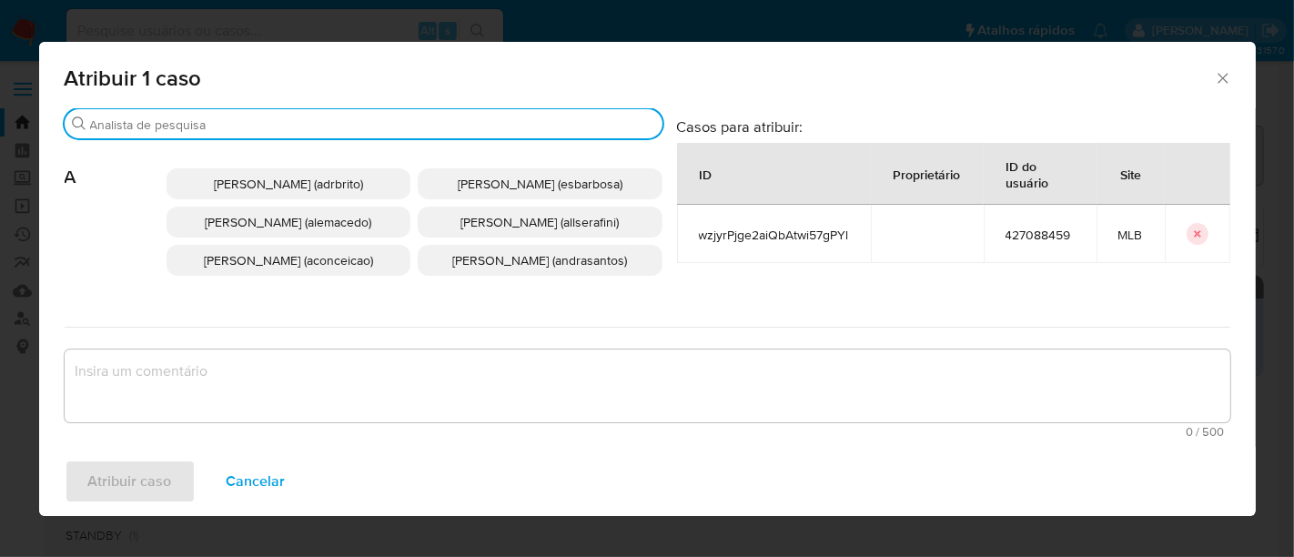
click at [450, 128] on input "Procurar" at bounding box center [372, 124] width 565 height 16
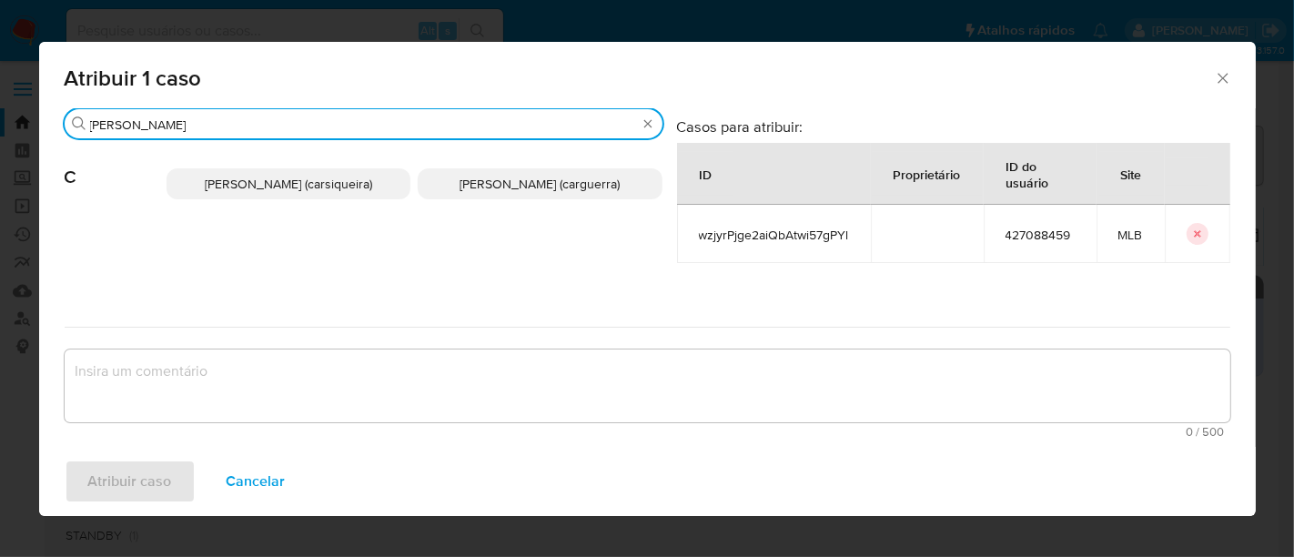
type input "[PERSON_NAME]"
click at [326, 183] on span "[PERSON_NAME] (carsiqueira)" at bounding box center [288, 184] width 167 height 18
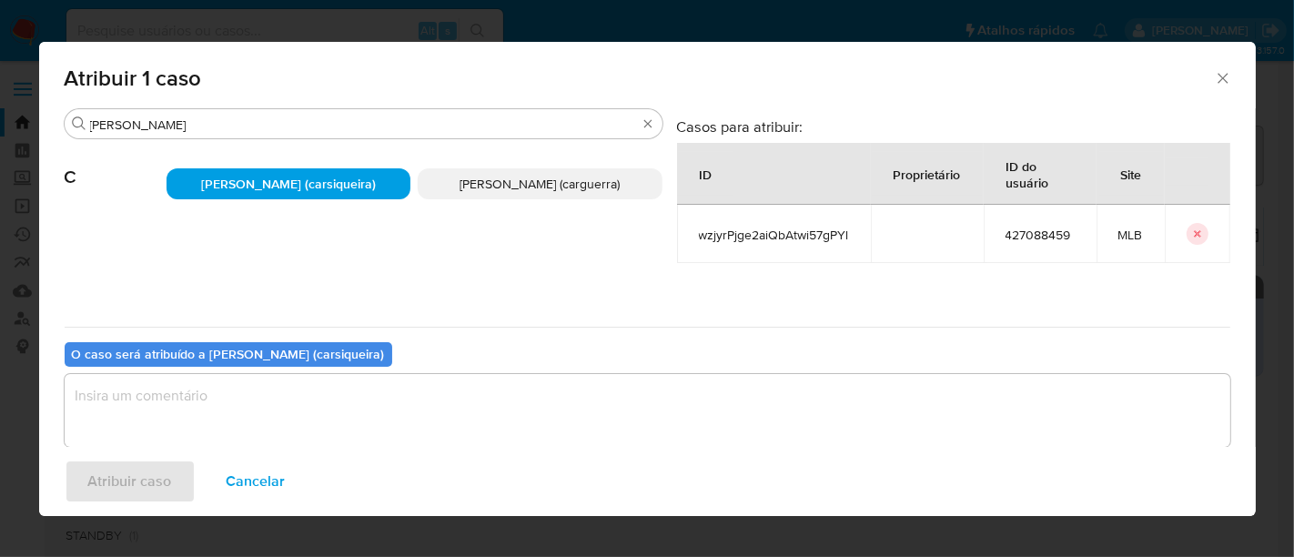
click at [369, 383] on textarea "assign-modal" at bounding box center [648, 410] width 1166 height 73
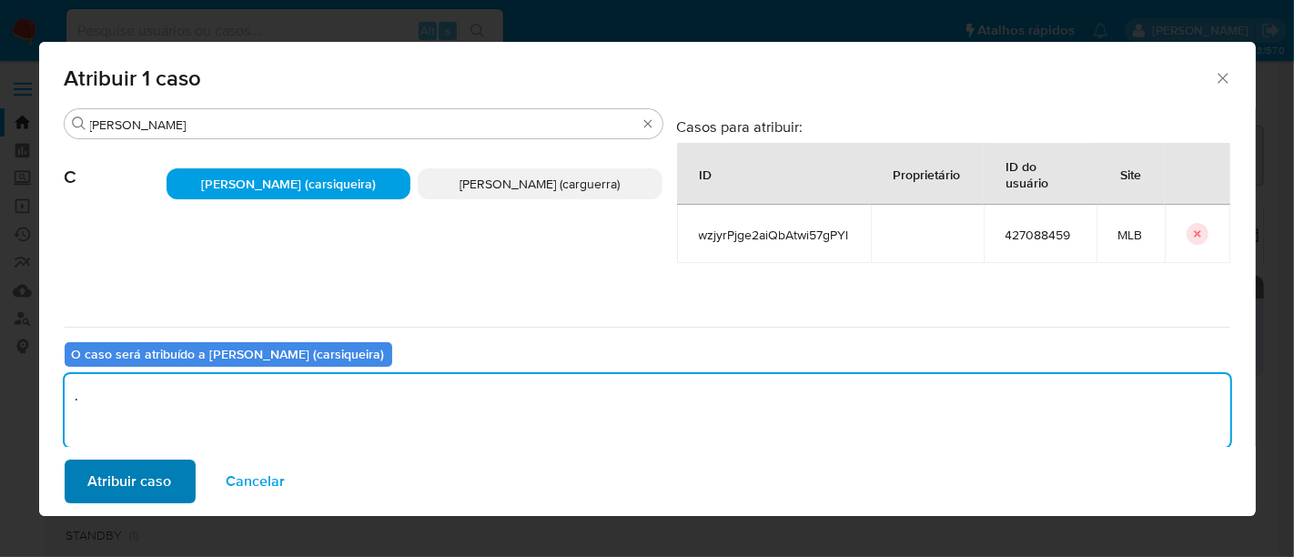
type textarea "."
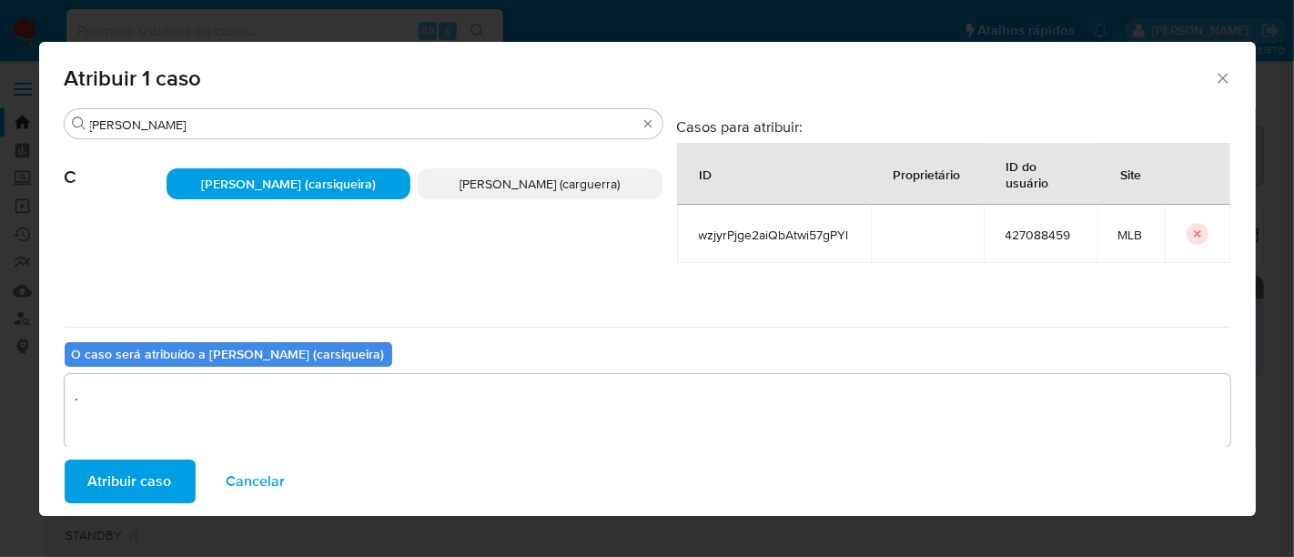
click at [146, 480] on span "Atribuir caso" at bounding box center [130, 481] width 84 height 40
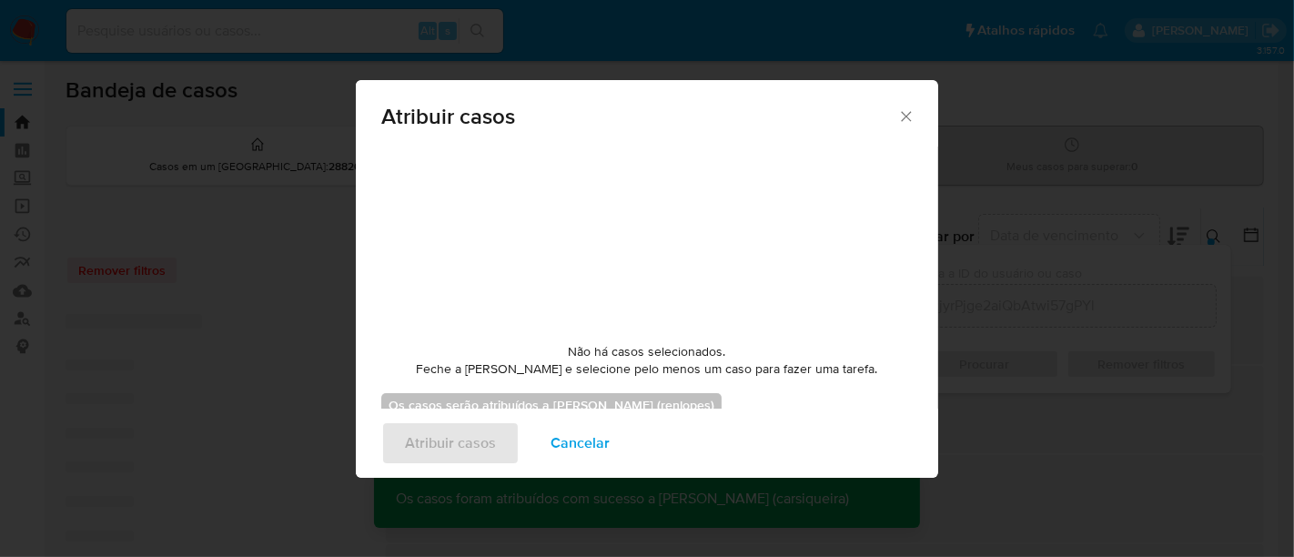
checkbox input "false"
